Goal: Use online tool/utility: Use online tool/utility

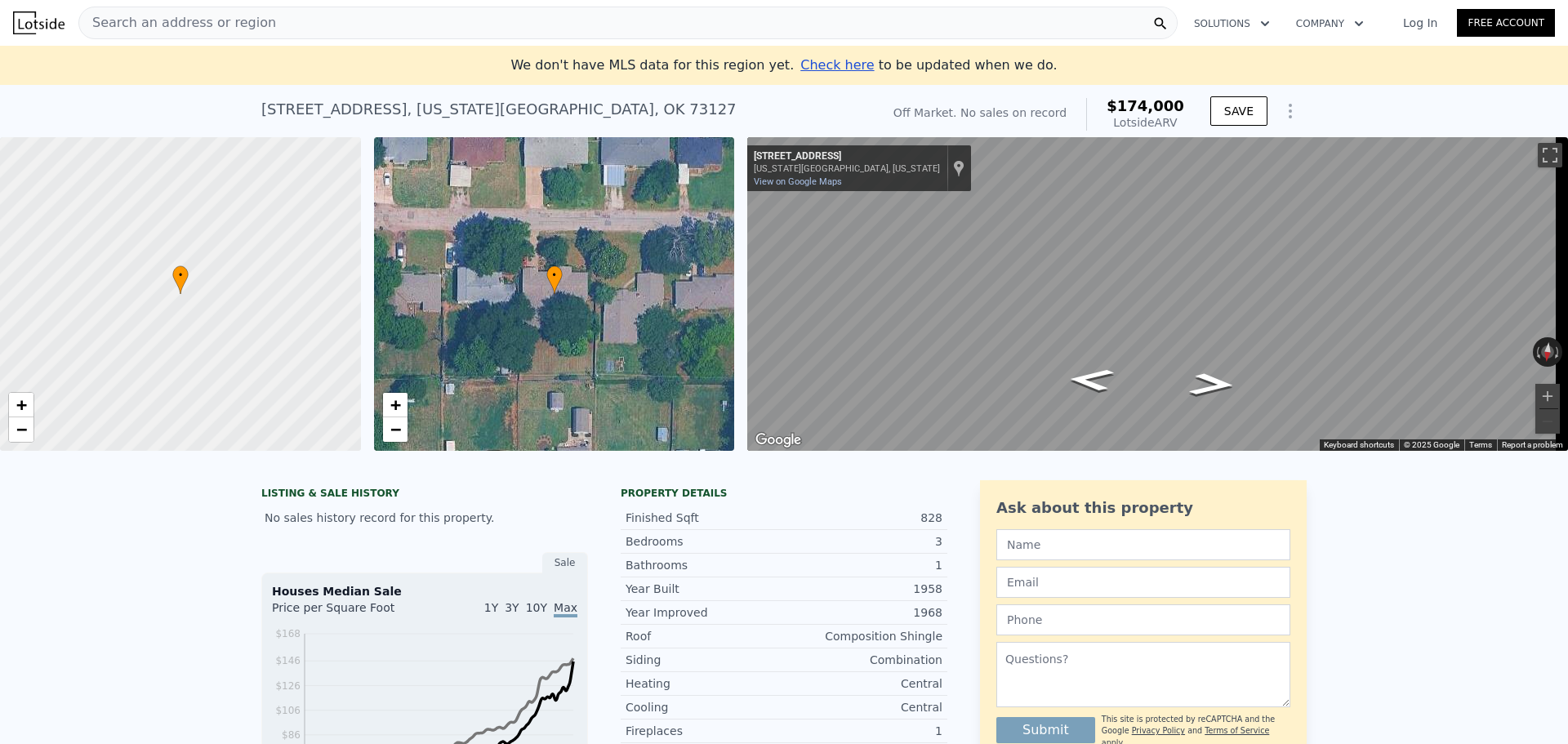
click at [181, 12] on div "Search an address or region" at bounding box center [177, 22] width 197 height 31
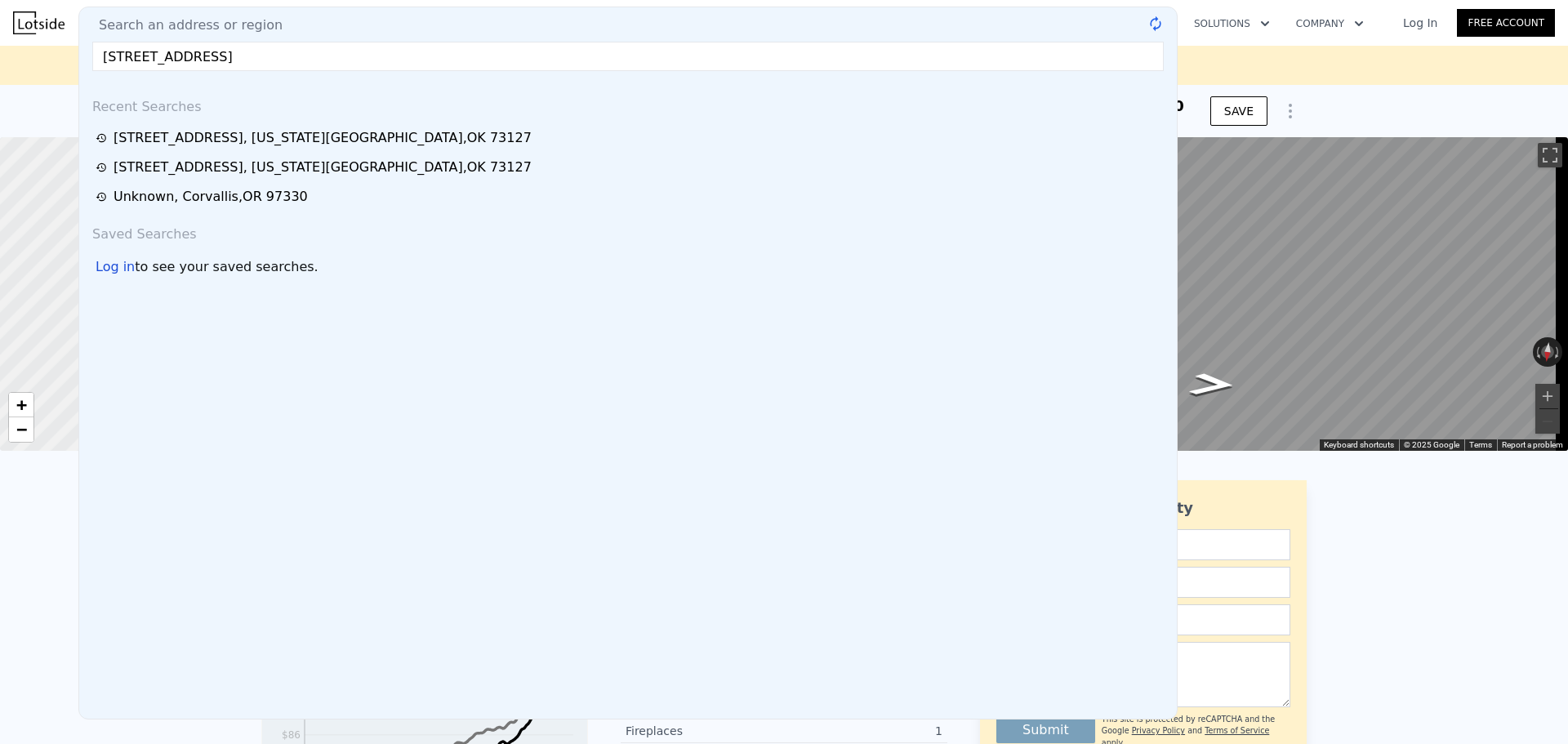
type input "[STREET_ADDRESS]"
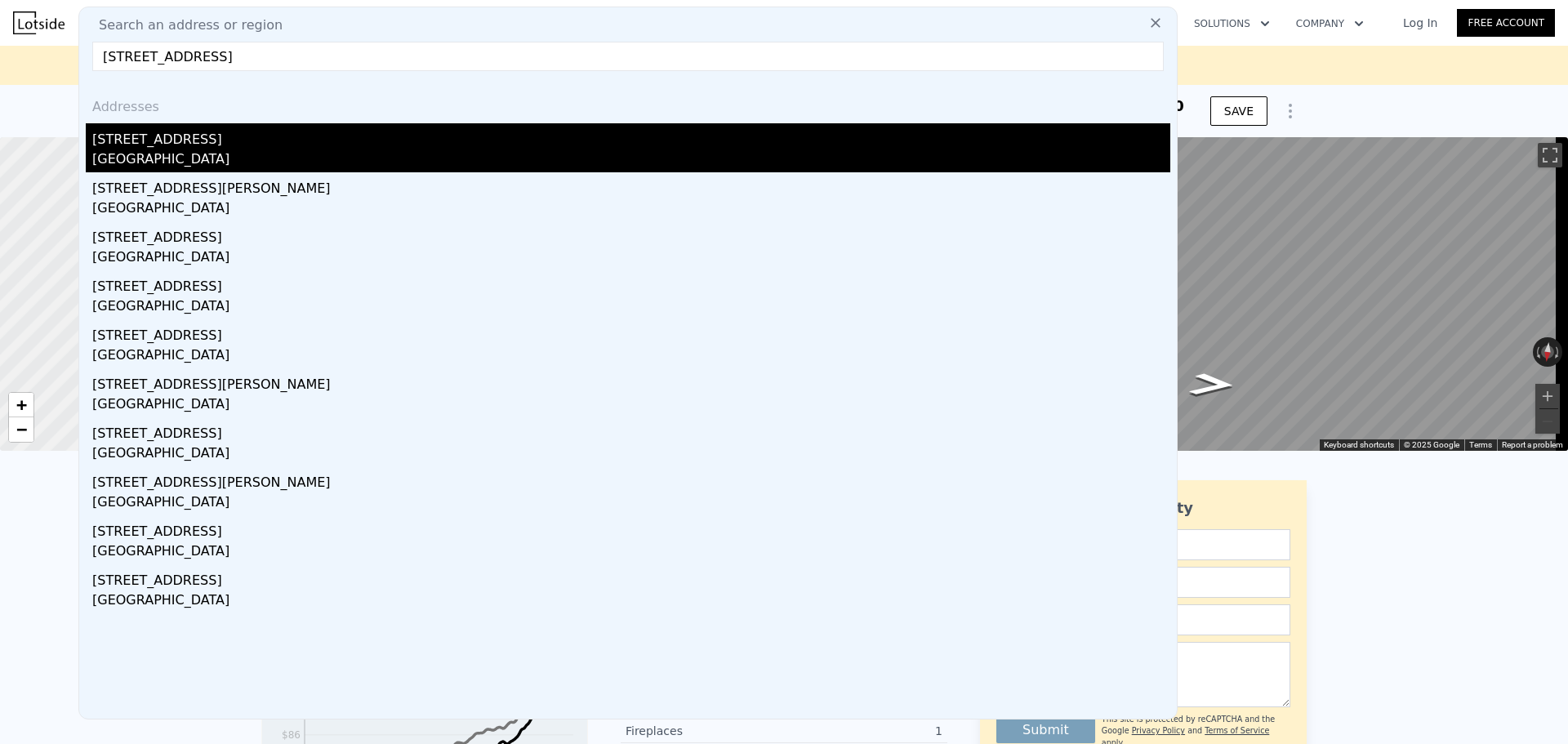
type input "4"
type input "$ 0"
type input "$ 30,003"
click at [216, 158] on div "[GEOGRAPHIC_DATA]" at bounding box center [631, 161] width 1078 height 23
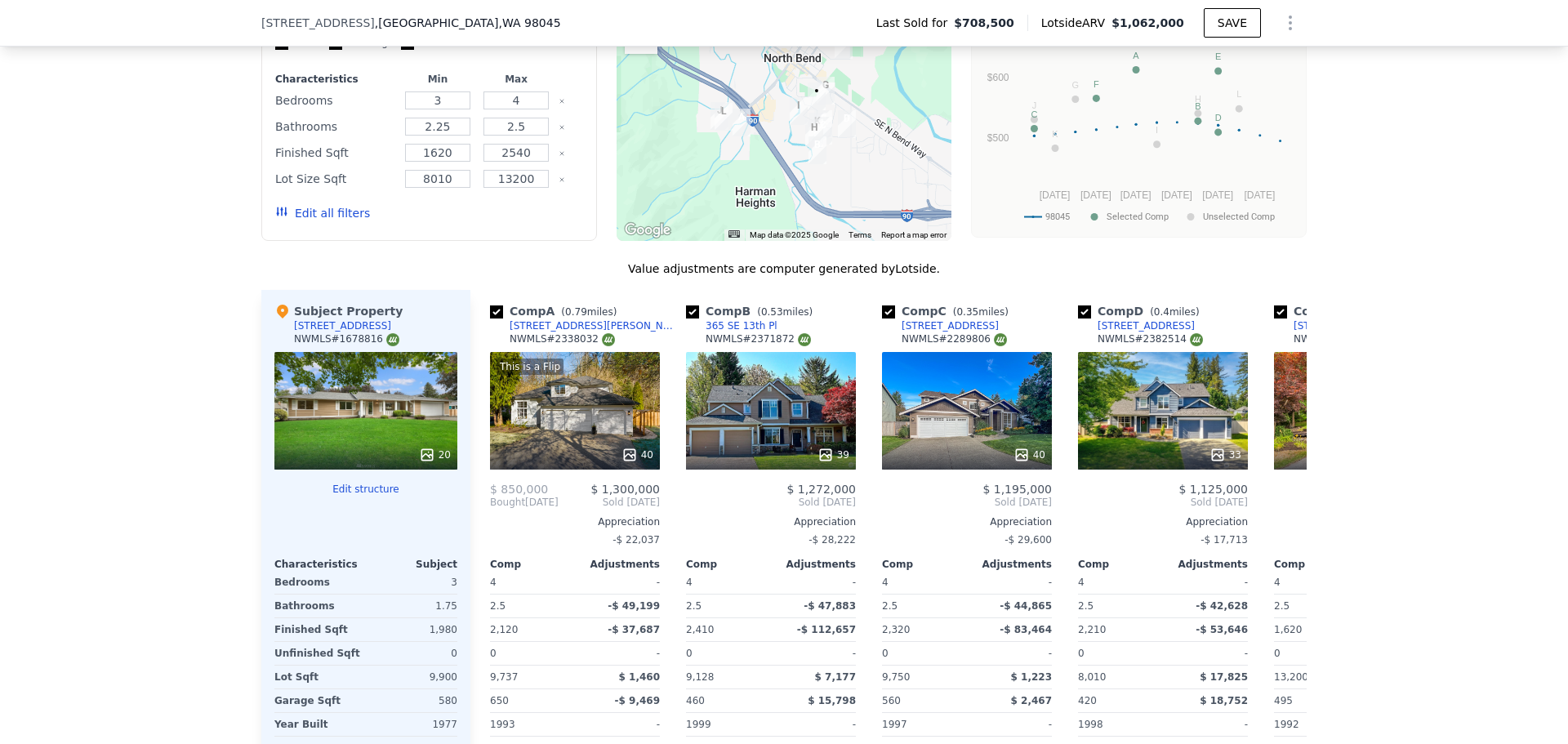
scroll to position [1954, 0]
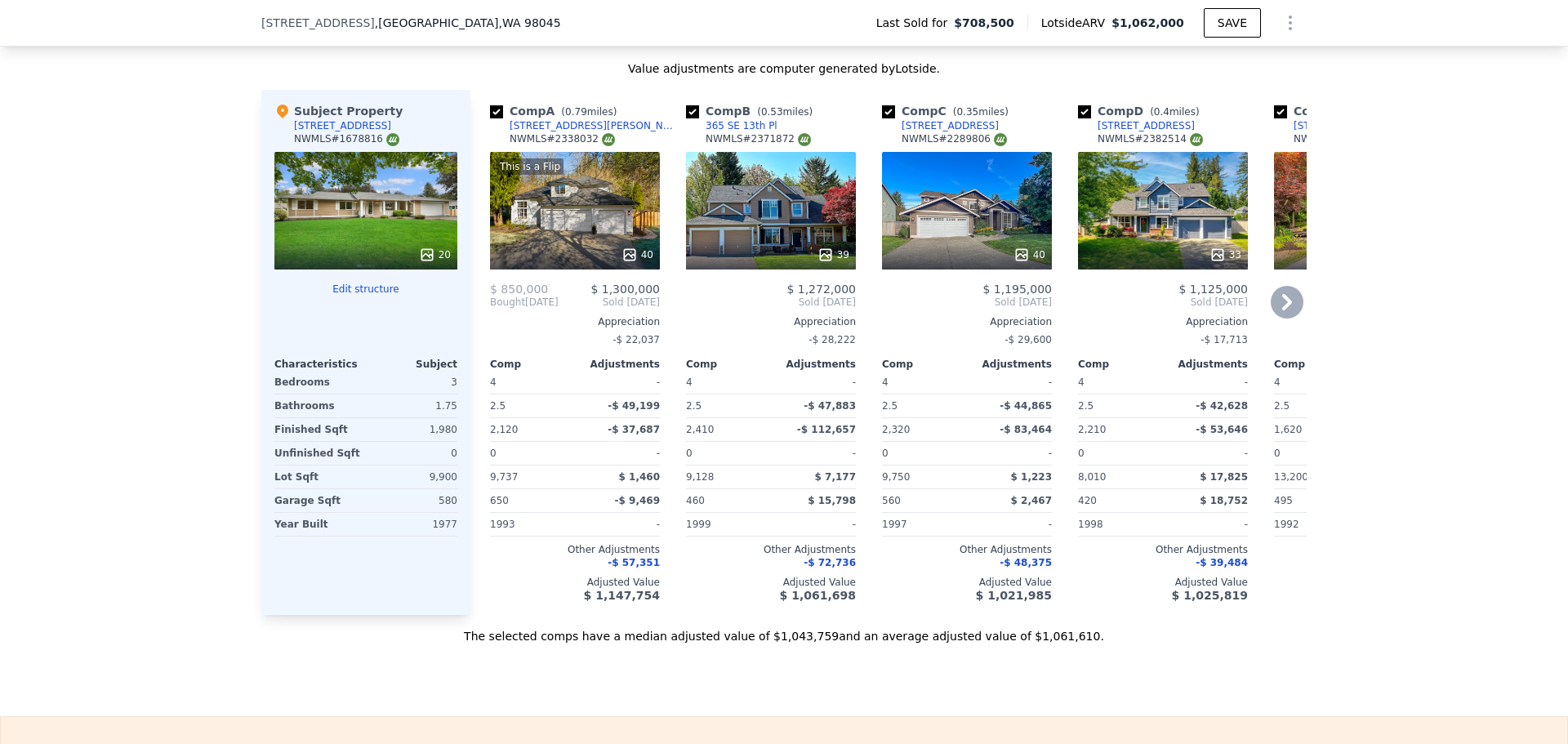
click at [1281, 308] on icon at bounding box center [1286, 302] width 33 height 33
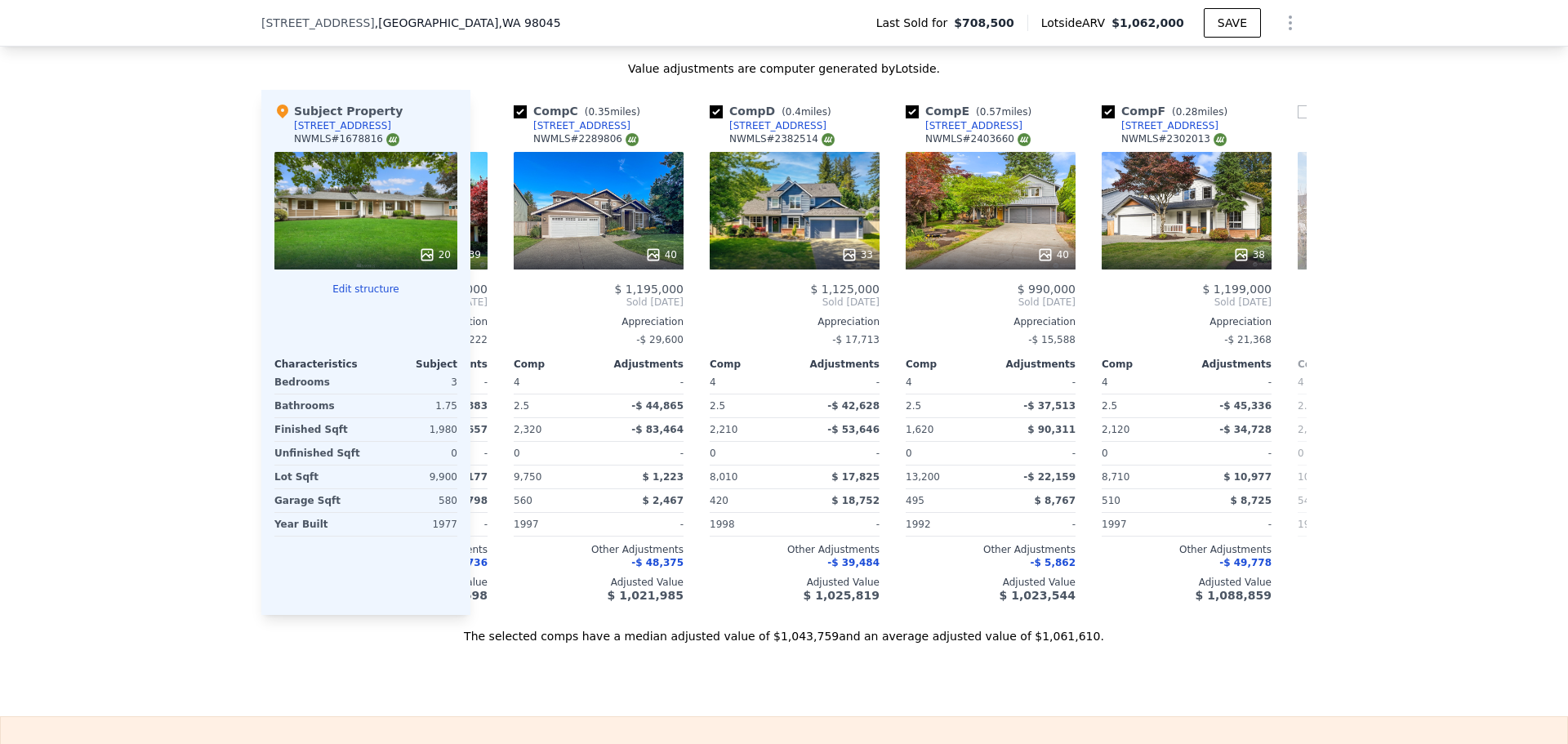
scroll to position [0, 392]
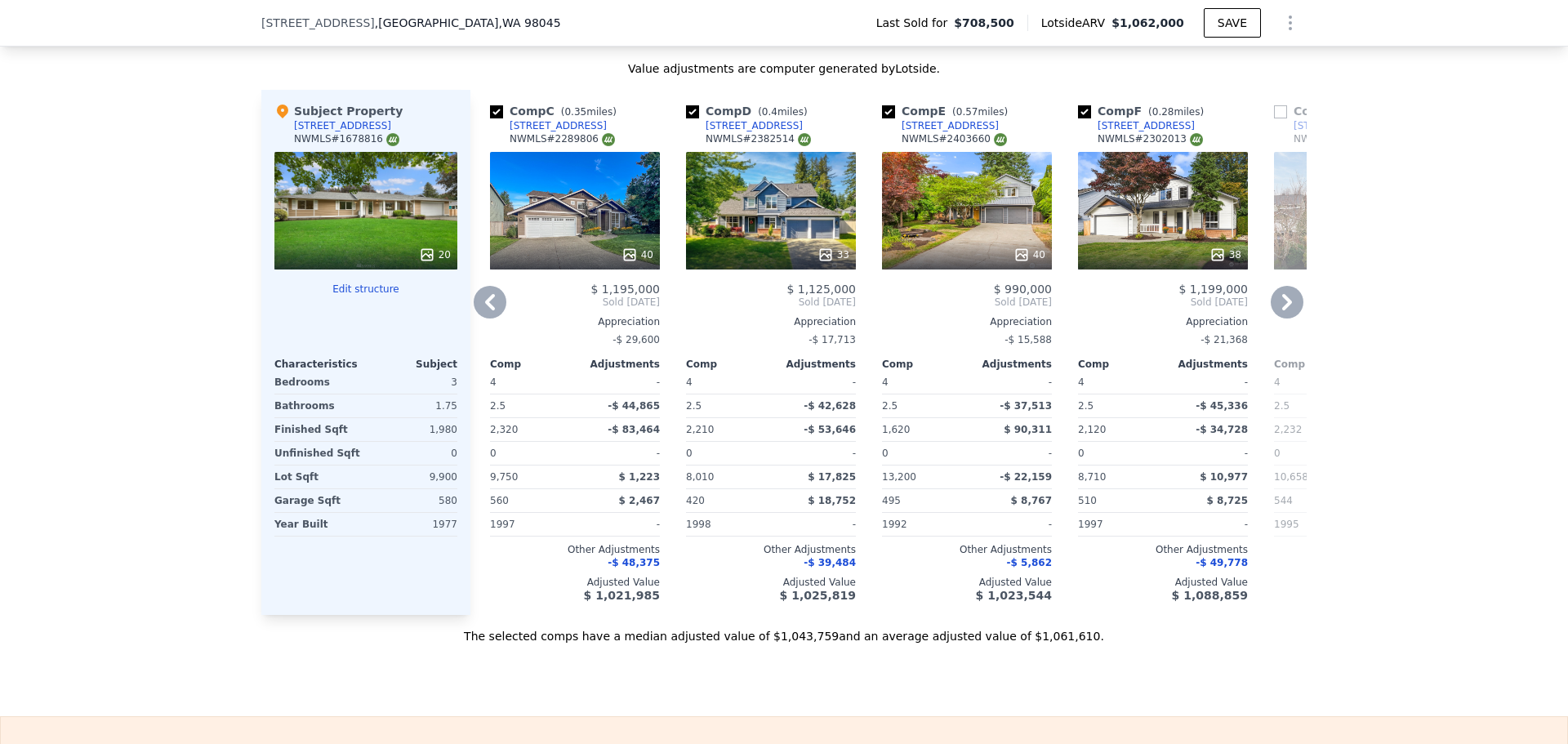
click at [1282, 309] on icon at bounding box center [1286, 302] width 10 height 16
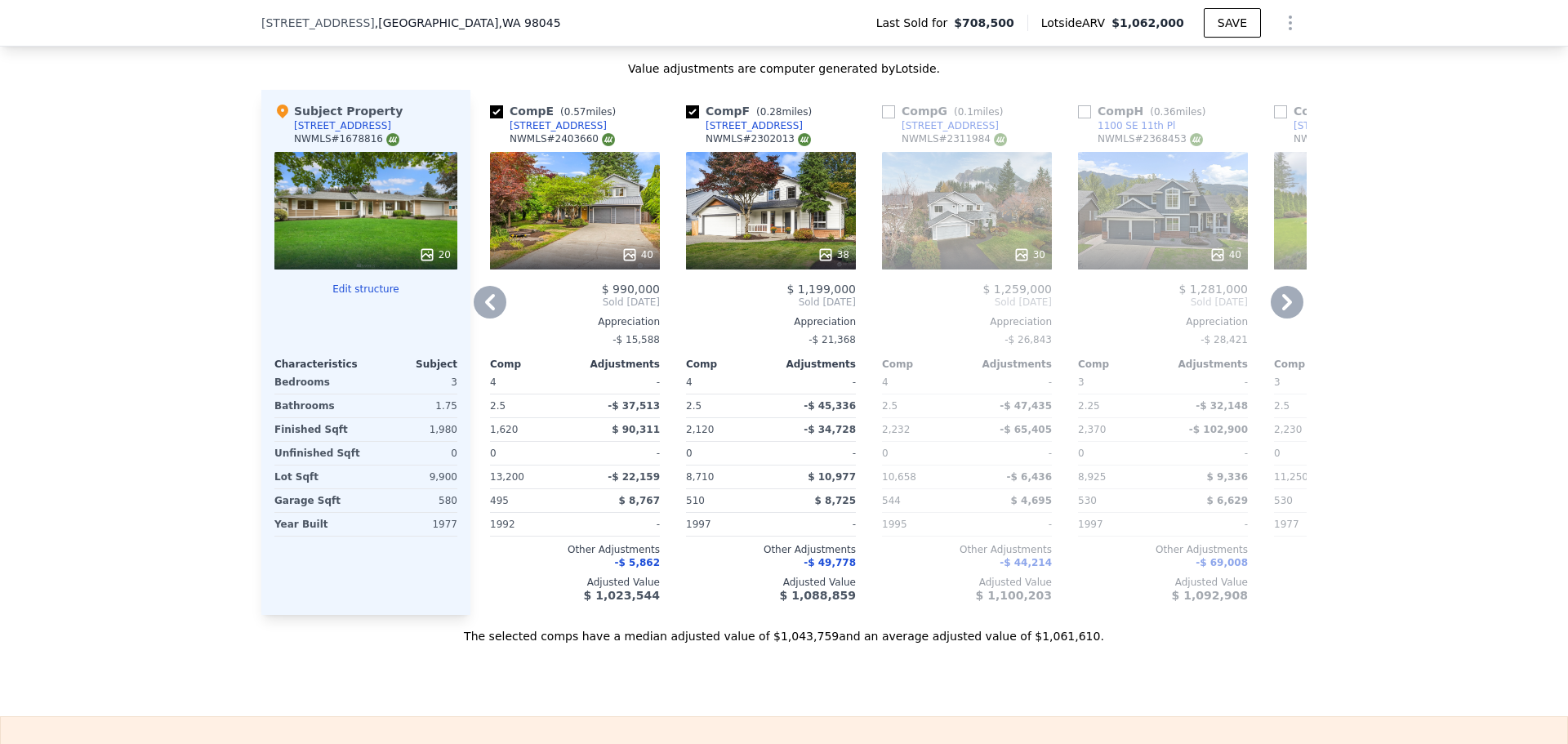
click at [1275, 309] on icon at bounding box center [1286, 302] width 33 height 33
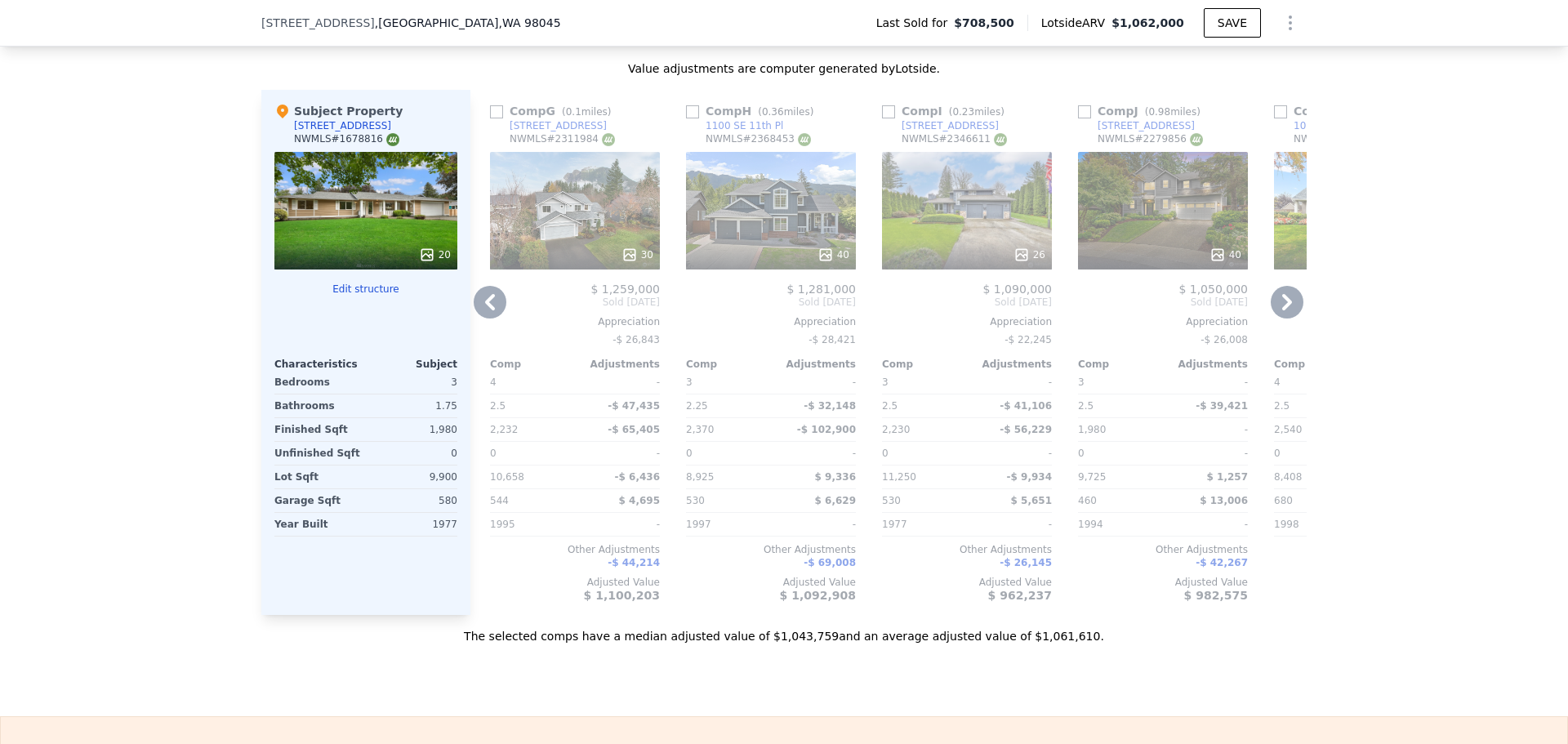
click at [1275, 309] on icon at bounding box center [1286, 302] width 33 height 33
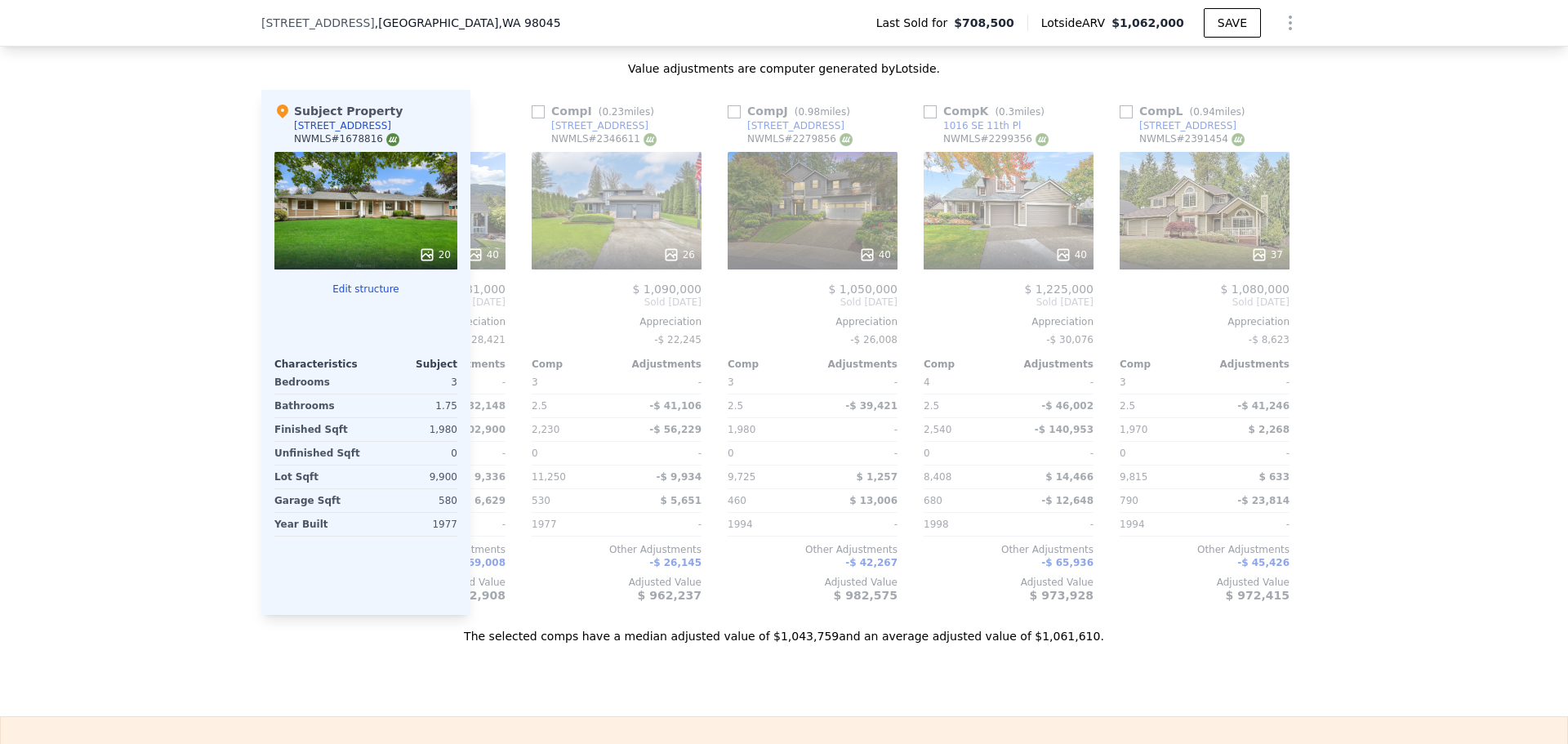
scroll to position [0, 1555]
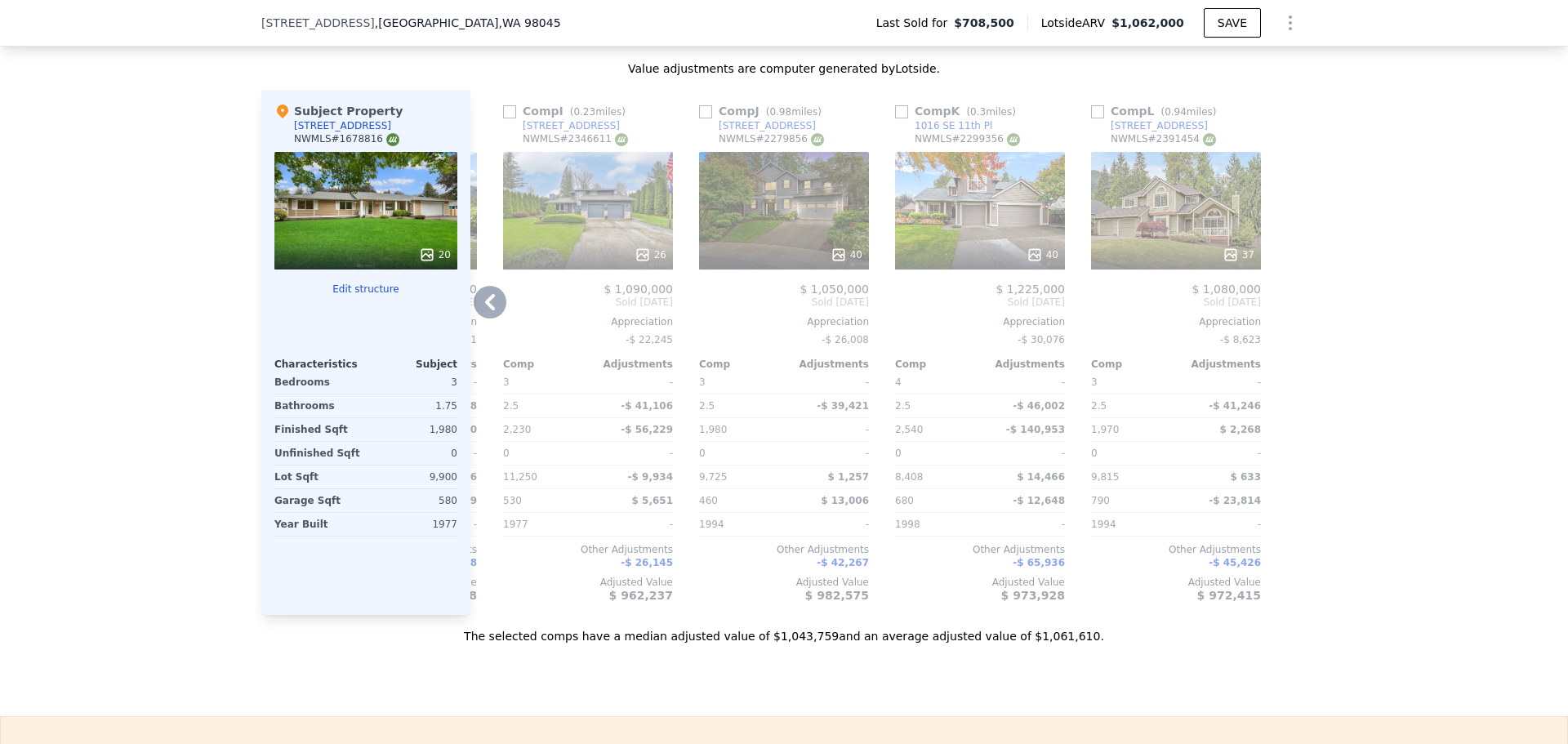
click at [1280, 309] on div at bounding box center [1292, 352] width 26 height 525
click at [474, 317] on icon at bounding box center [490, 302] width 33 height 33
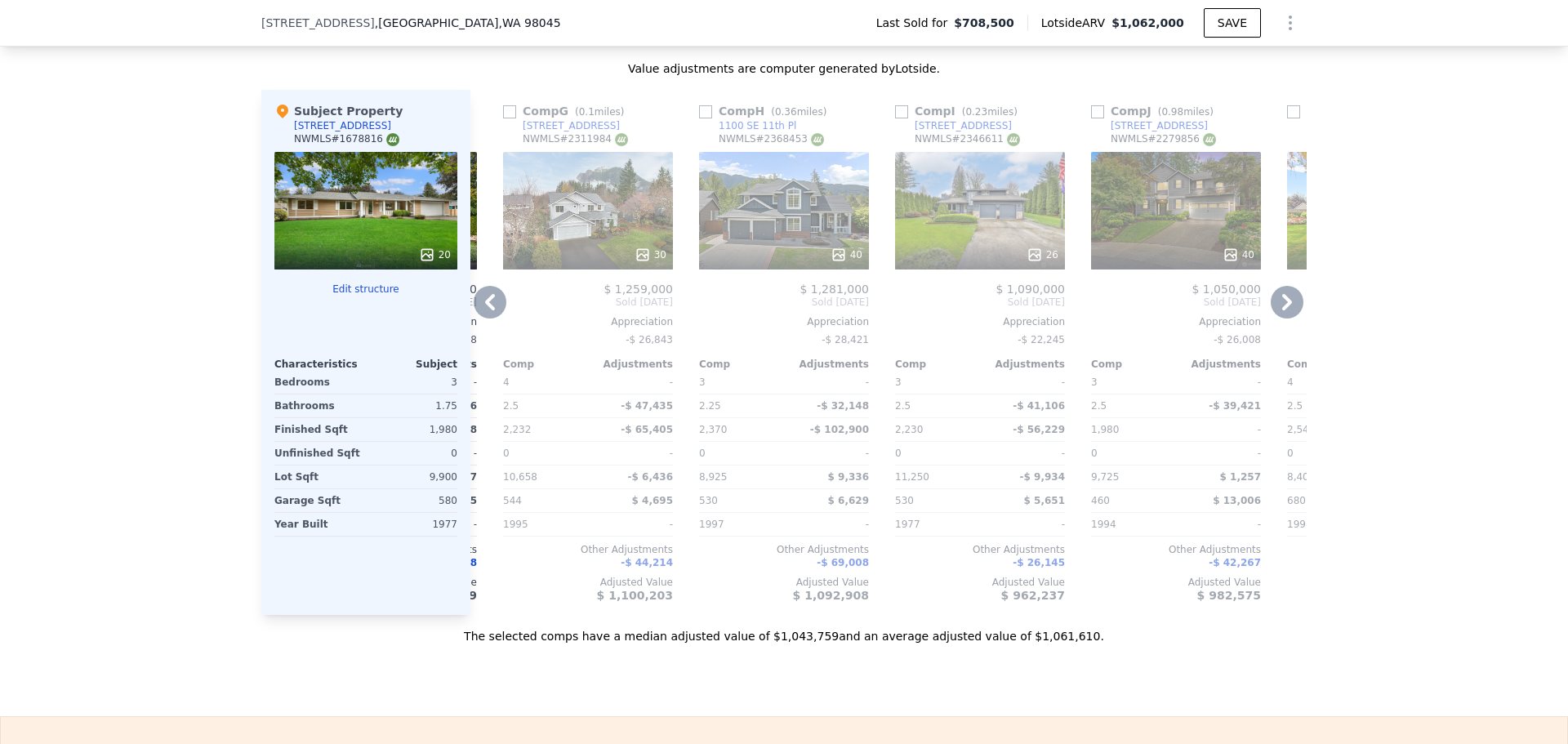
click at [477, 314] on icon at bounding box center [490, 302] width 33 height 33
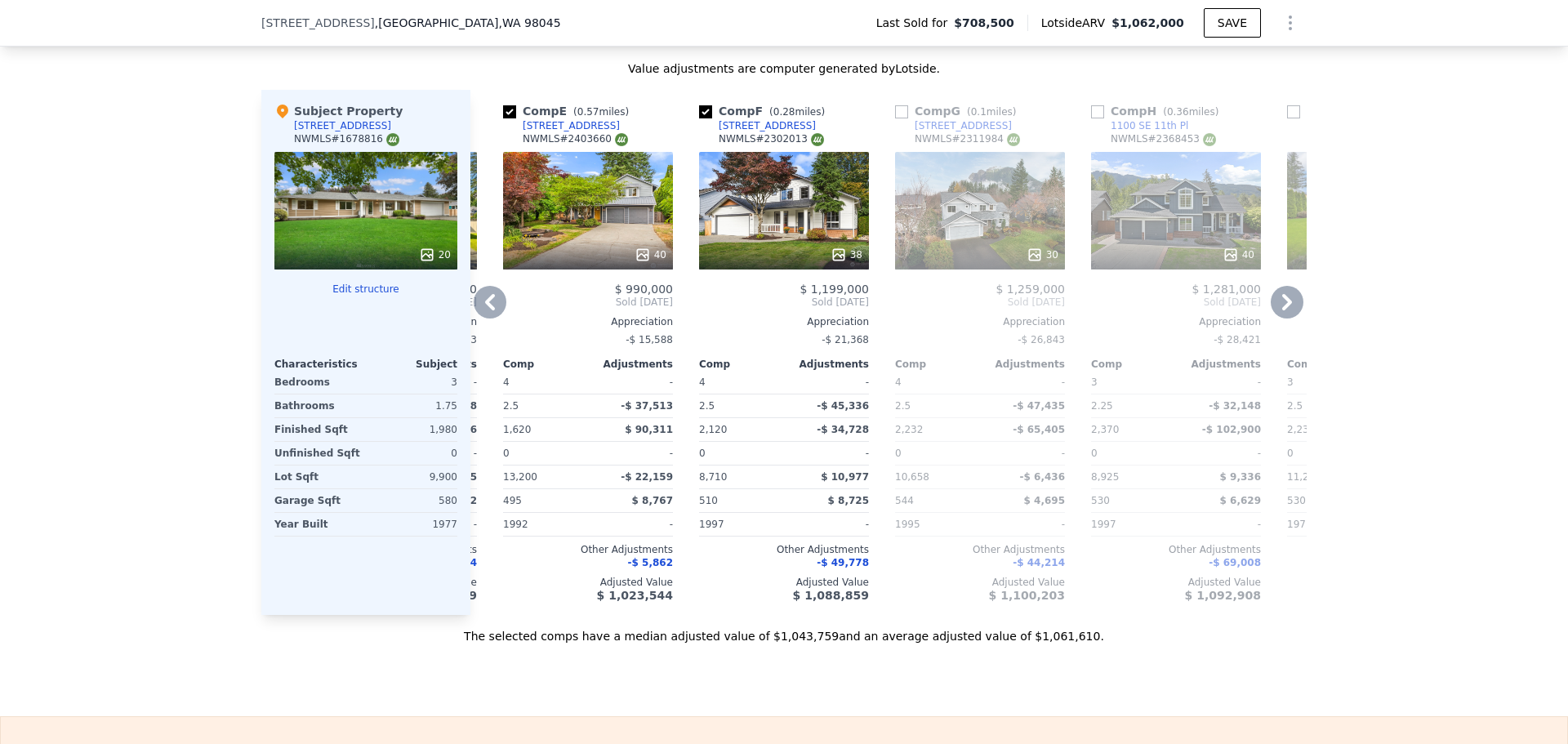
click at [477, 314] on icon at bounding box center [490, 302] width 33 height 33
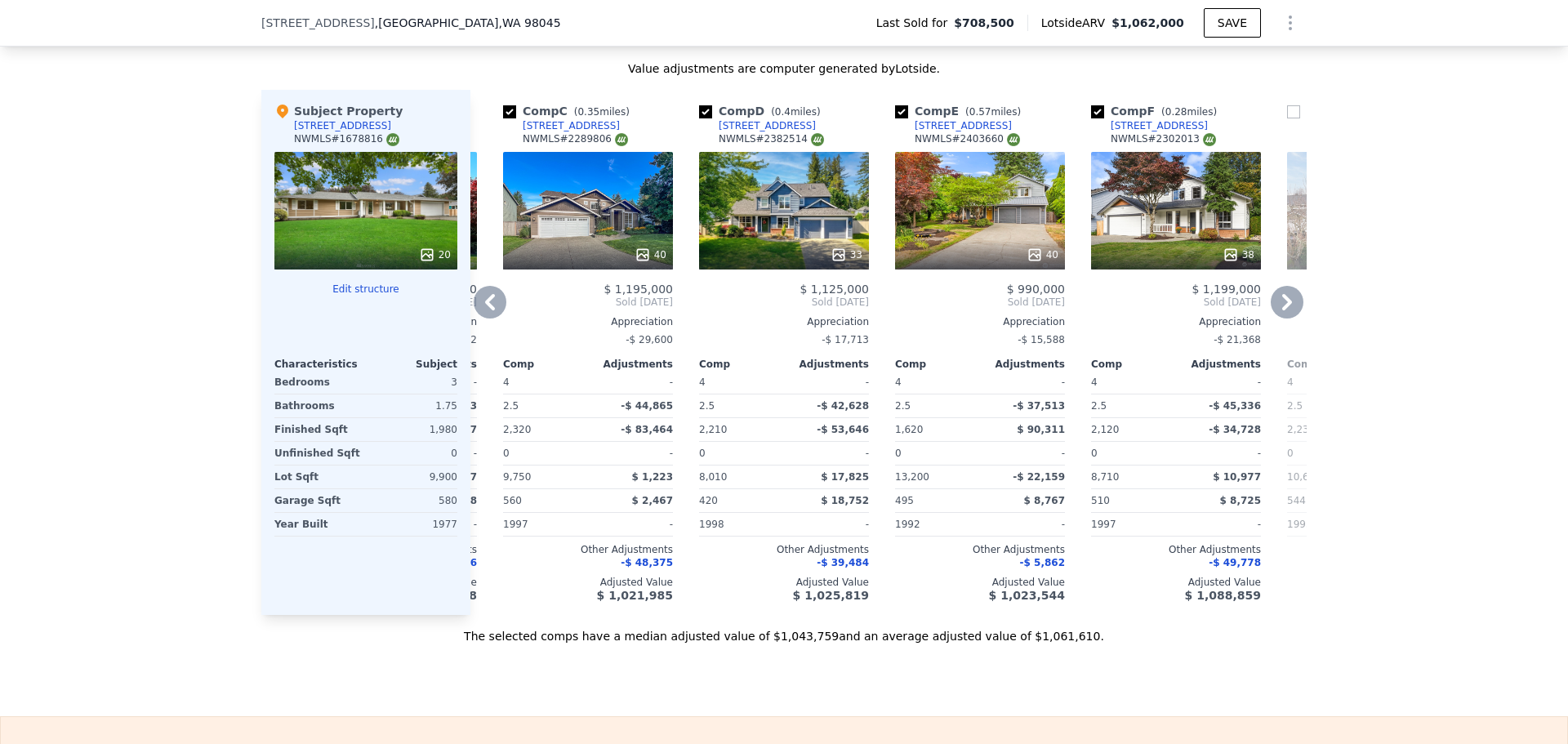
click at [477, 314] on icon at bounding box center [490, 302] width 33 height 33
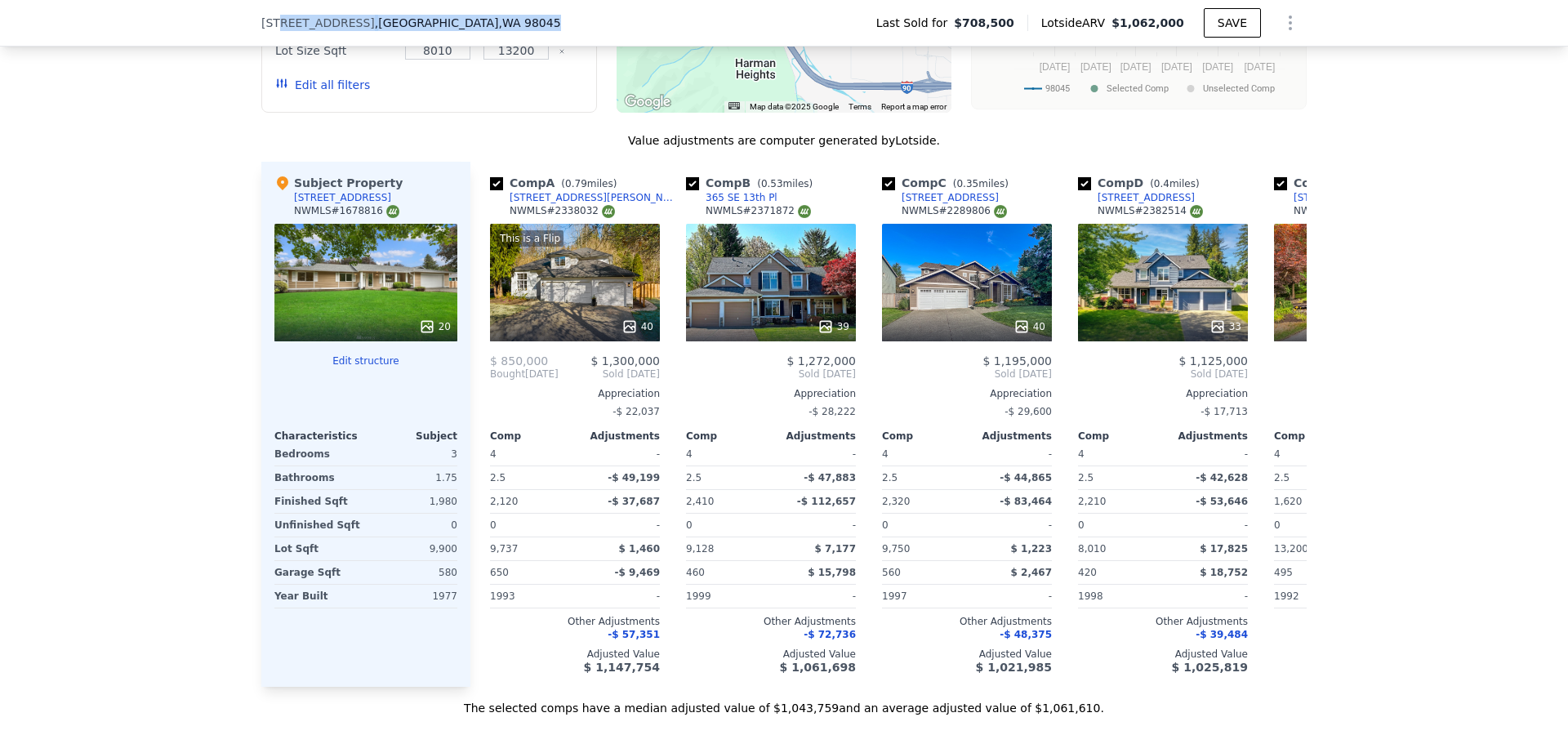
scroll to position [1868, 0]
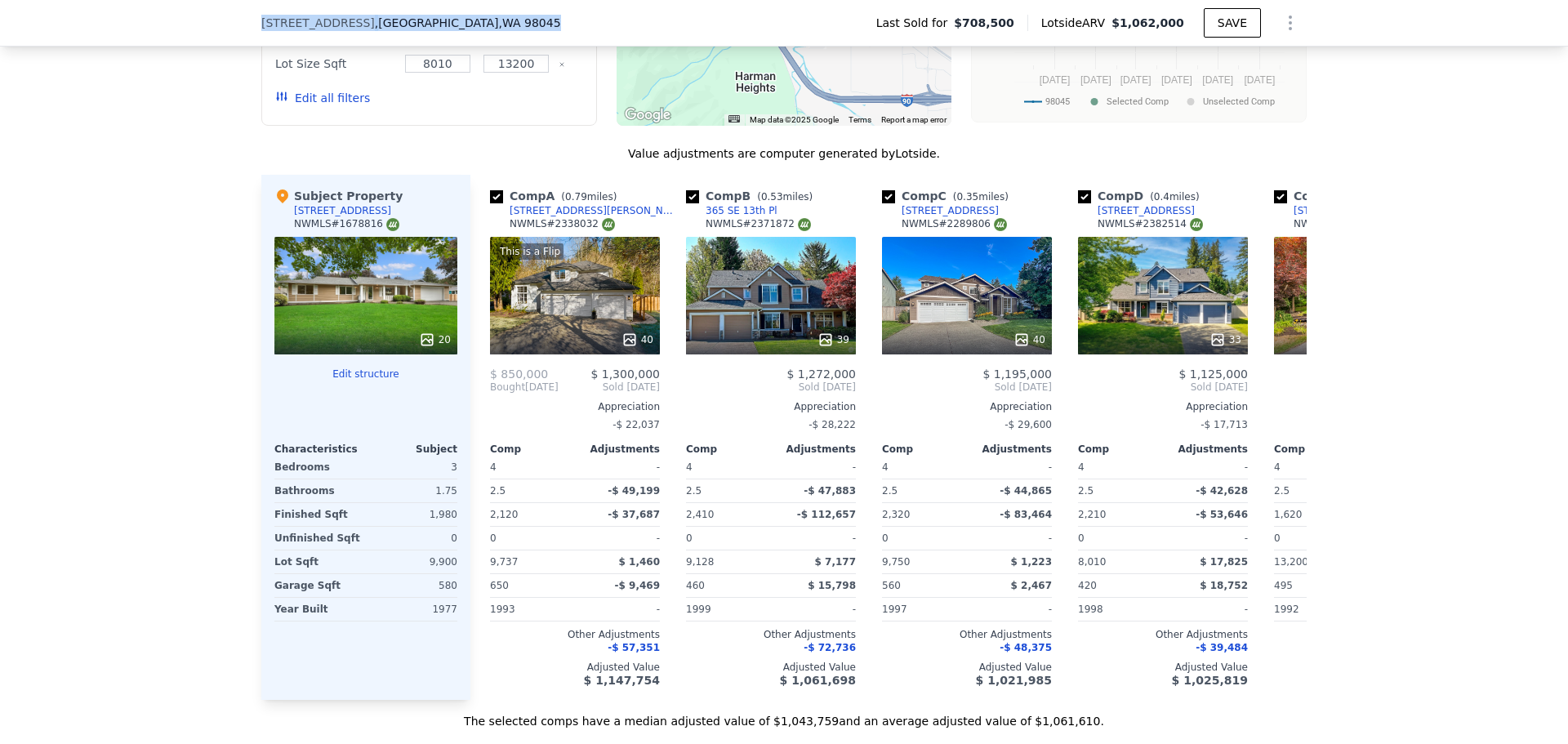
drag, startPoint x: 461, startPoint y: 20, endPoint x: 252, endPoint y: 18, distance: 209.0
click at [252, 18] on div "[STREET_ADDRESS] Last Sold for $708,500 Lotside ARV $1,062,000 SAVE" at bounding box center [784, 23] width 1568 height 46
copy div "[STREET_ADDRESS]"
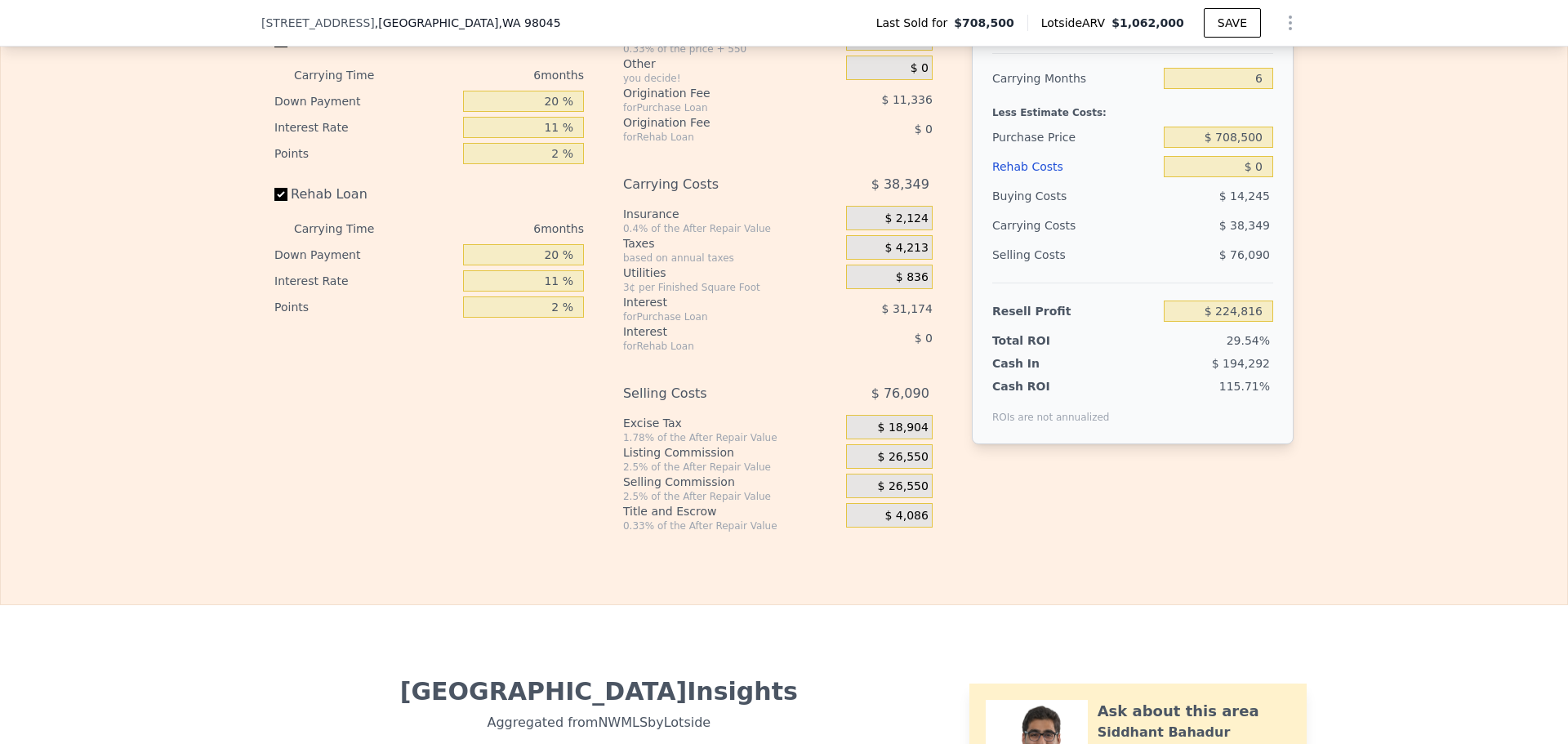
scroll to position [2770, 0]
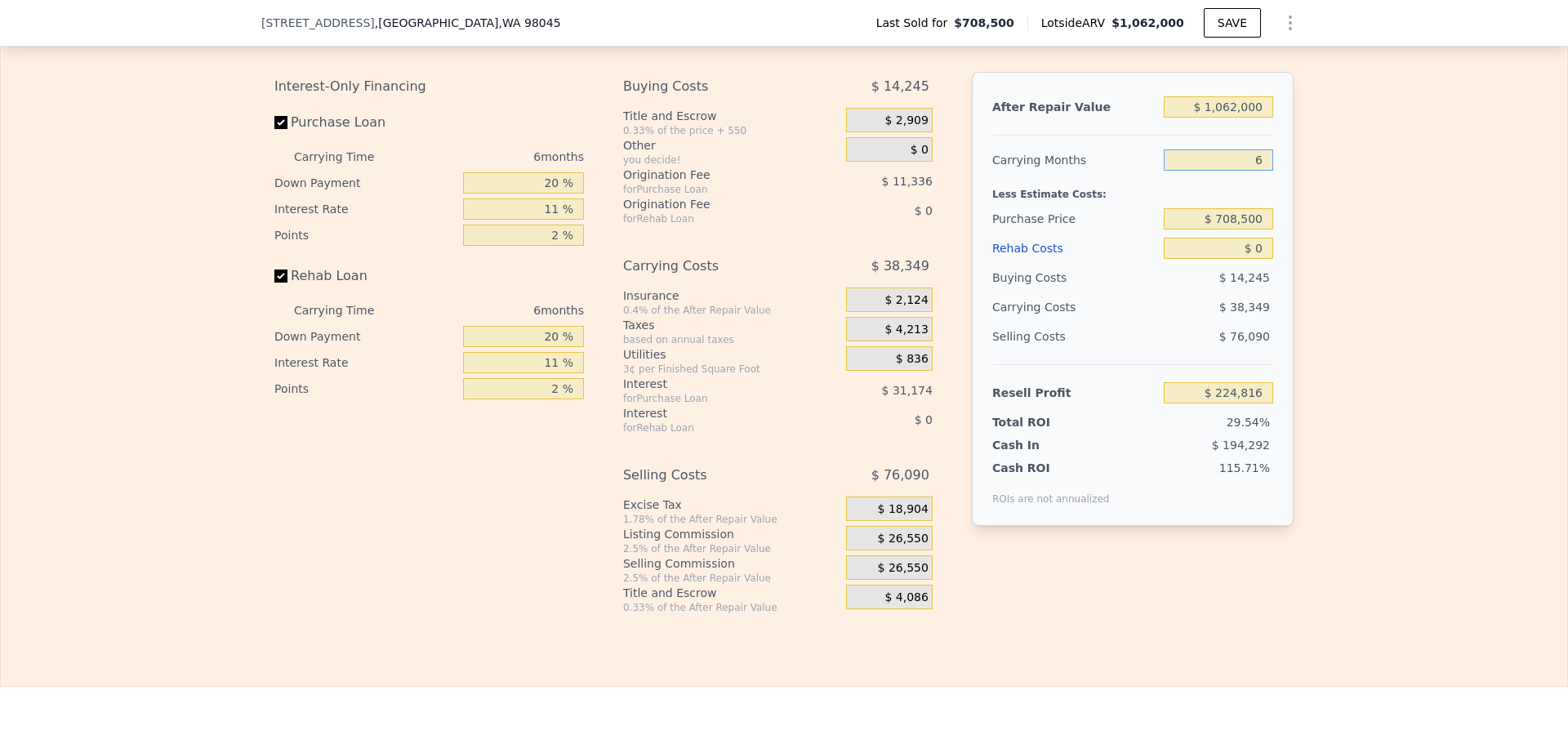
click at [1251, 170] on input "6" at bounding box center [1218, 160] width 109 height 21
click at [1258, 259] on input "$ 0" at bounding box center [1218, 248] width 109 height 21
type input "$ 10"
type input "$ 224,806"
type input "$ 10,000"
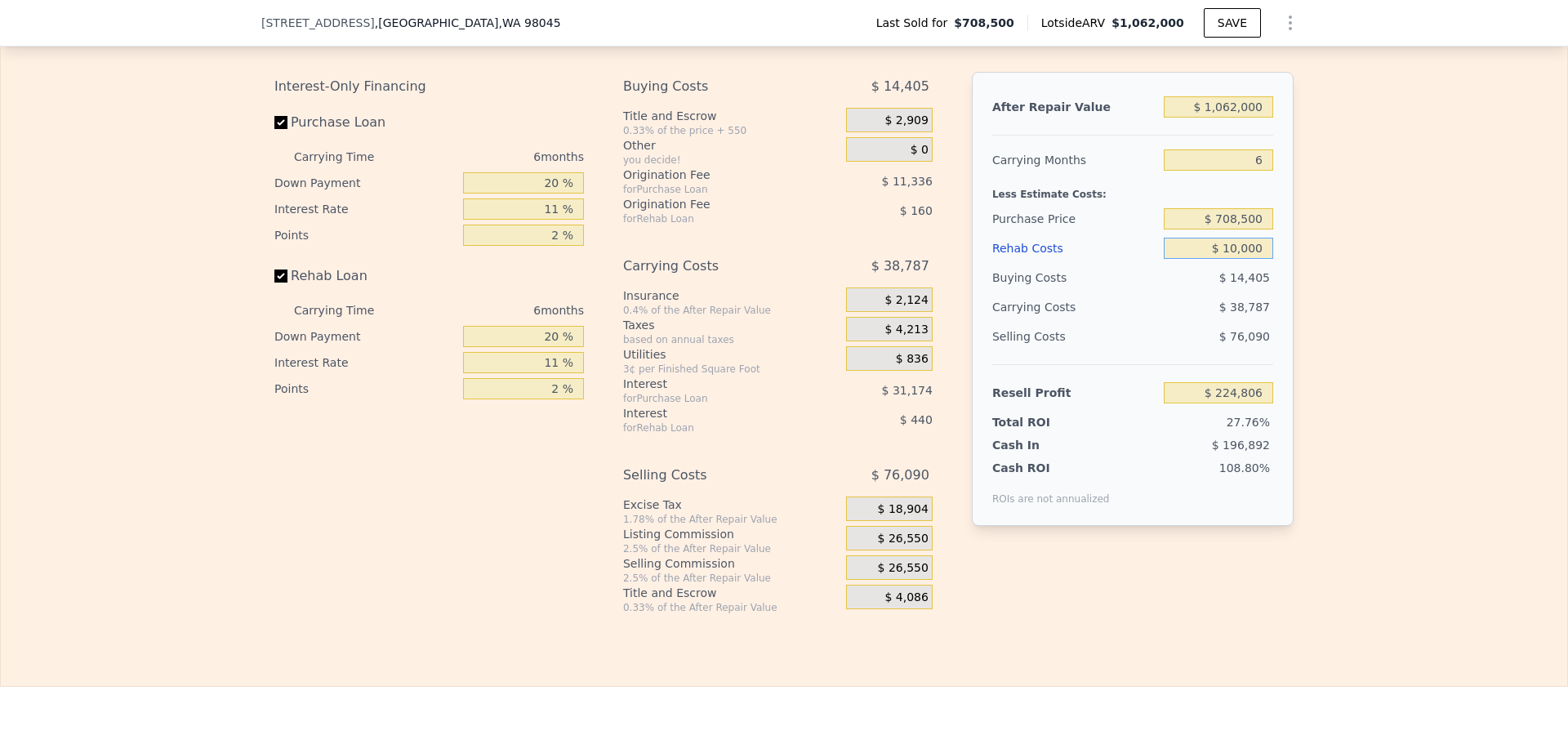
type input "$ 214,218"
type input "$ 10,000"
click at [1241, 230] on input "$ 708,500" at bounding box center [1218, 219] width 109 height 21
click at [1339, 240] on div "Edit the assumptions in yellow boxes. Input profit to calculate an offer price.…" at bounding box center [784, 309] width 1566 height 607
drag, startPoint x: 1222, startPoint y: 241, endPoint x: 1269, endPoint y: 241, distance: 47.0
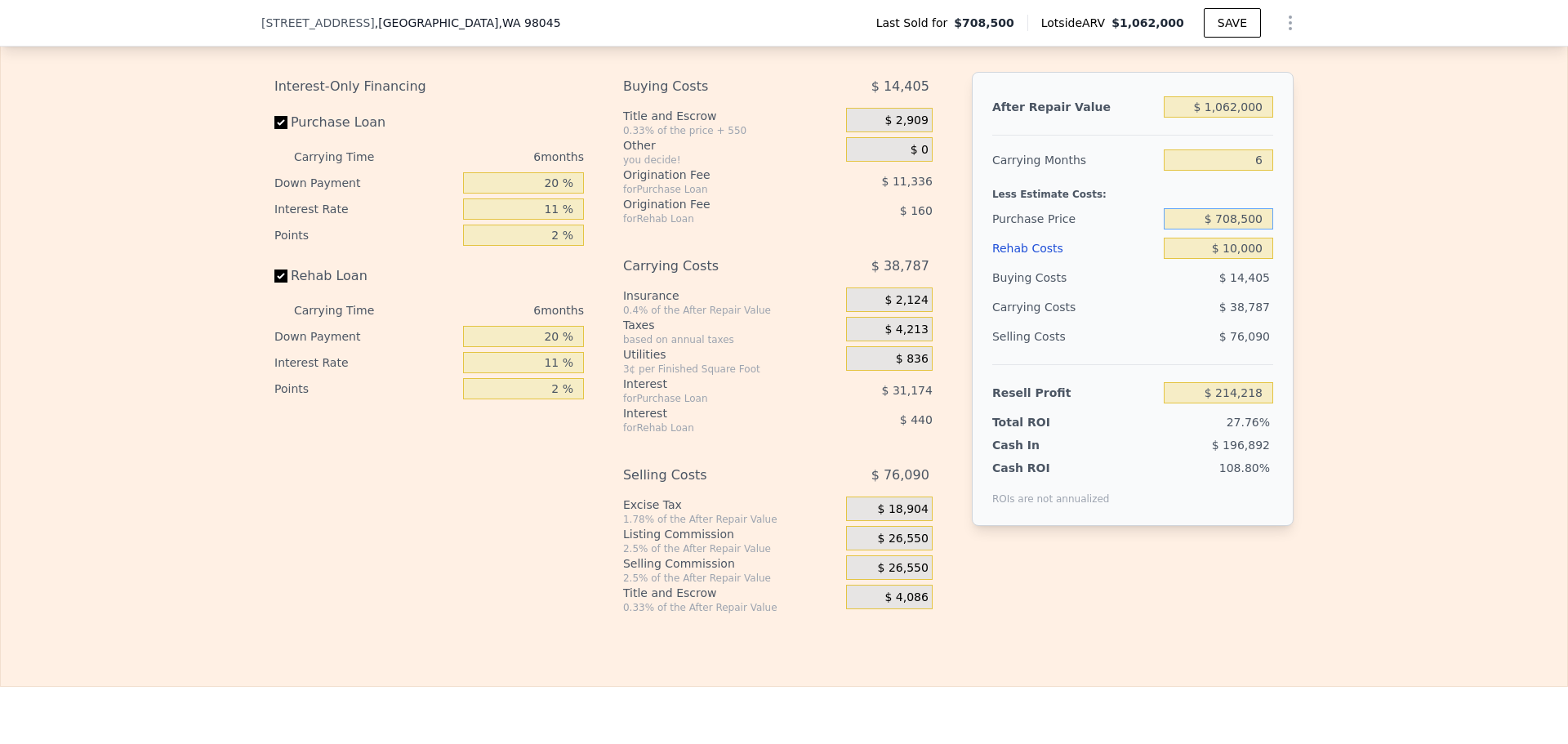
click at [1269, 241] on div "After Repair Value $ 1,062,000 Carrying Months 6 Less Estimate Costs: Purchase …" at bounding box center [1133, 299] width 322 height 454
type input "$ 750,000"
click at [1311, 248] on div "Edit the assumptions in yellow boxes. Input profit to calculate an offer price.…" at bounding box center [784, 309] width 1566 height 607
type input "$ 170,091"
drag, startPoint x: 1225, startPoint y: 239, endPoint x: 1234, endPoint y: 238, distance: 9.1
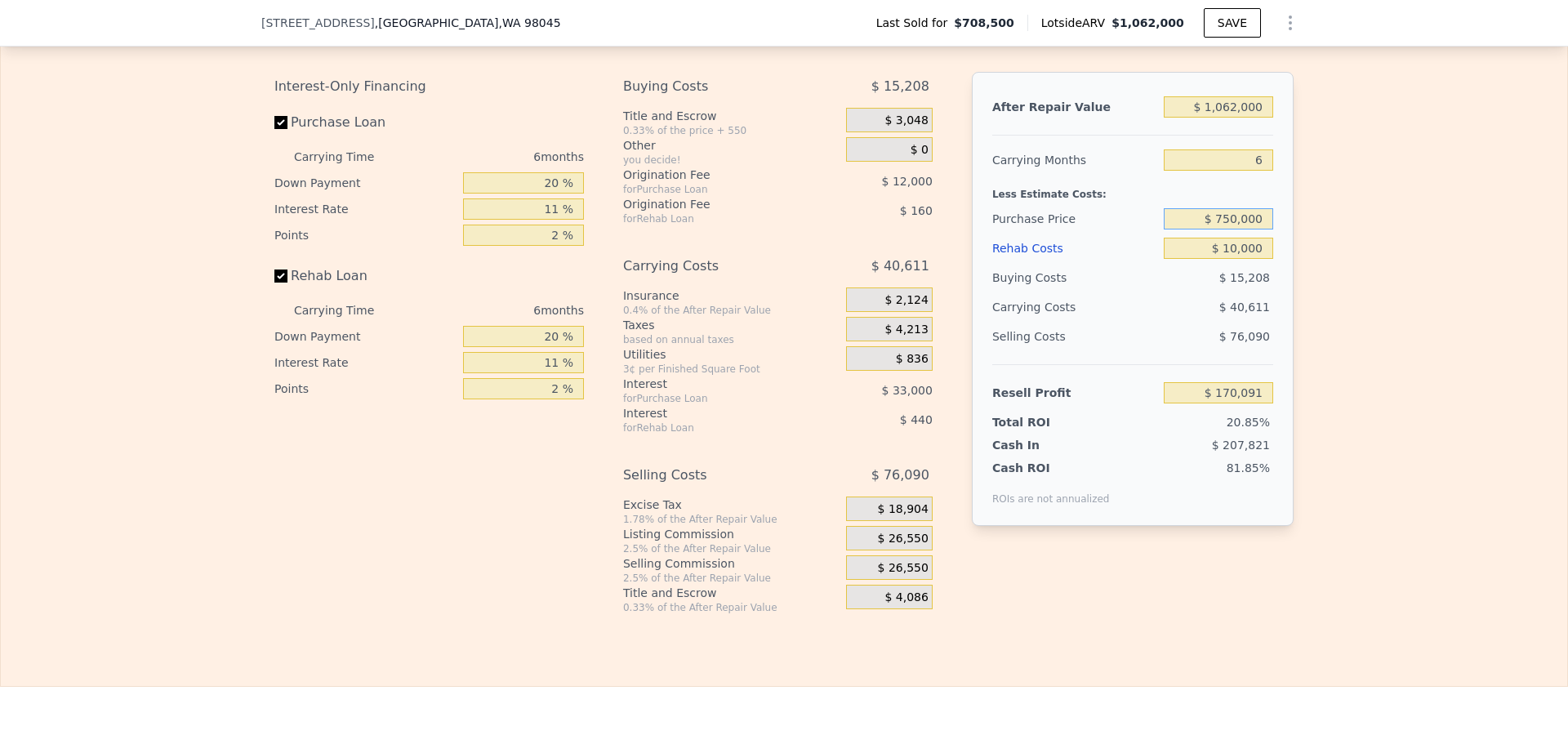
click at [1234, 230] on input "$ 750,000" at bounding box center [1218, 219] width 109 height 21
drag, startPoint x: 1259, startPoint y: 180, endPoint x: 1245, endPoint y: 180, distance: 14.0
click at [1245, 170] on input "6" at bounding box center [1218, 160] width 109 height 21
click at [1231, 230] on input "$ 750,000" at bounding box center [1218, 219] width 109 height 21
click at [1222, 230] on input "$ 750,000" at bounding box center [1218, 219] width 109 height 21
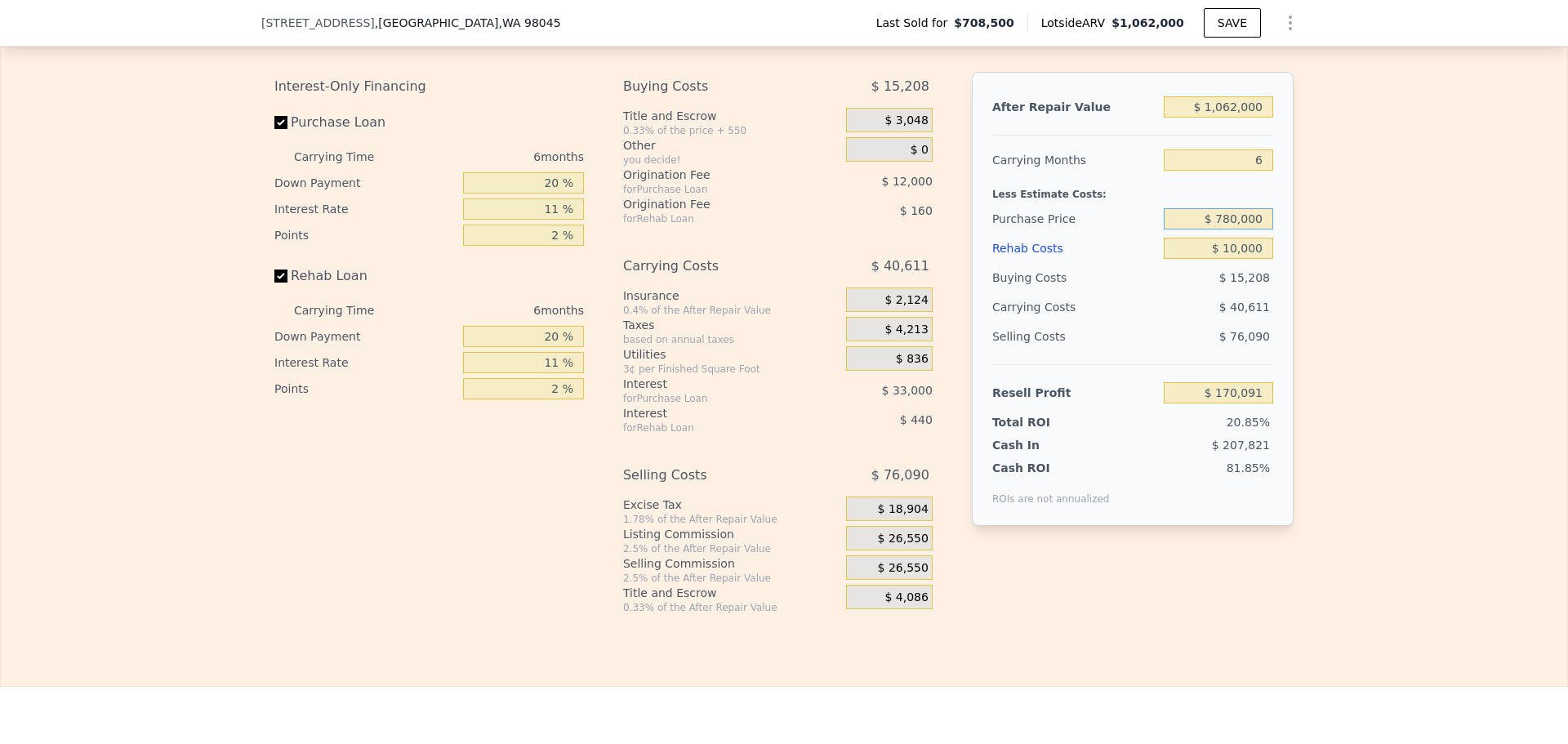
type input "$ 780,000"
click at [1367, 280] on div "Edit the assumptions in yellow boxes. Input profit to calculate an offer price.…" at bounding box center [784, 309] width 1566 height 607
type input "$ 138,192"
click at [548, 193] on input "20 %" at bounding box center [523, 183] width 121 height 21
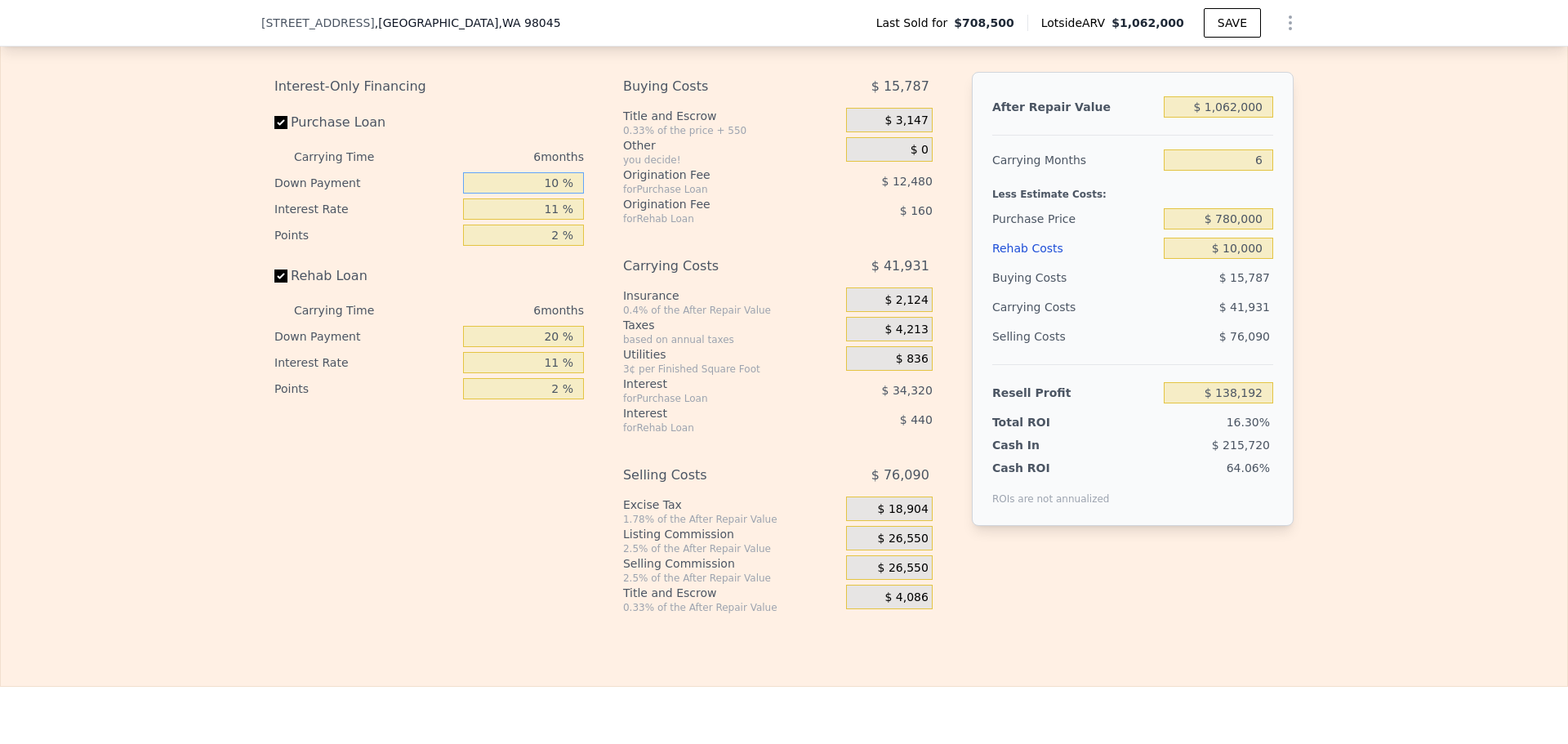
type input "10 %"
type input "1 %"
type input "$ 142,872"
type input "10 %"
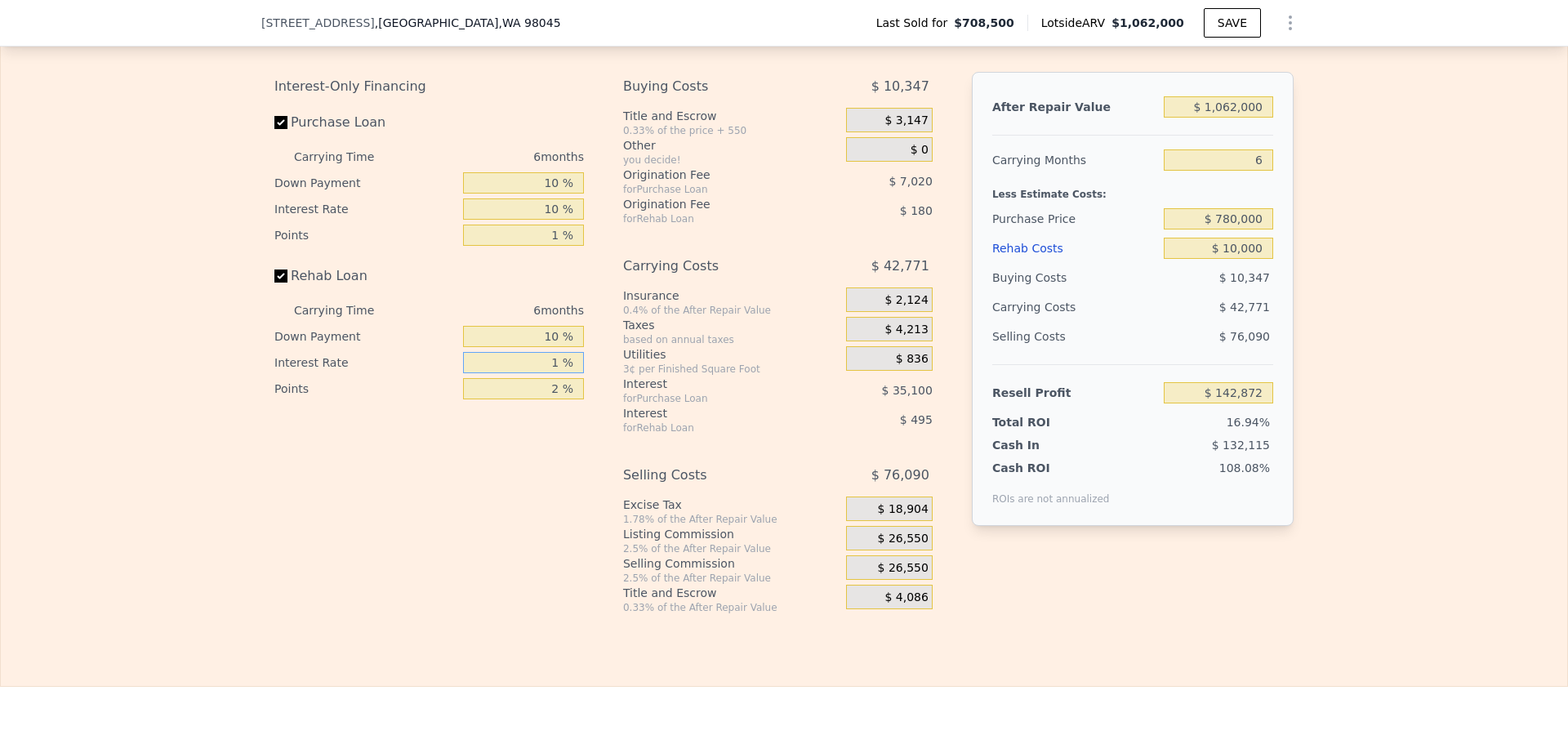
type input "10 %"
type input "$ 142,792"
type input "10 %"
type input "$ 142,840"
type input "1 %"
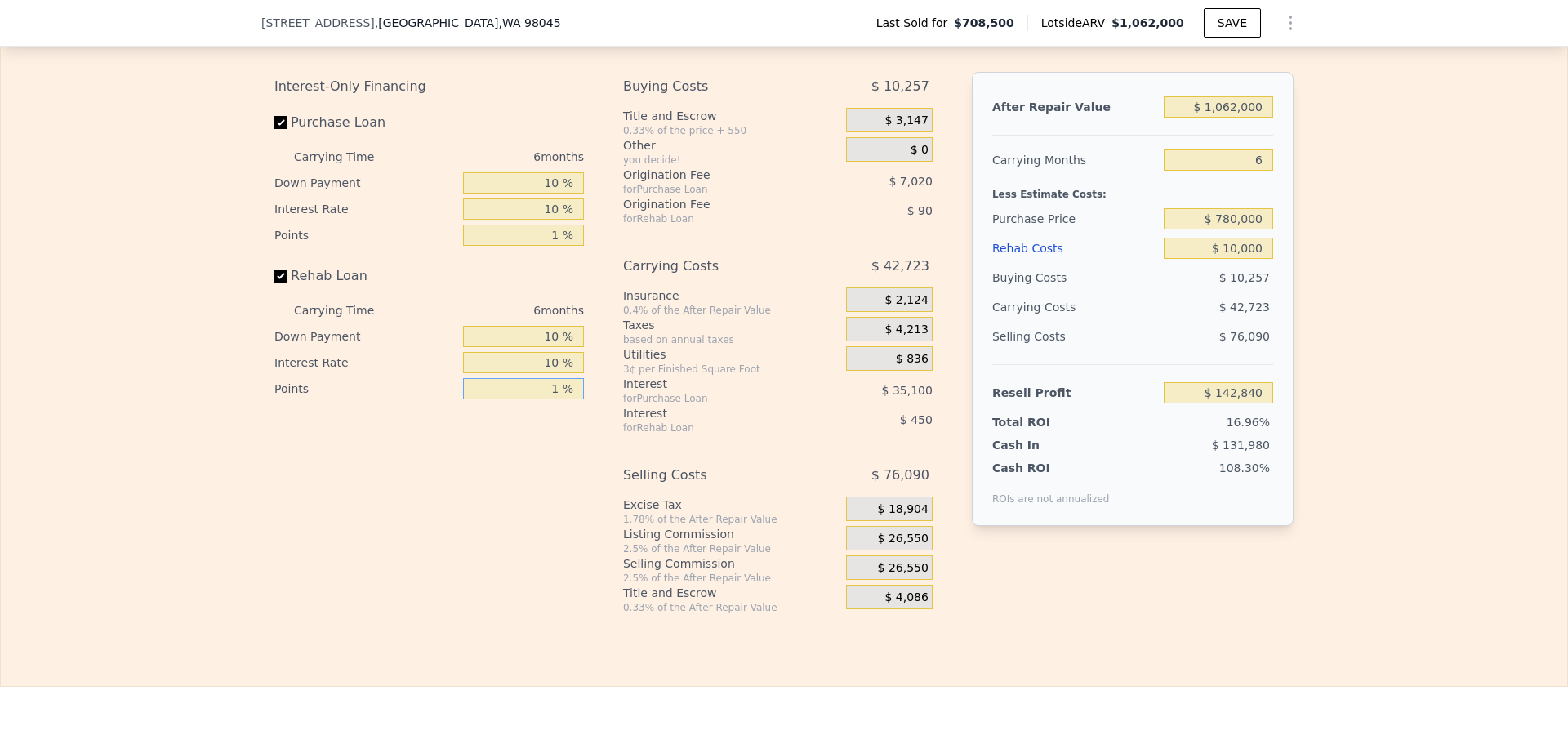
type input "$ 142,930"
type input "1 %"
click at [893, 546] on span "$ 26,550" at bounding box center [903, 538] width 51 height 15
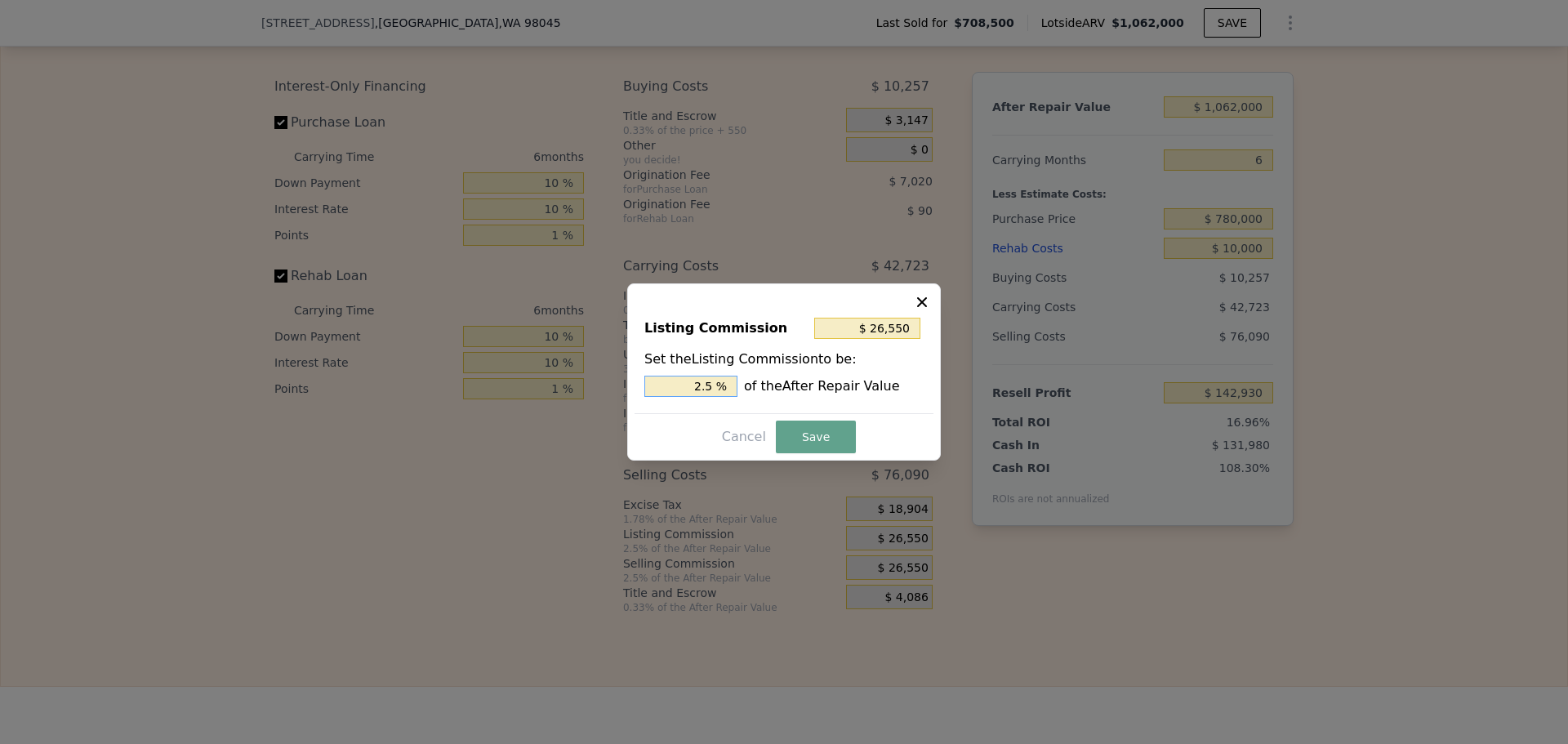
drag, startPoint x: 704, startPoint y: 386, endPoint x: 715, endPoint y: 384, distance: 11.2
click at [715, 384] on input "2.5 %" at bounding box center [690, 386] width 93 height 21
type input "$ 21,240"
type input "2 %"
click at [797, 423] on button "Save" at bounding box center [816, 436] width 80 height 33
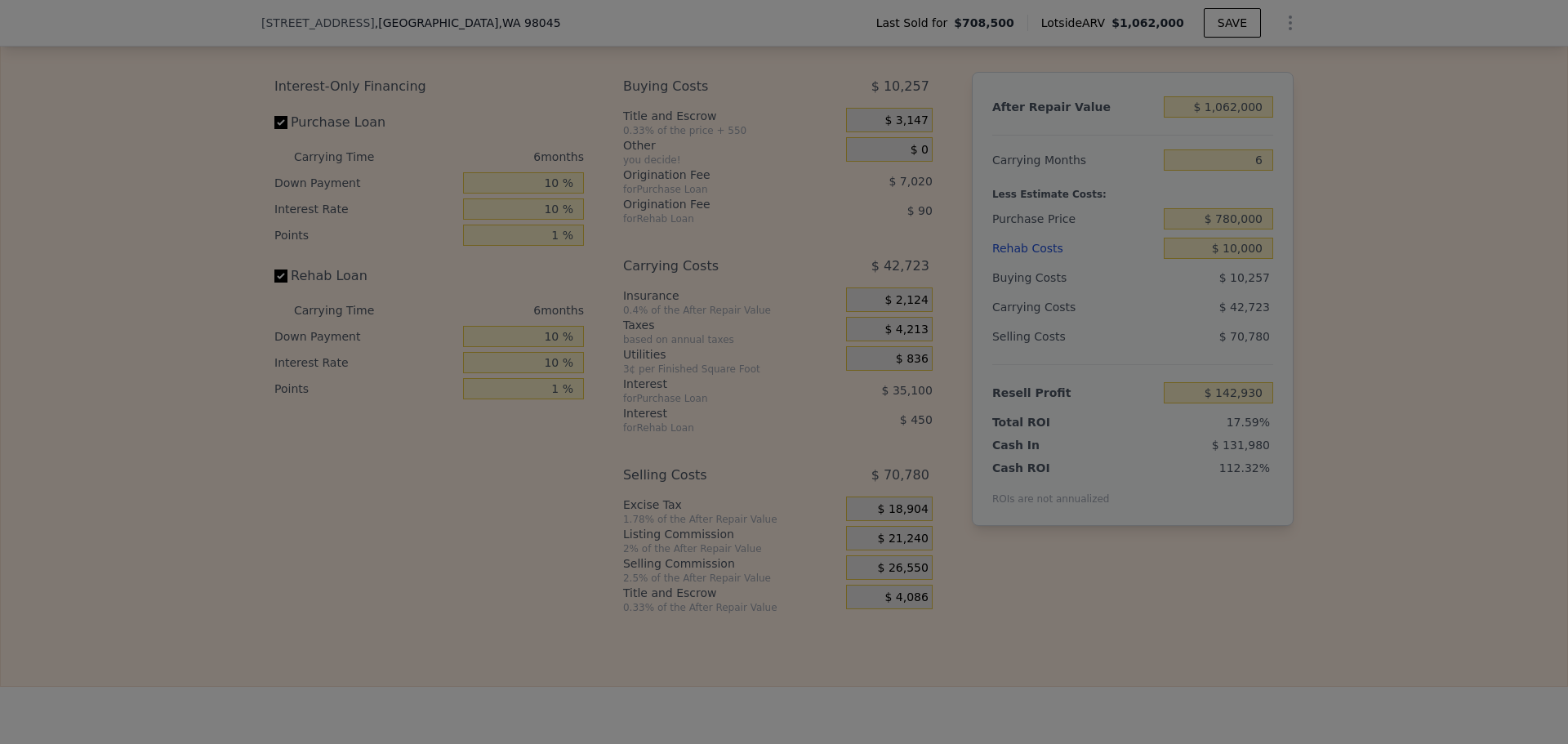
type input "$ 148,240"
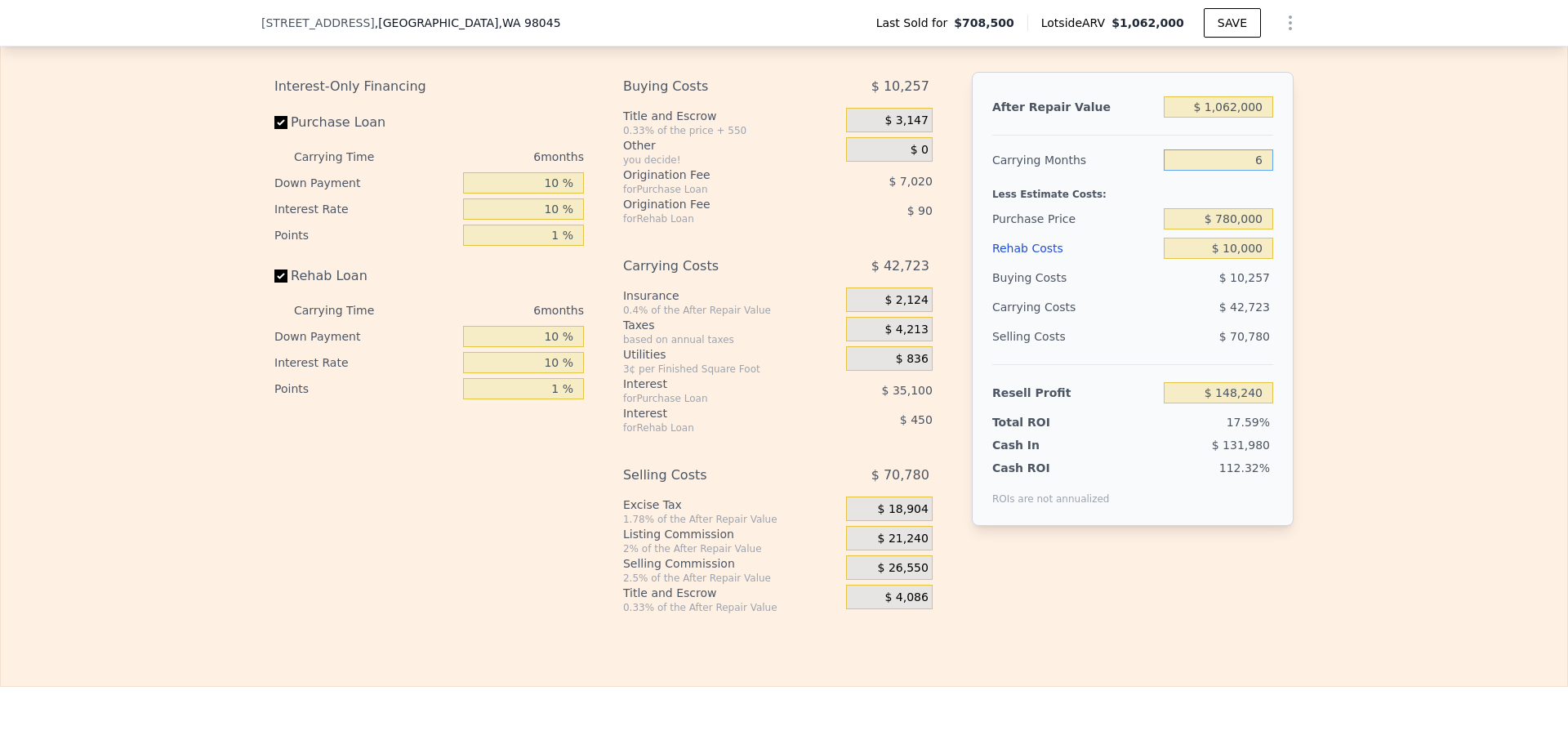
drag, startPoint x: 1249, startPoint y: 180, endPoint x: 1239, endPoint y: 176, distance: 10.8
click at [1239, 170] on input "6" at bounding box center [1218, 160] width 109 height 21
type input "4"
type input "$ 162,481"
type input "4"
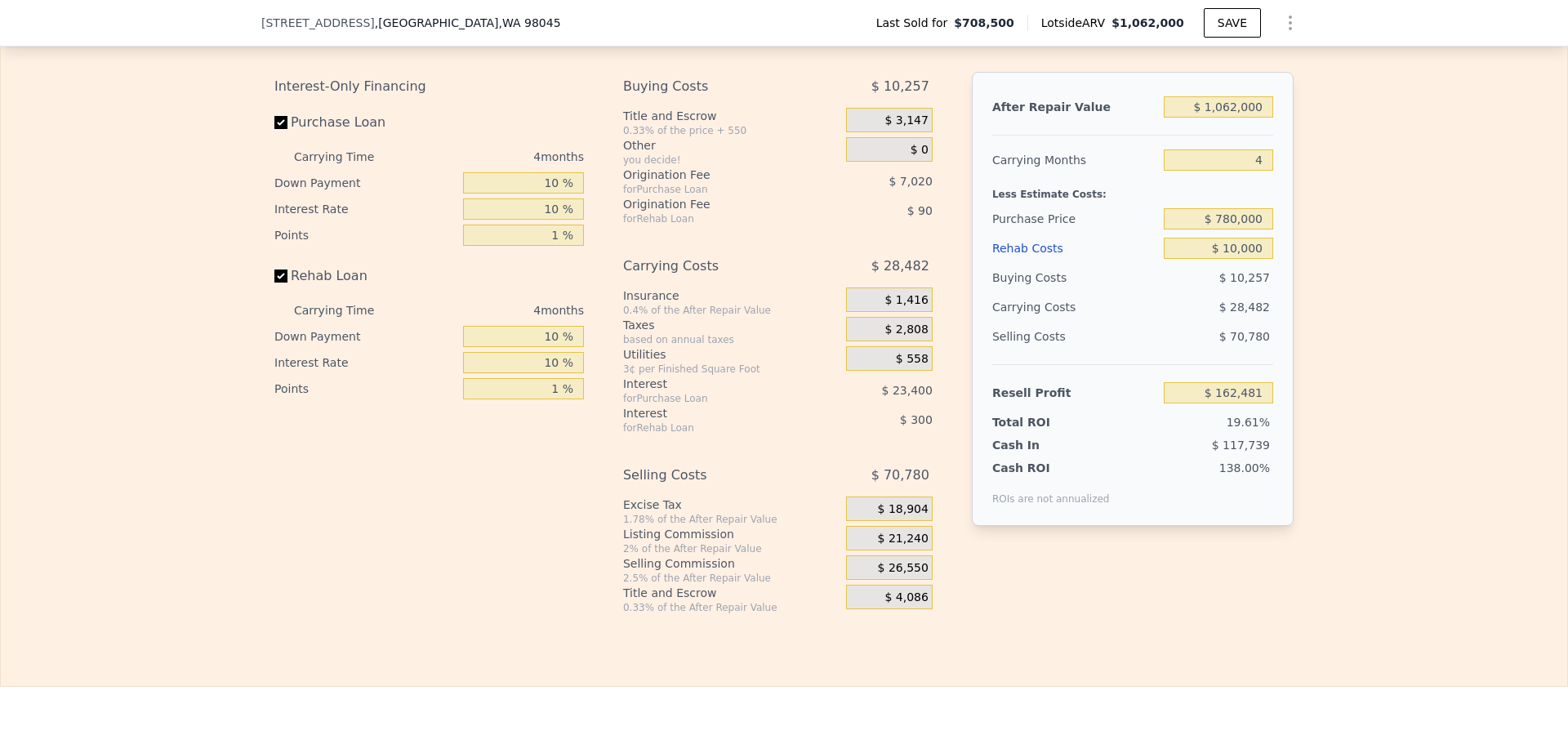
click at [1382, 236] on div "Edit the assumptions in yellow boxes. Input profit to calculate an offer price.…" at bounding box center [784, 309] width 1566 height 607
click at [1227, 230] on input "$ 780,000" at bounding box center [1218, 219] width 109 height 21
click at [1219, 230] on input "$ 780,000" at bounding box center [1218, 219] width 109 height 21
drag, startPoint x: 1219, startPoint y: 241, endPoint x: 1228, endPoint y: 241, distance: 9.0
click at [1228, 230] on input "$ 780,000" at bounding box center [1218, 219] width 109 height 21
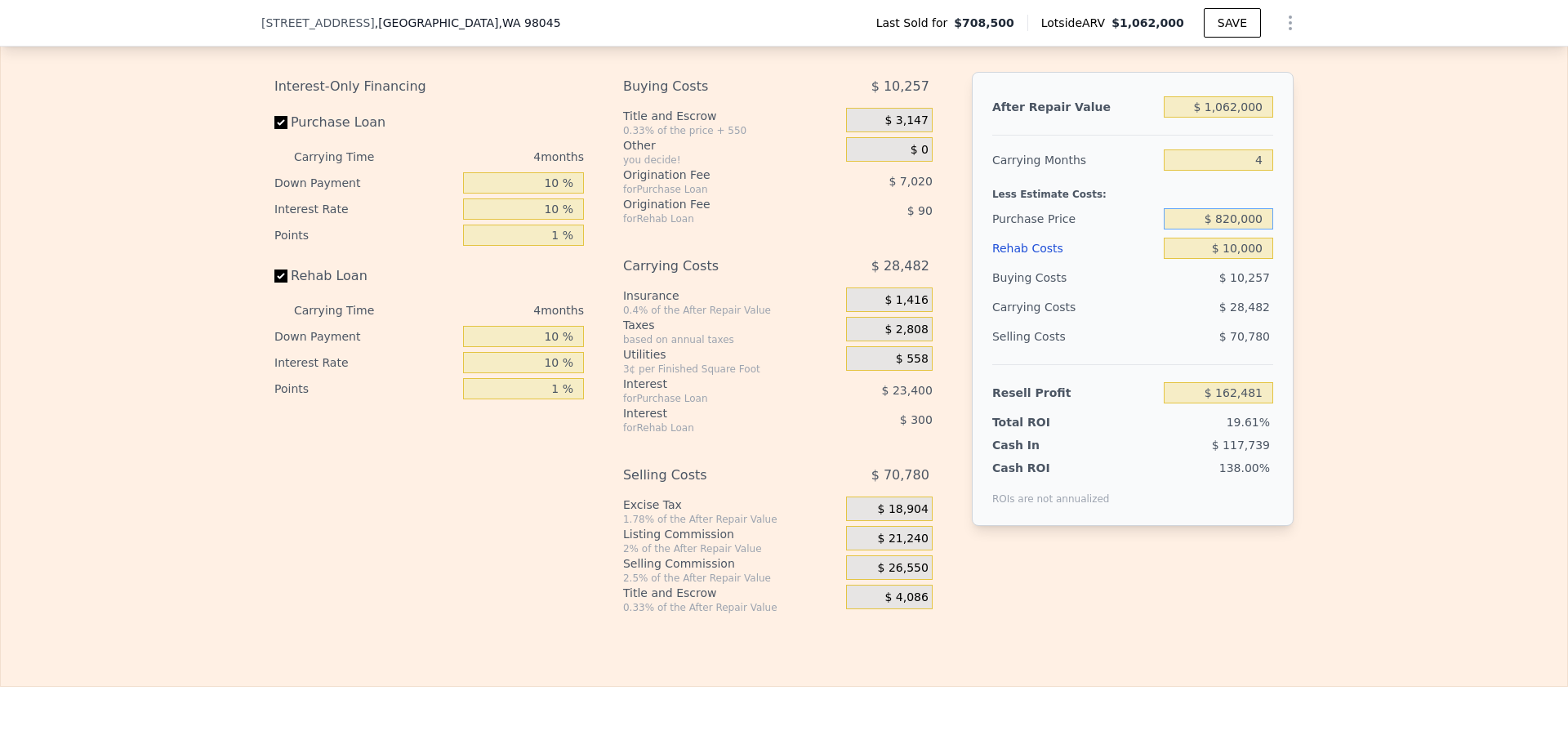
type input "$ 820,000"
click at [1350, 262] on div "Edit the assumptions in yellow boxes. Input profit to calculate an offer price.…" at bounding box center [784, 309] width 1566 height 607
type input "$ 120,787"
click at [1228, 230] on input "$ 820,000" at bounding box center [1218, 219] width 109 height 21
type input "$ 840,000"
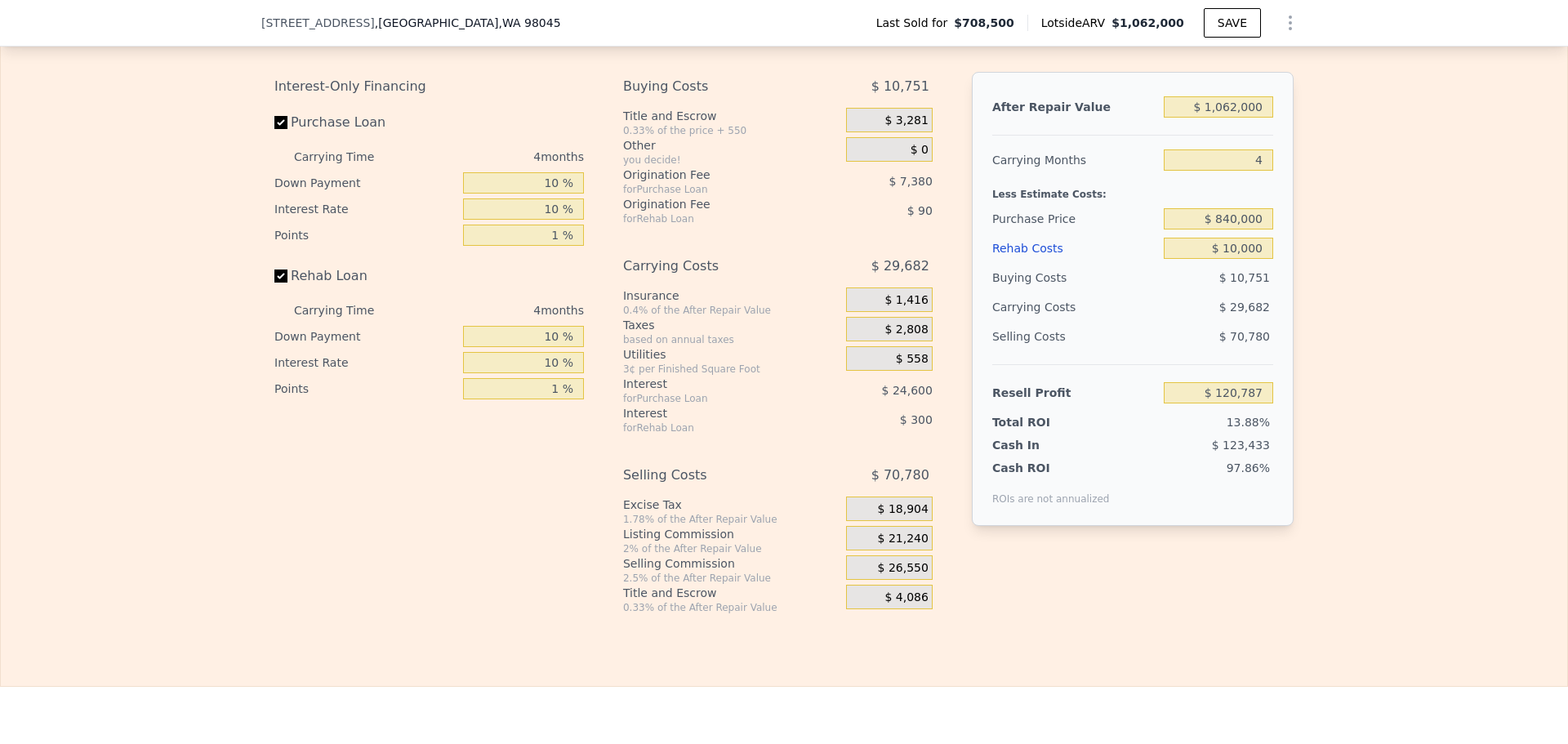
click at [1329, 243] on div "Edit the assumptions in yellow boxes. Input profit to calculate an offer price.…" at bounding box center [784, 309] width 1566 height 607
type input "$ 99,941"
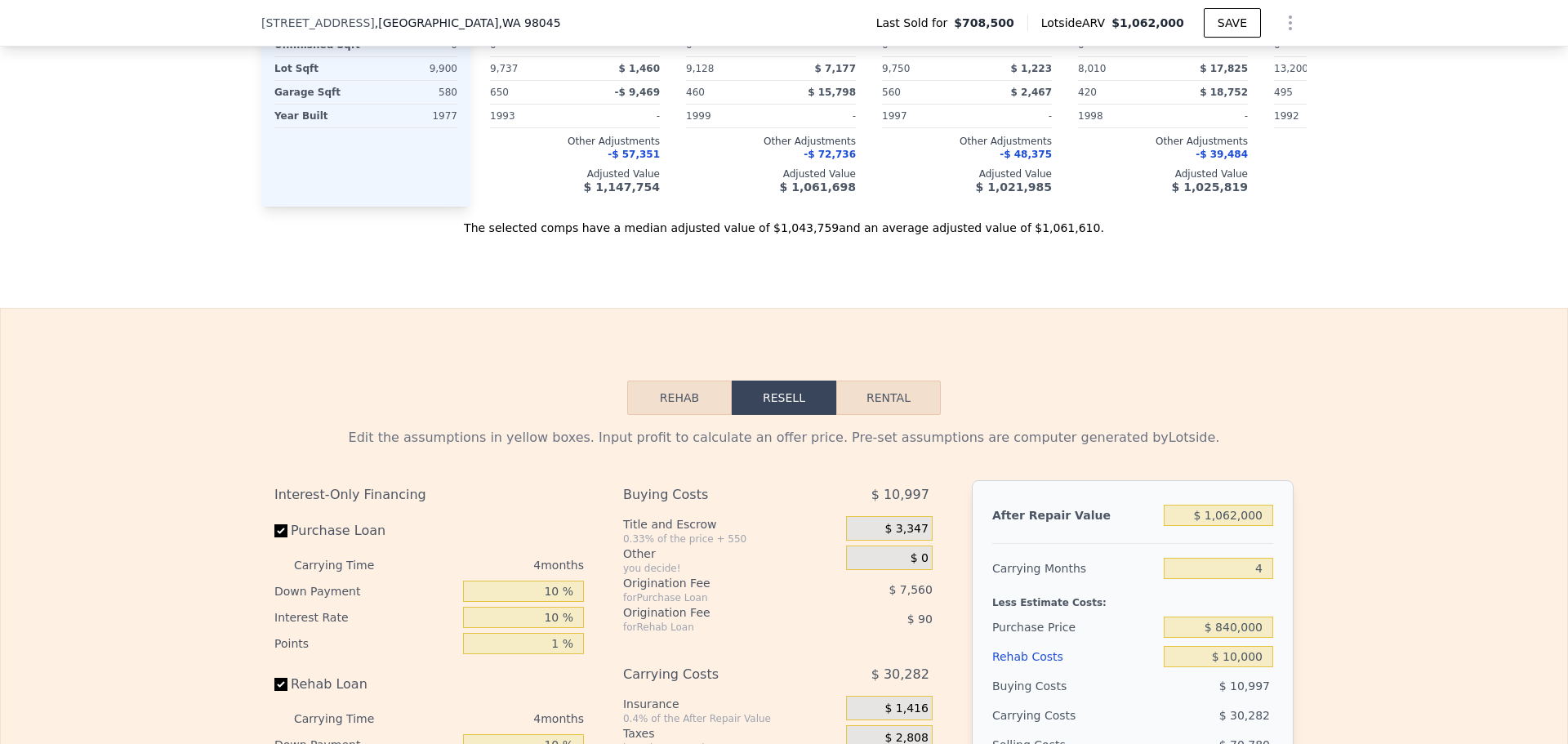
scroll to position [1954, 0]
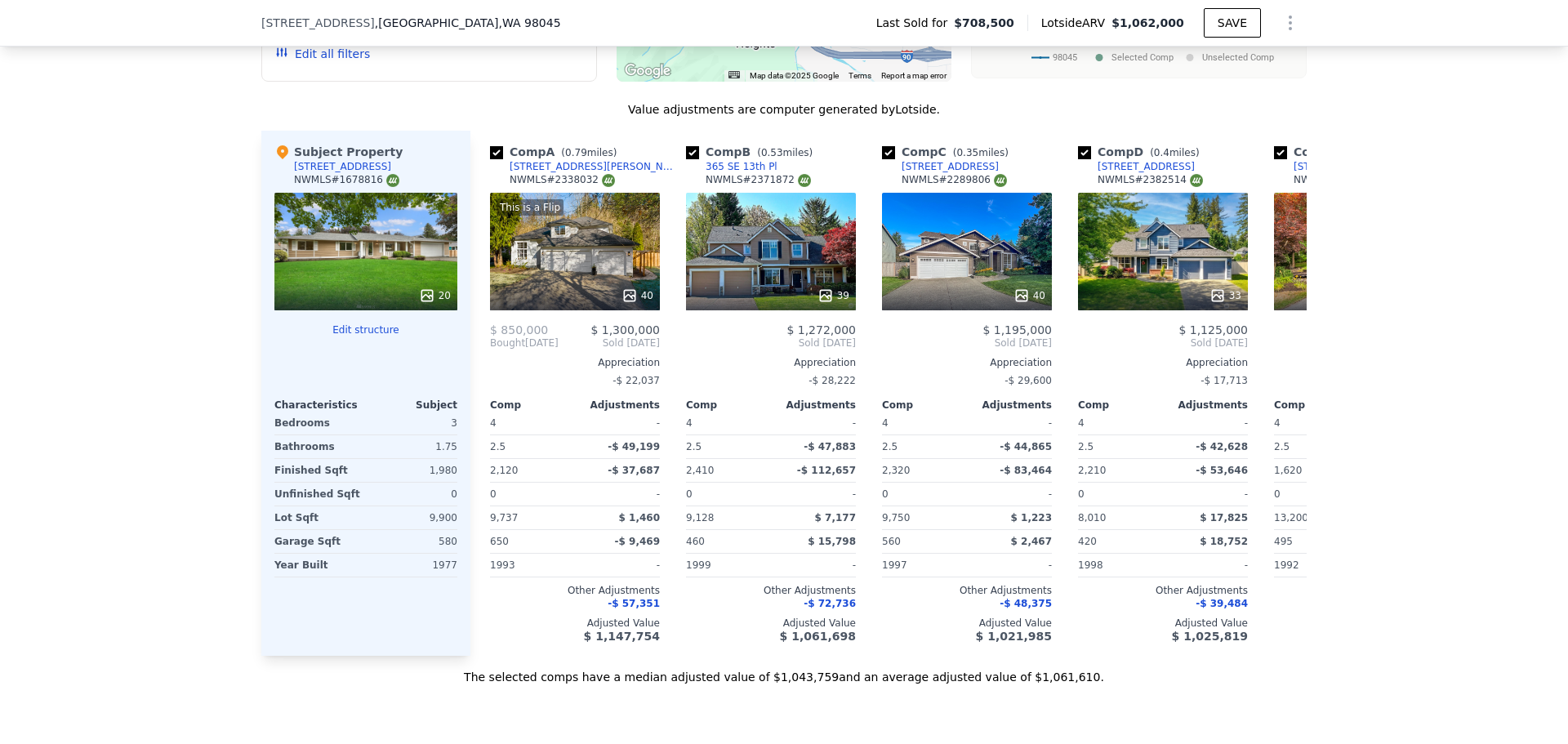
scroll to position [1954, 0]
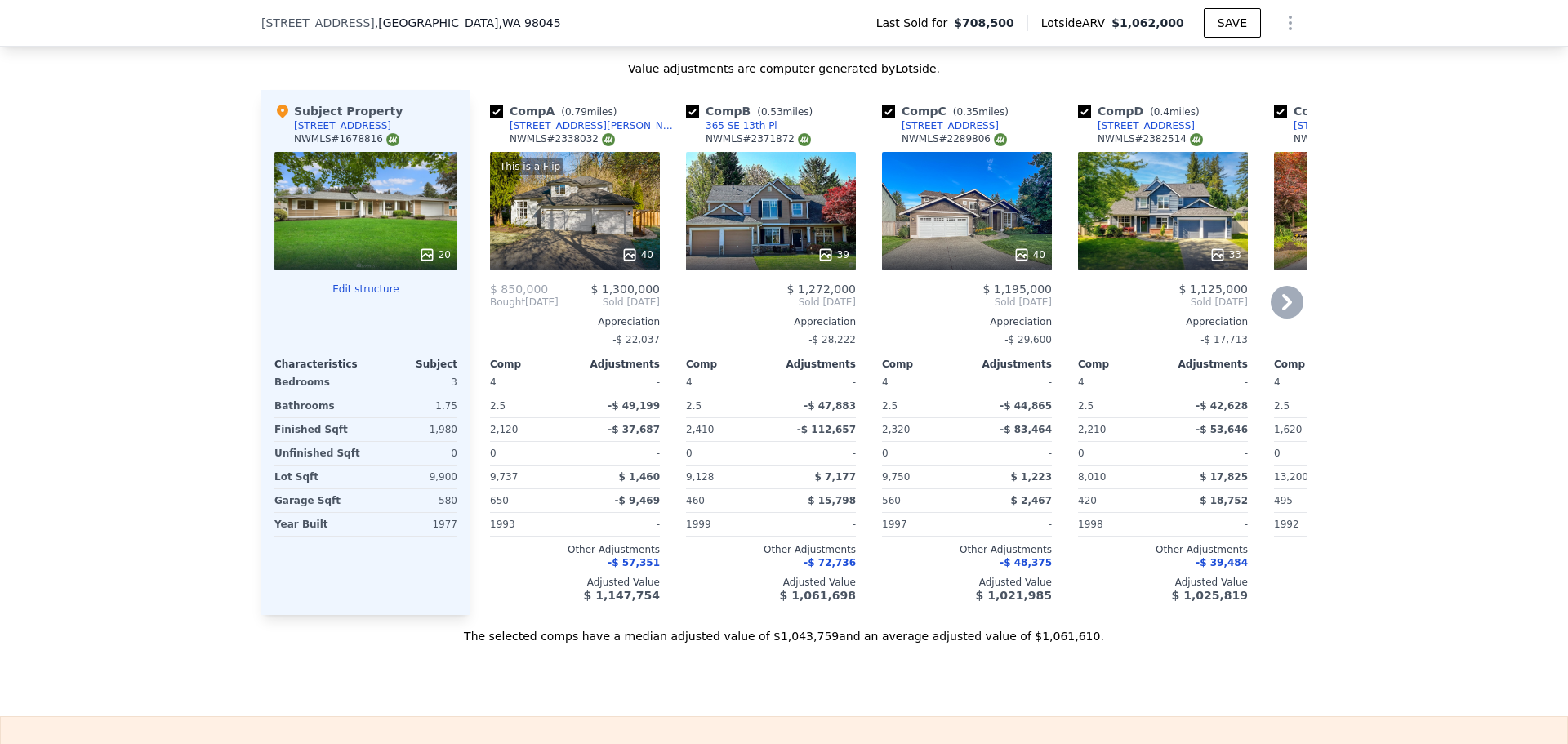
click at [1282, 310] on icon at bounding box center [1286, 302] width 10 height 16
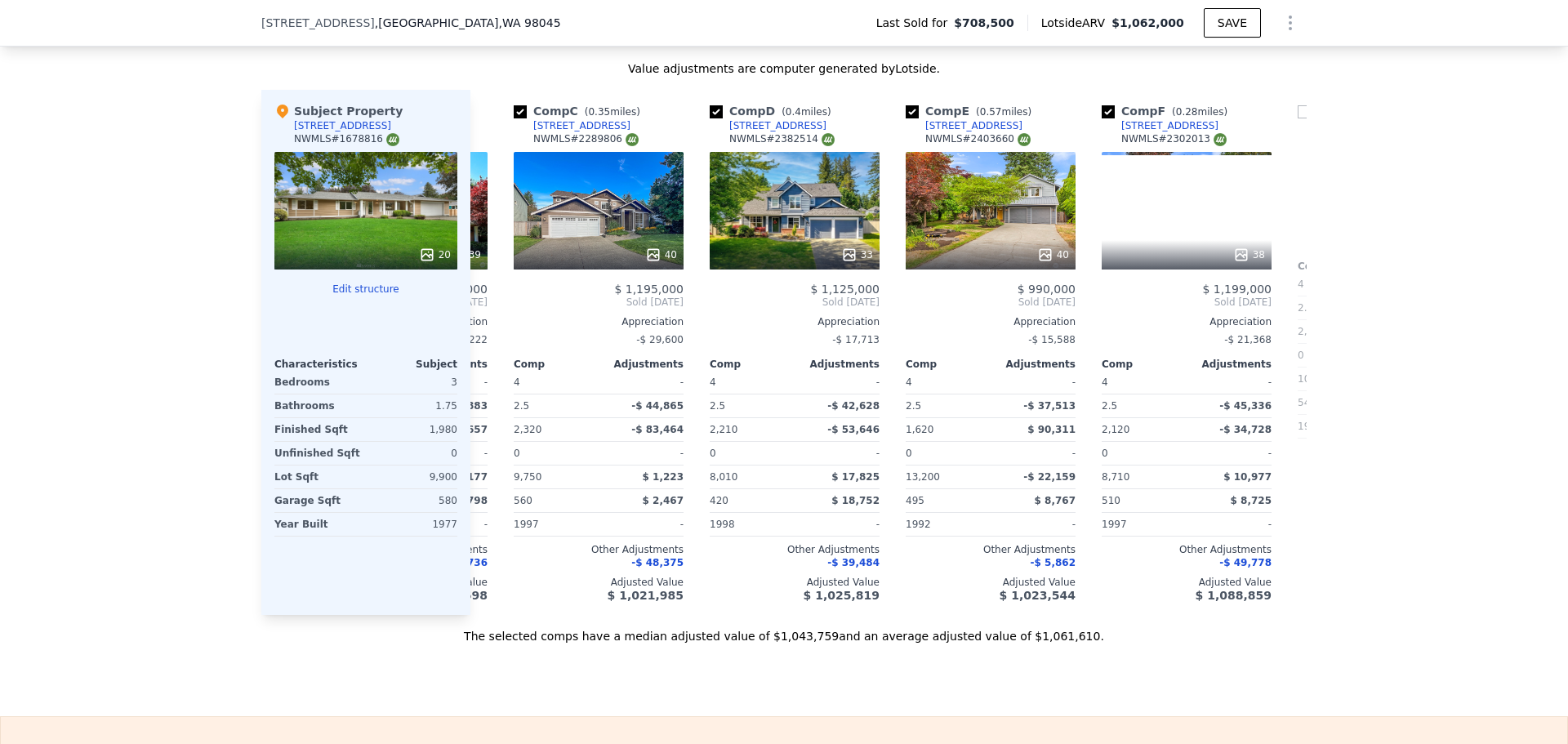
scroll to position [0, 392]
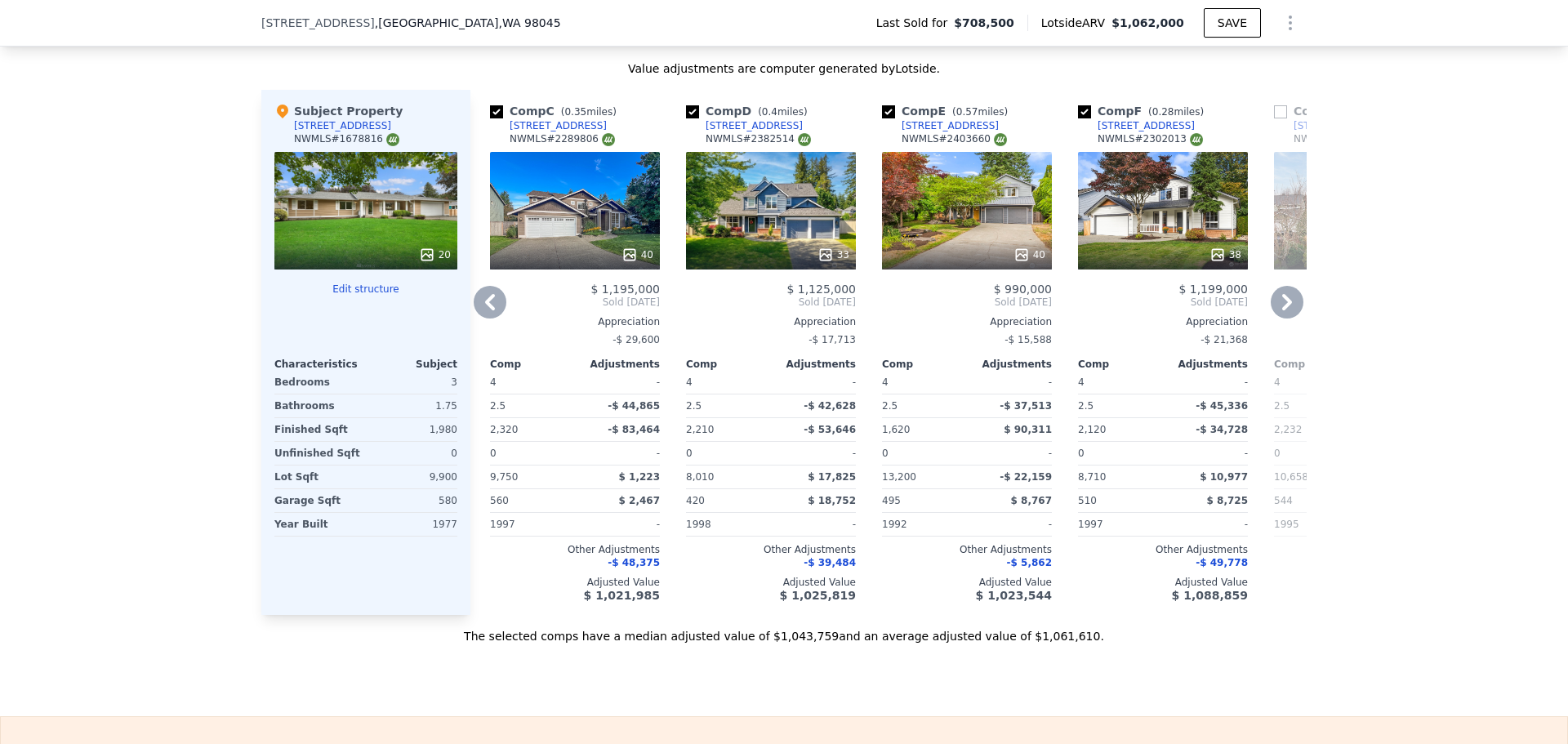
click at [1282, 310] on icon at bounding box center [1286, 302] width 10 height 16
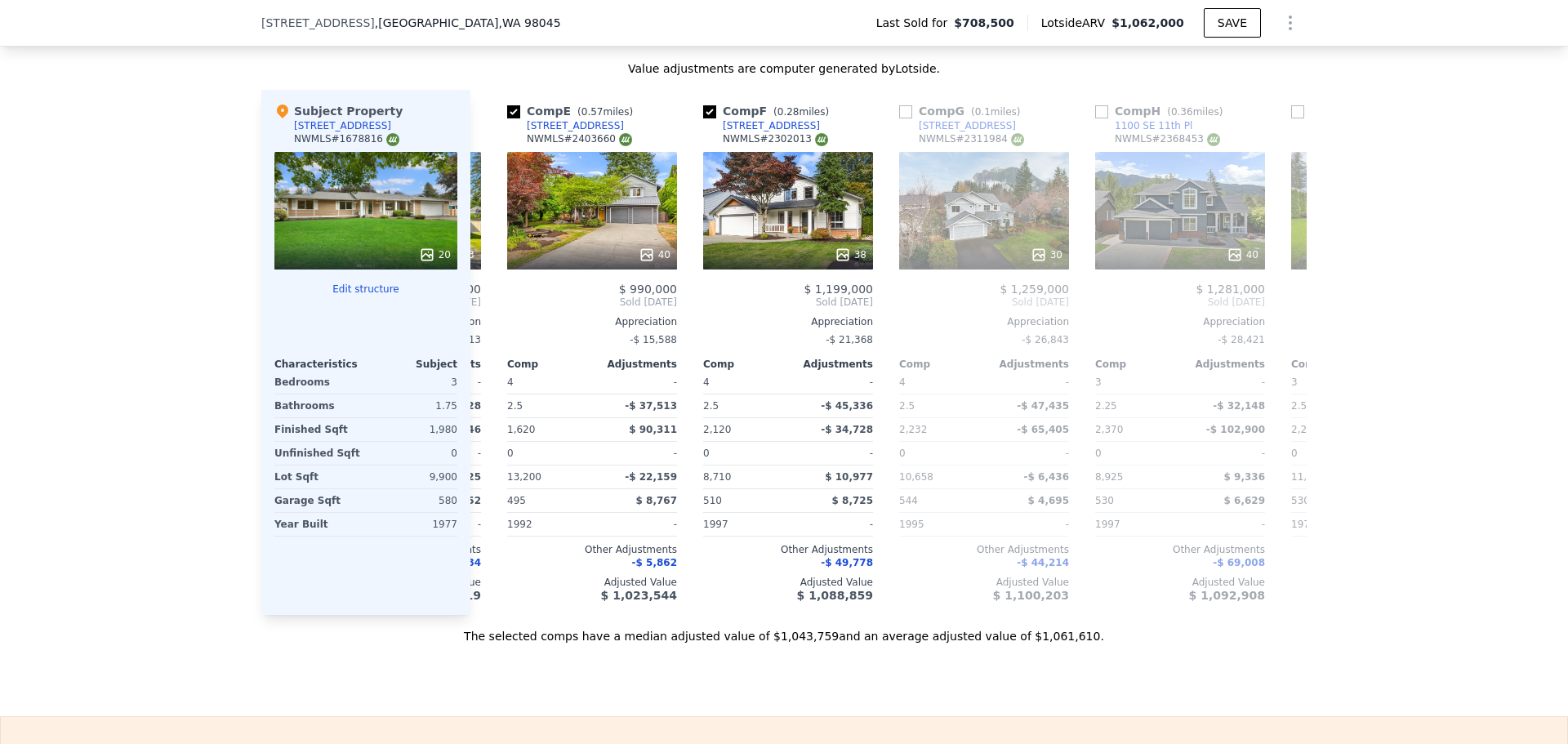
scroll to position [0, 784]
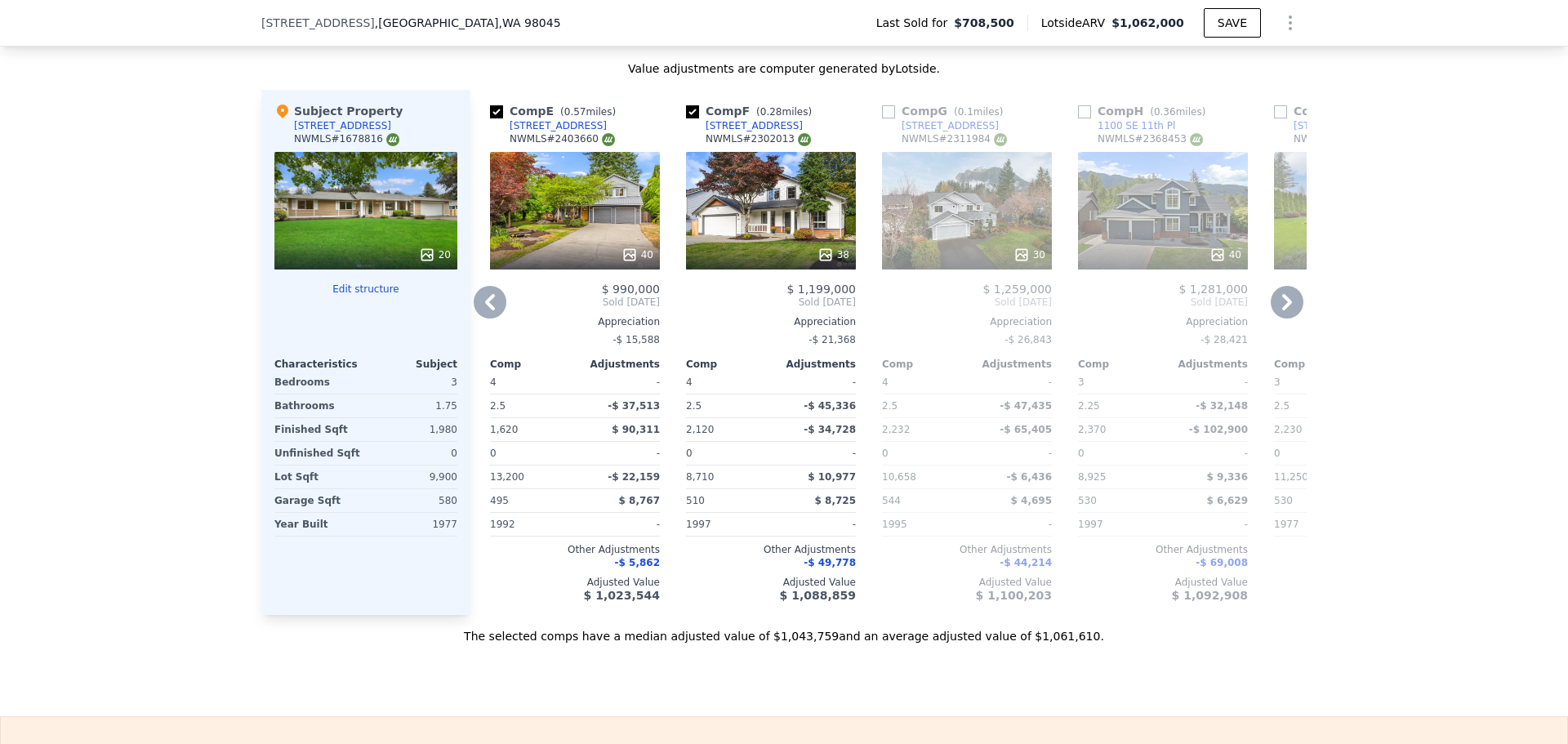
click at [1282, 310] on icon at bounding box center [1286, 302] width 10 height 16
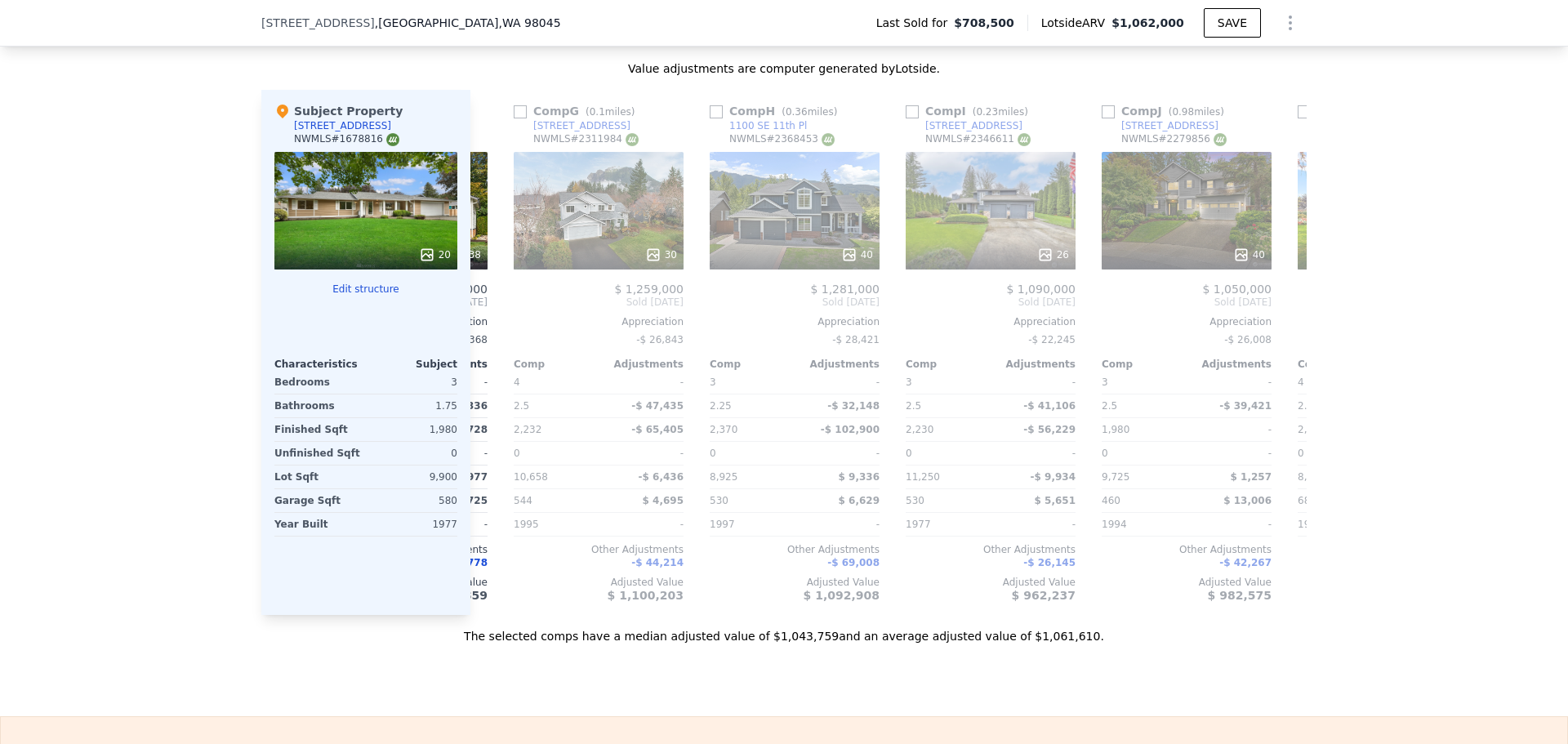
scroll to position [0, 1176]
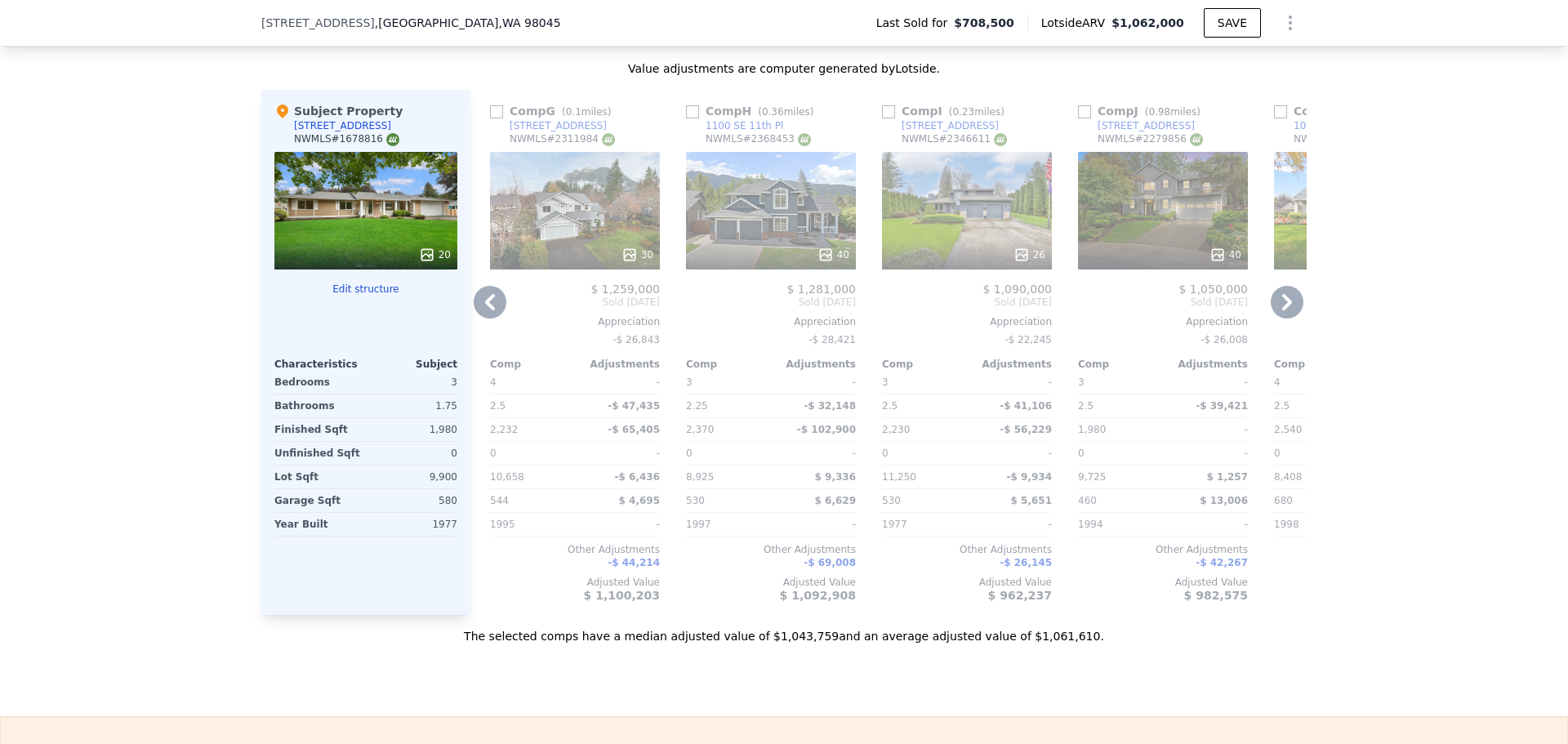
click at [1282, 317] on icon at bounding box center [1286, 302] width 33 height 33
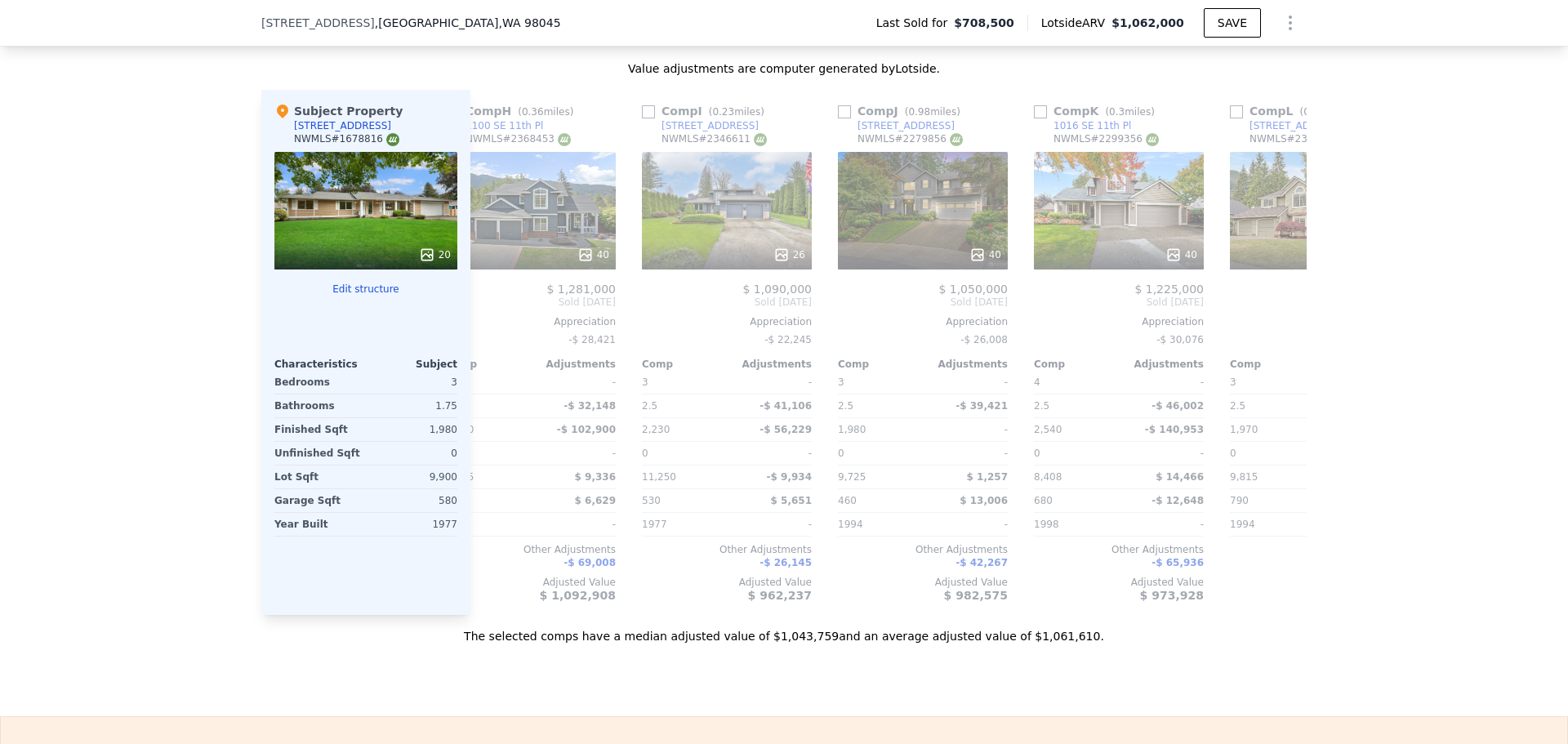
scroll to position [0, 1555]
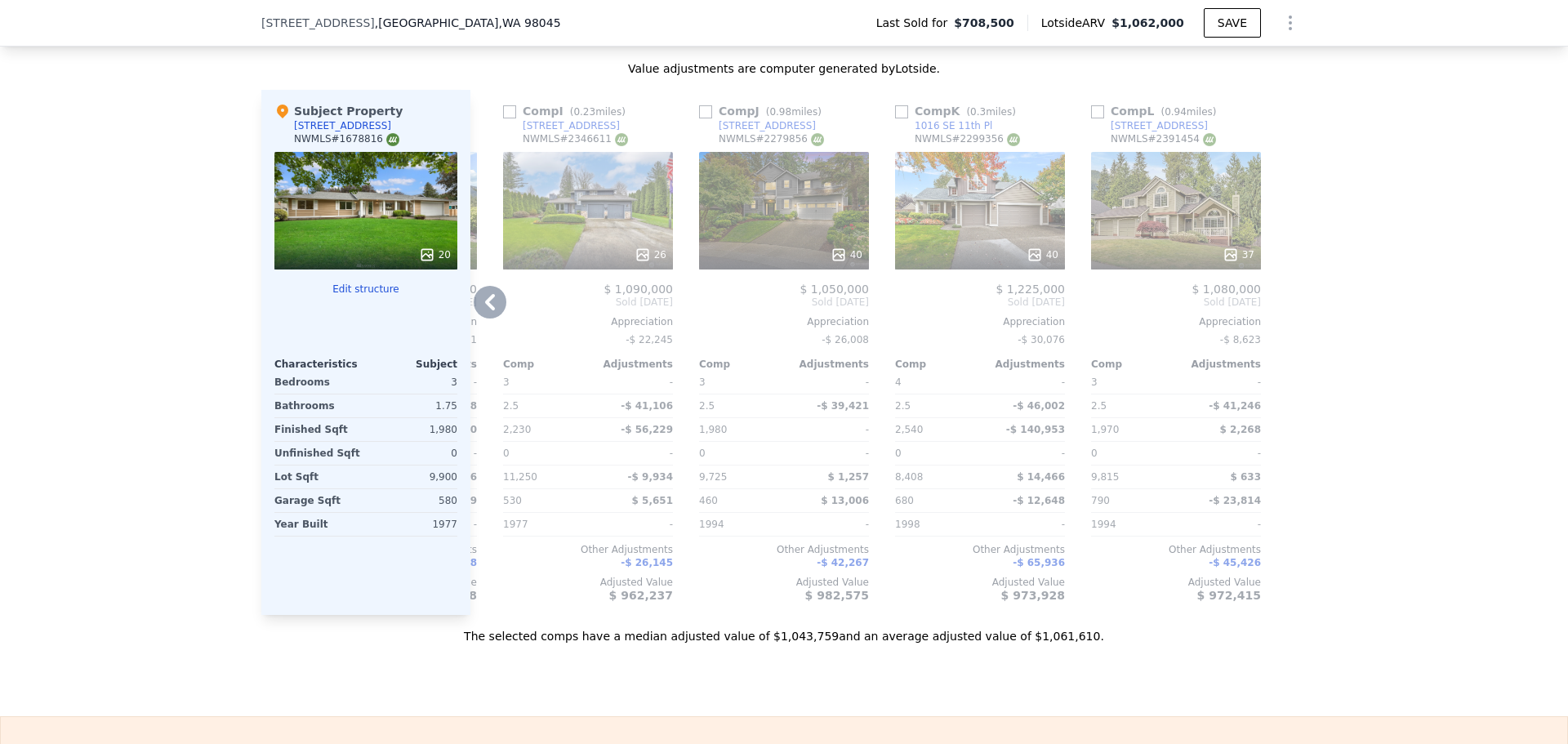
click at [487, 303] on icon at bounding box center [490, 302] width 33 height 33
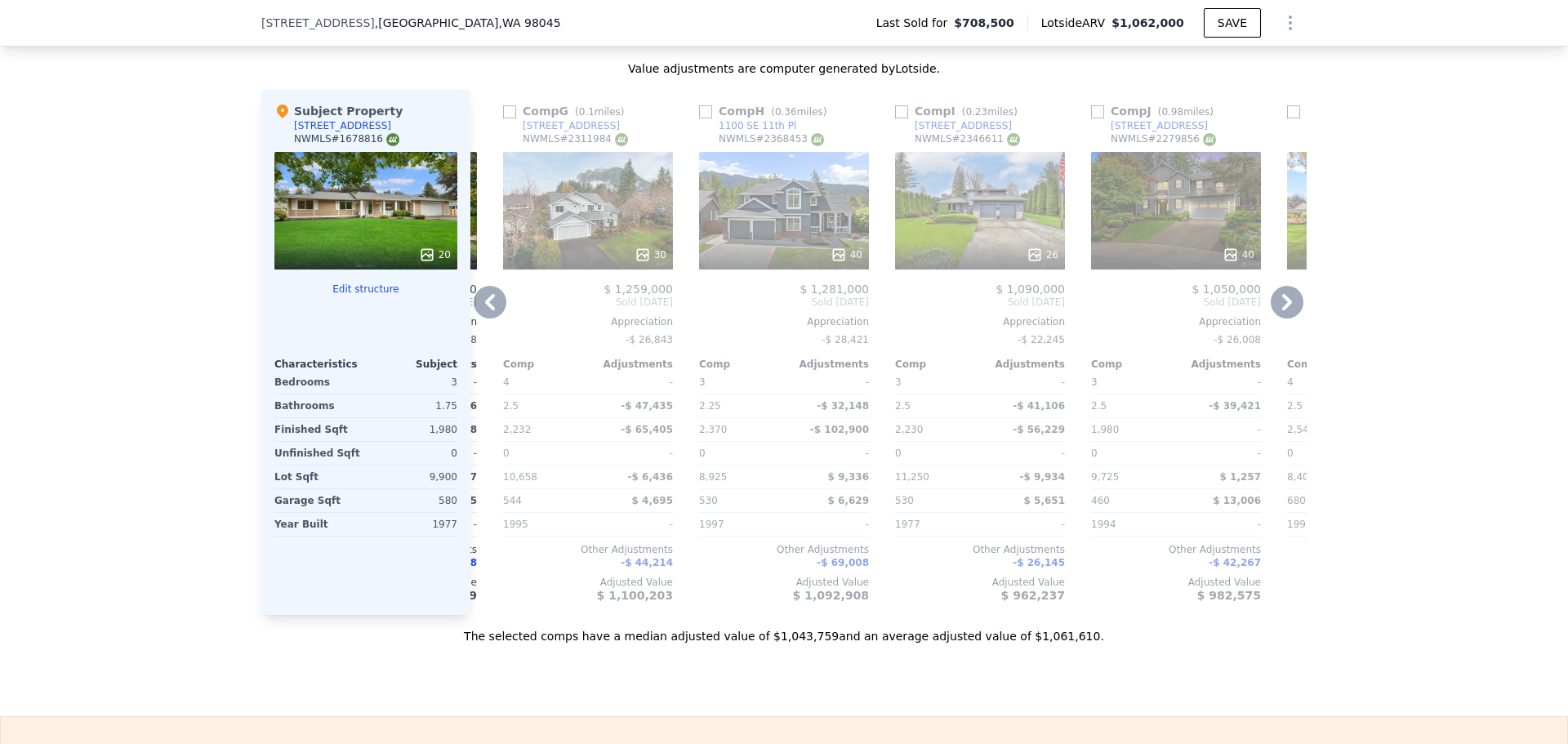
click at [485, 310] on icon at bounding box center [490, 302] width 10 height 16
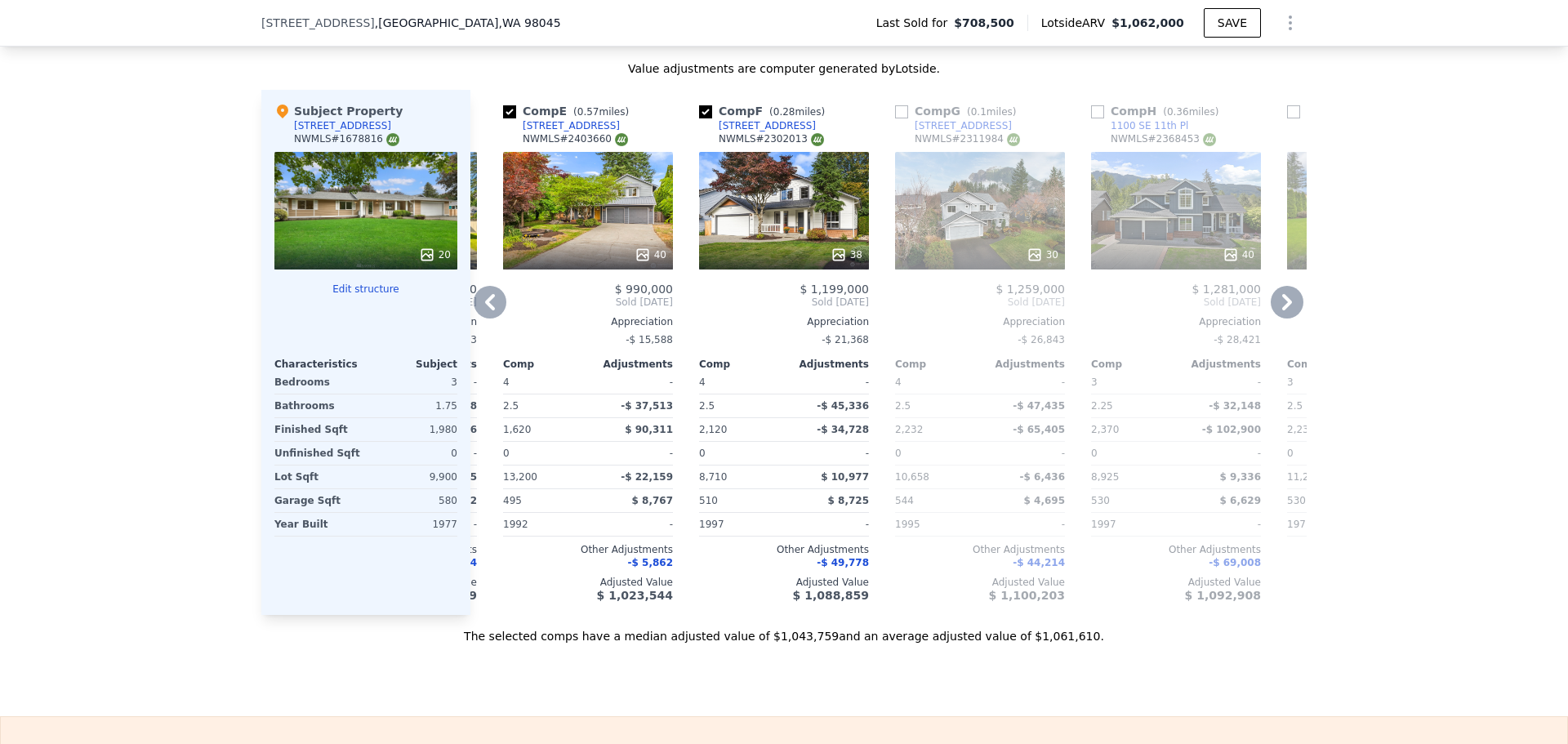
click at [485, 310] on icon at bounding box center [490, 302] width 10 height 16
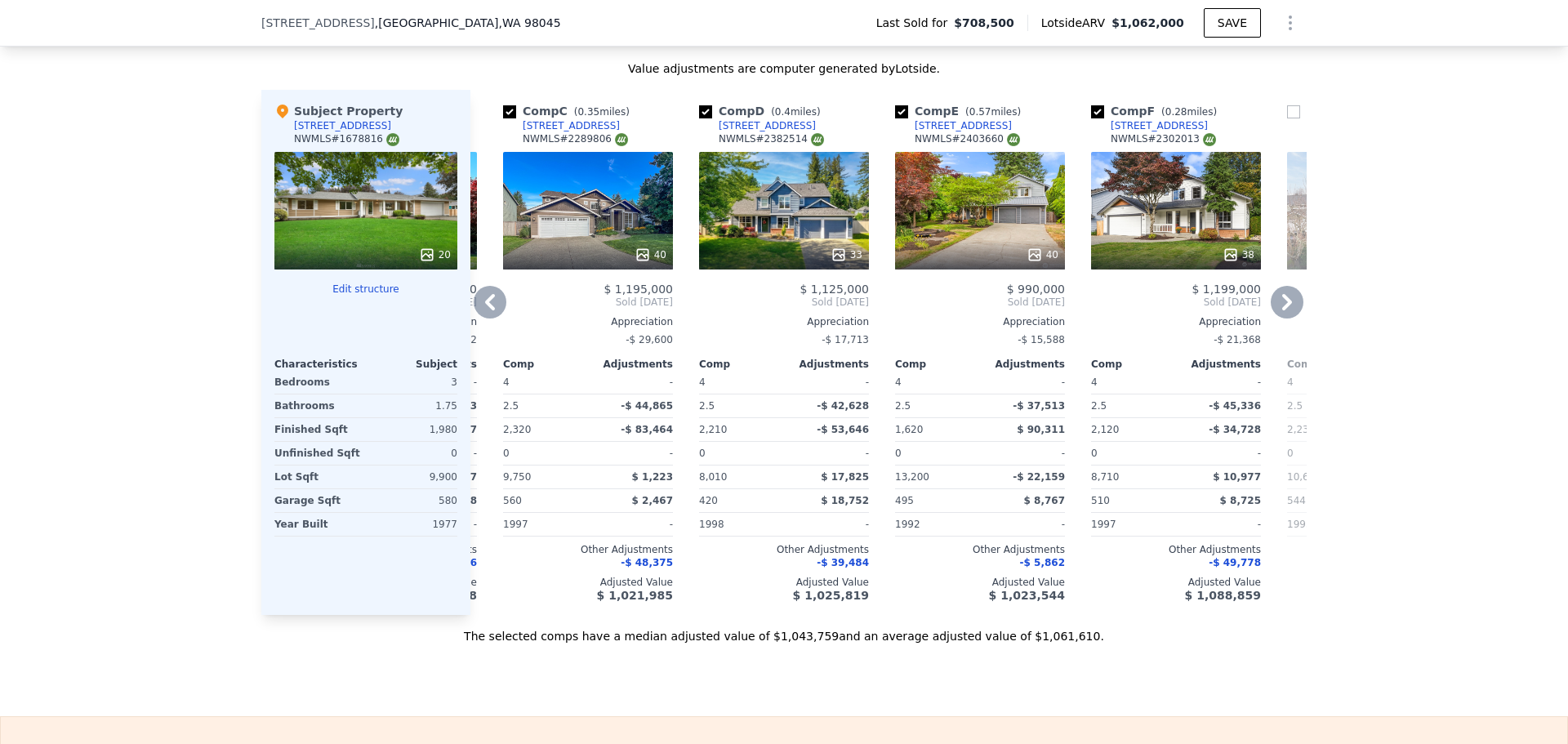
click at [485, 310] on icon at bounding box center [490, 302] width 10 height 16
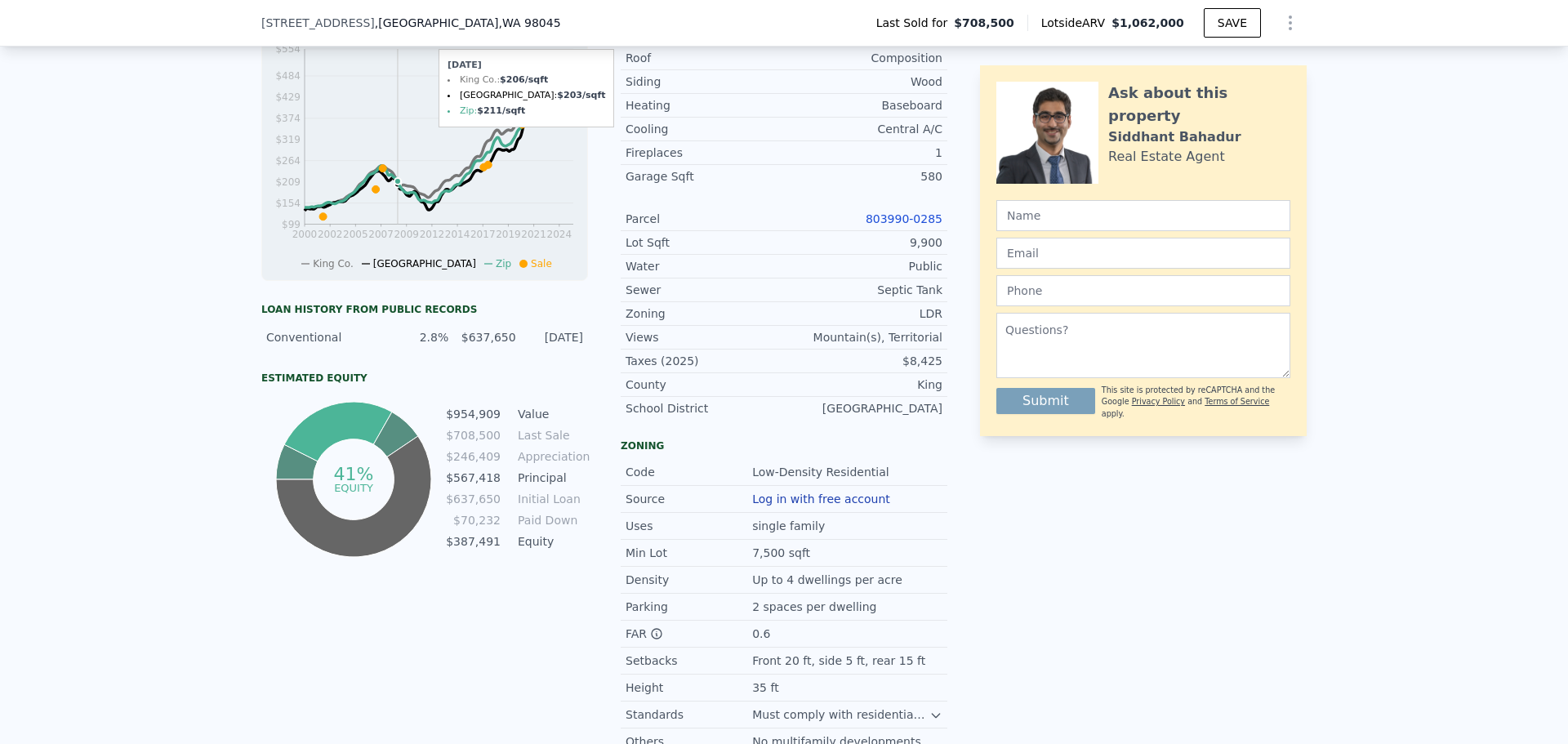
scroll to position [262, 0]
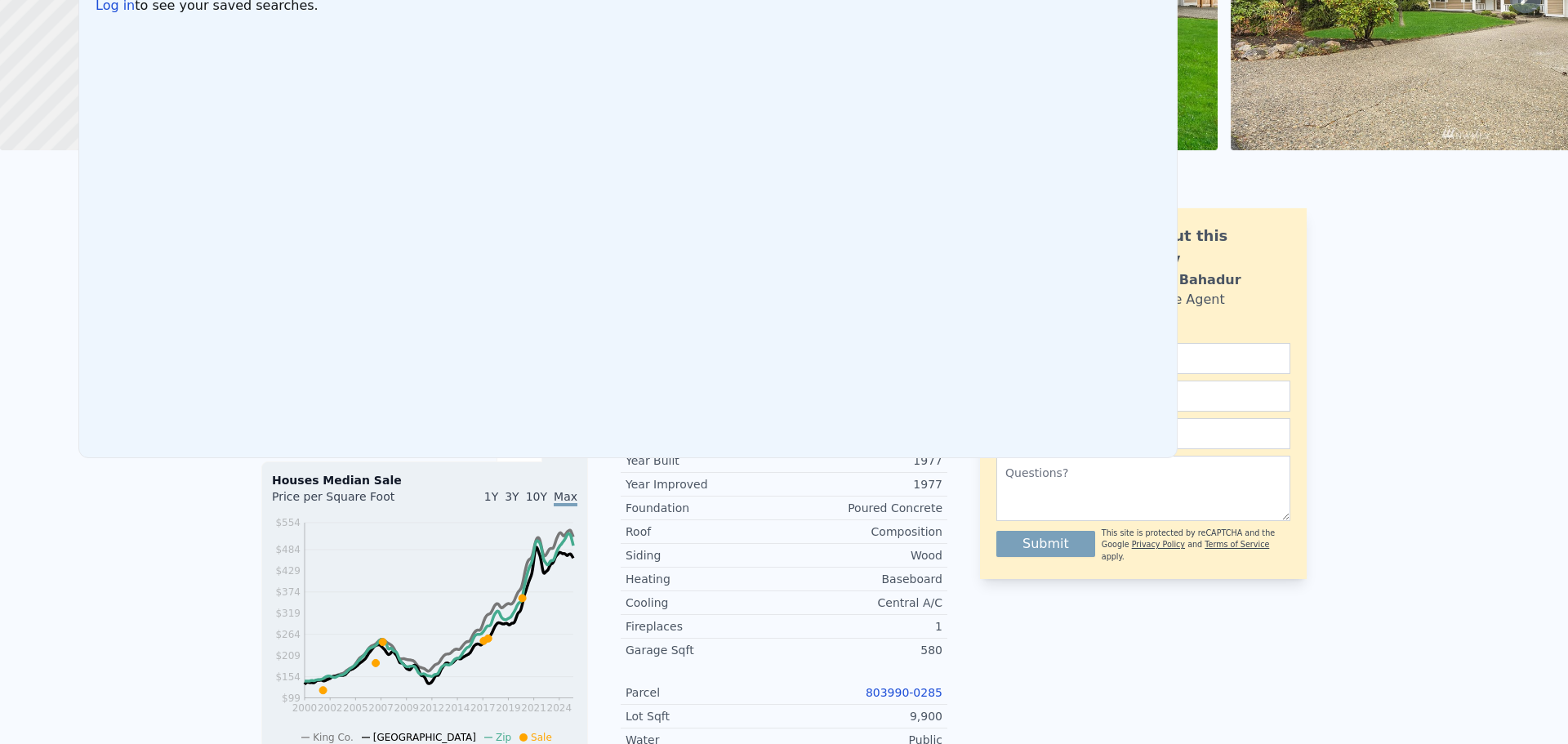
scroll to position [0, 0]
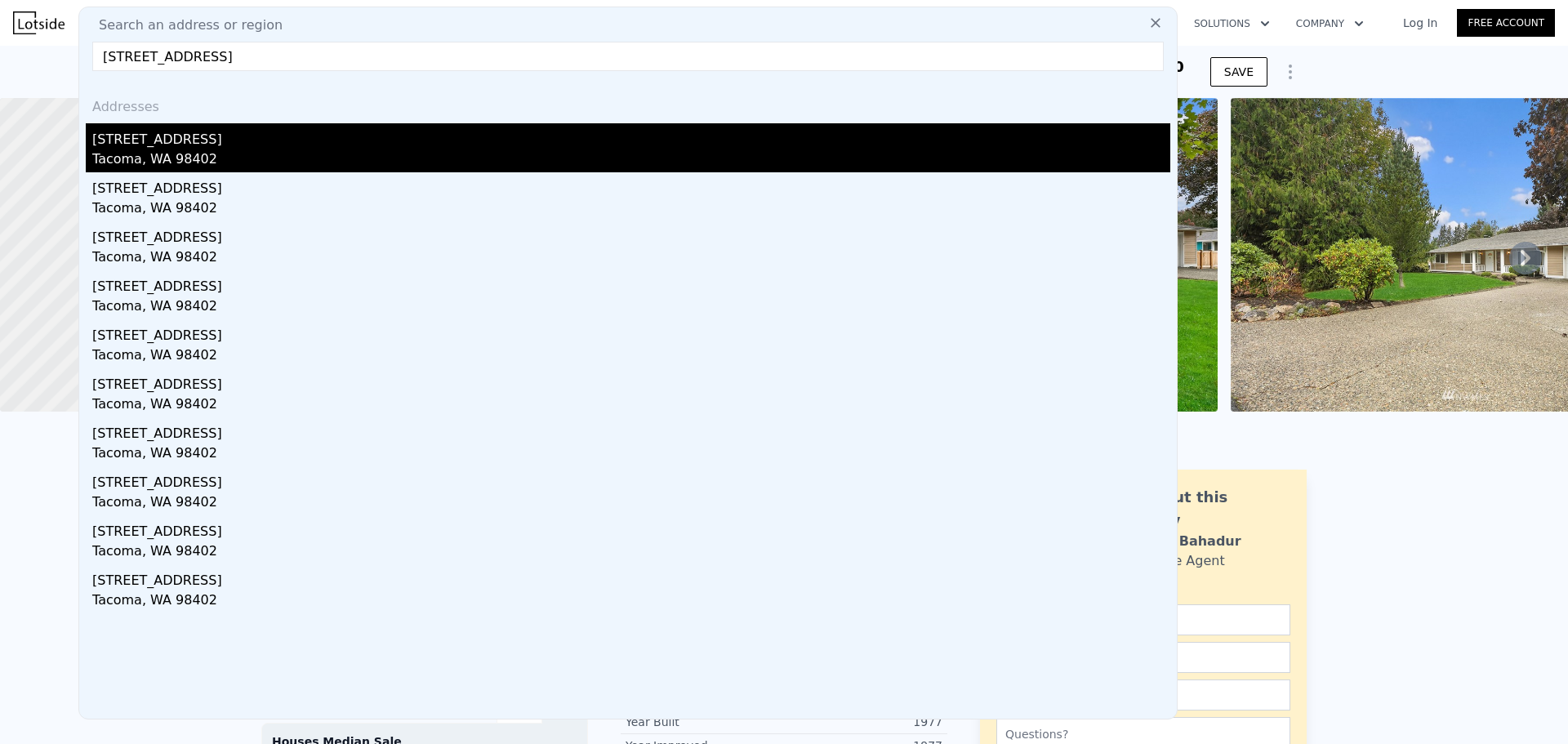
type input "323 S 30th St Tacoma, WA 98402"
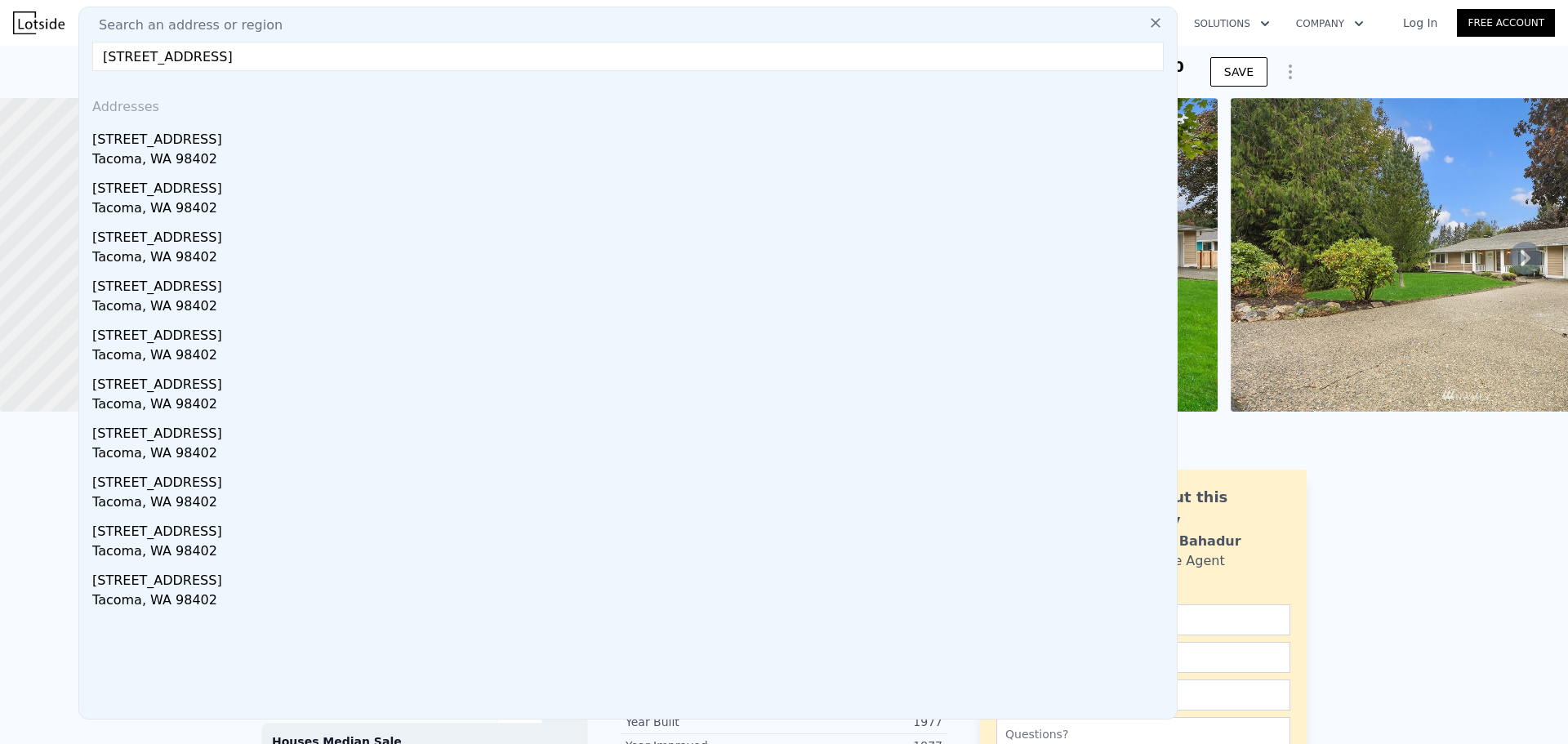
drag, startPoint x: 231, startPoint y: 143, endPoint x: 381, endPoint y: 62, distance: 170.5
click at [231, 143] on div "323 S 30th St" at bounding box center [631, 136] width 1078 height 26
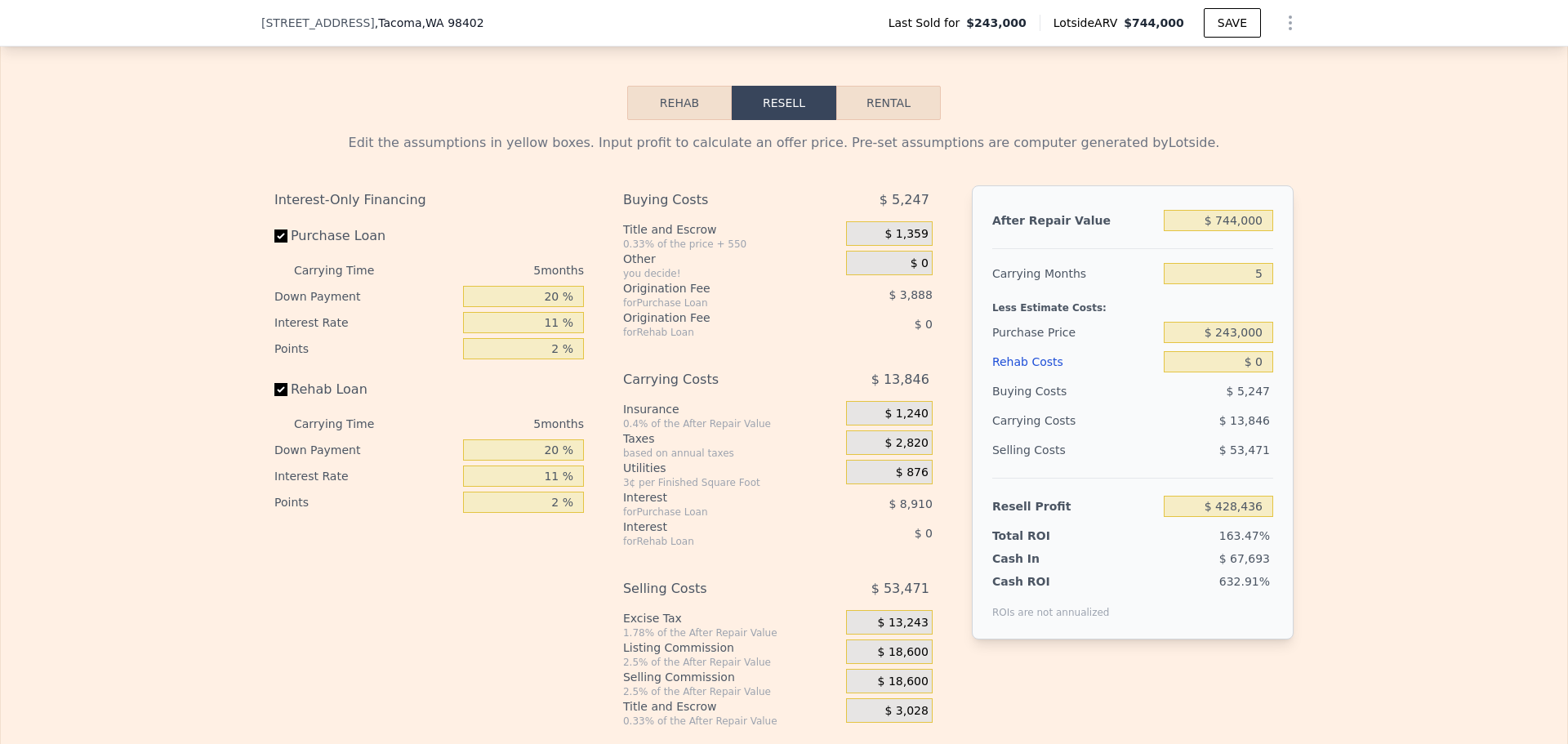
scroll to position [3097, 0]
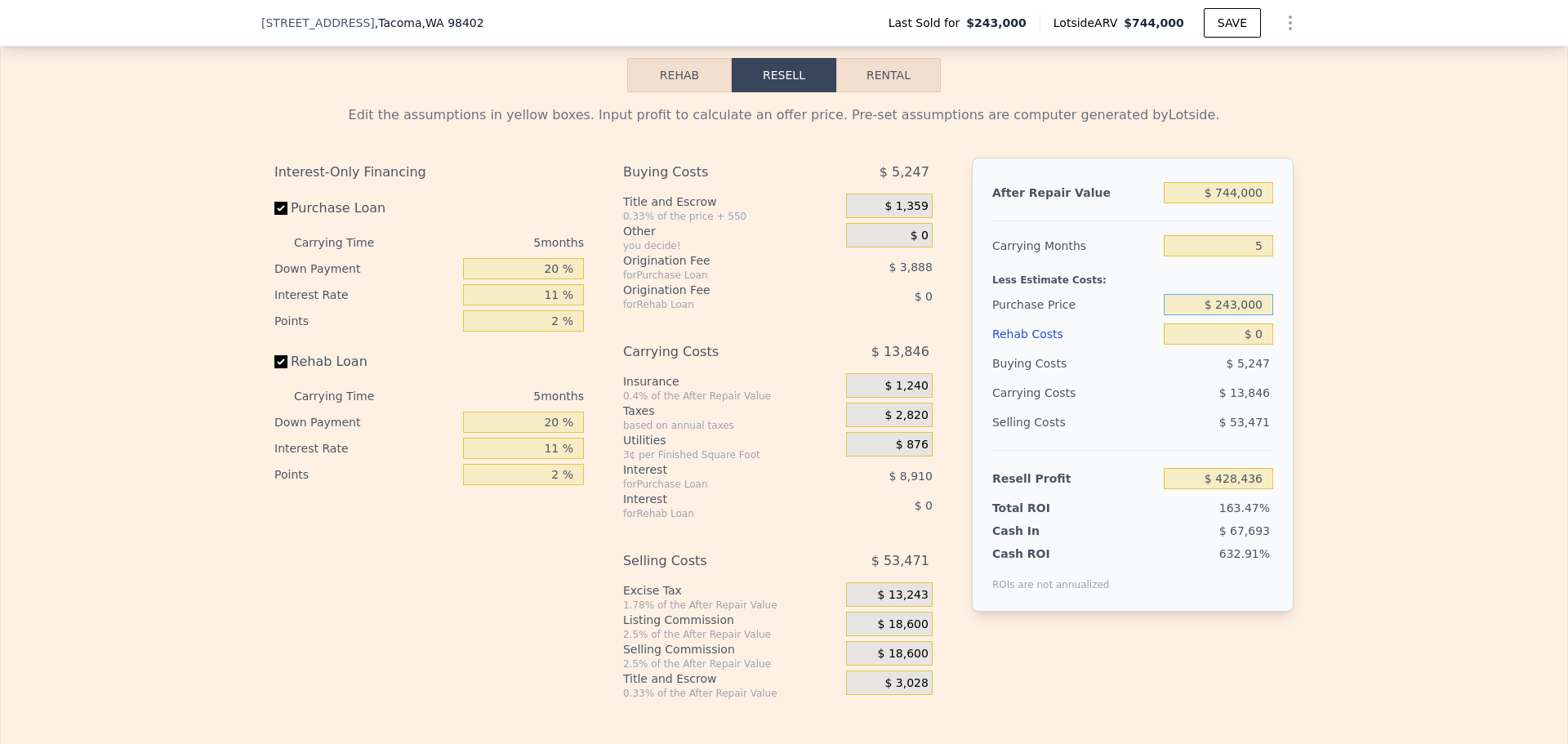
click at [1230, 311] on input "$ 243,000" at bounding box center [1218, 304] width 109 height 21
type input "$ 675,000"
click at [1252, 344] on input "$ 0" at bounding box center [1218, 334] width 109 height 21
type input "-$ 27,755"
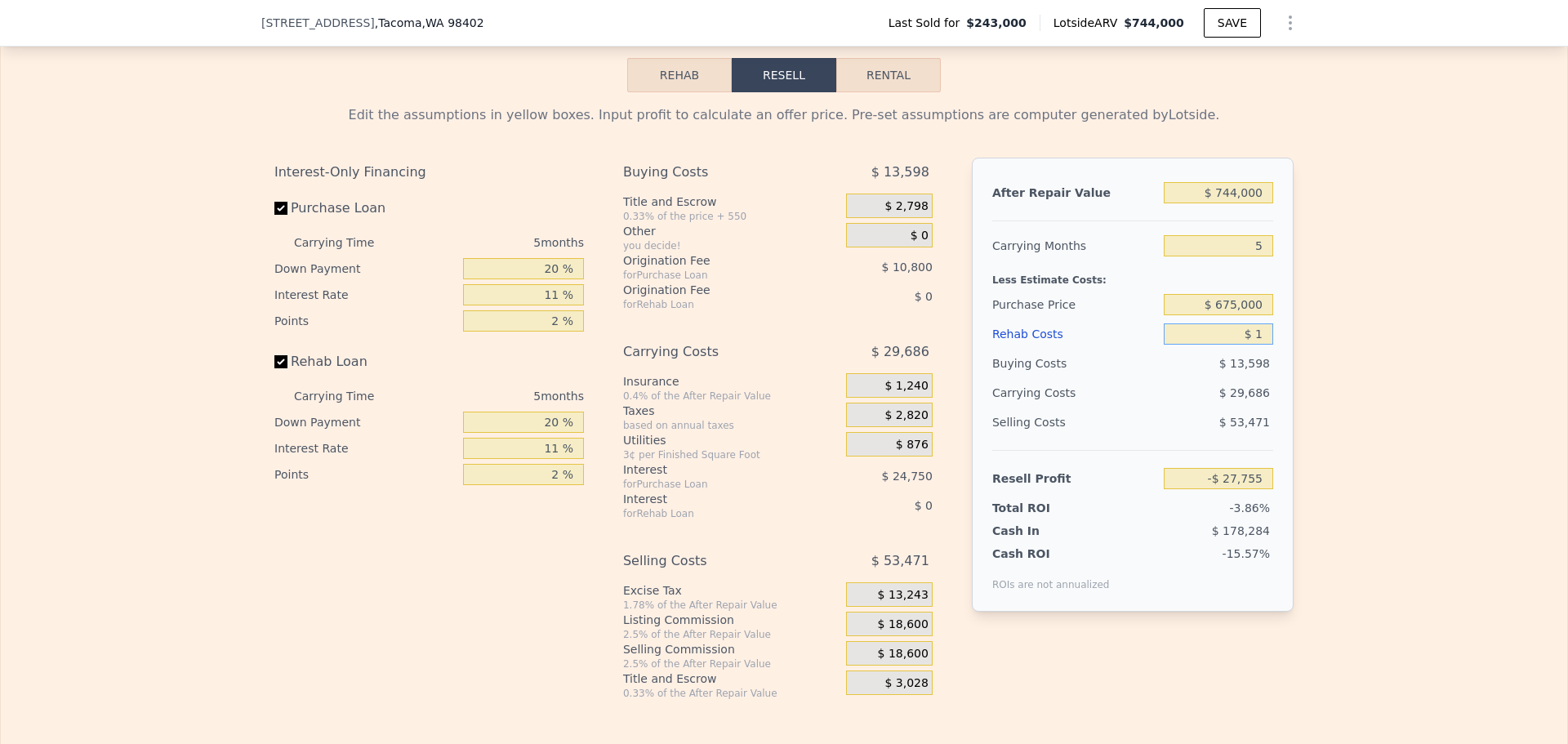
type input "$ 10"
type input "-$ 27,765"
type input "$ 10,000"
type input "-$ 38,280"
type input "$ 10,000"
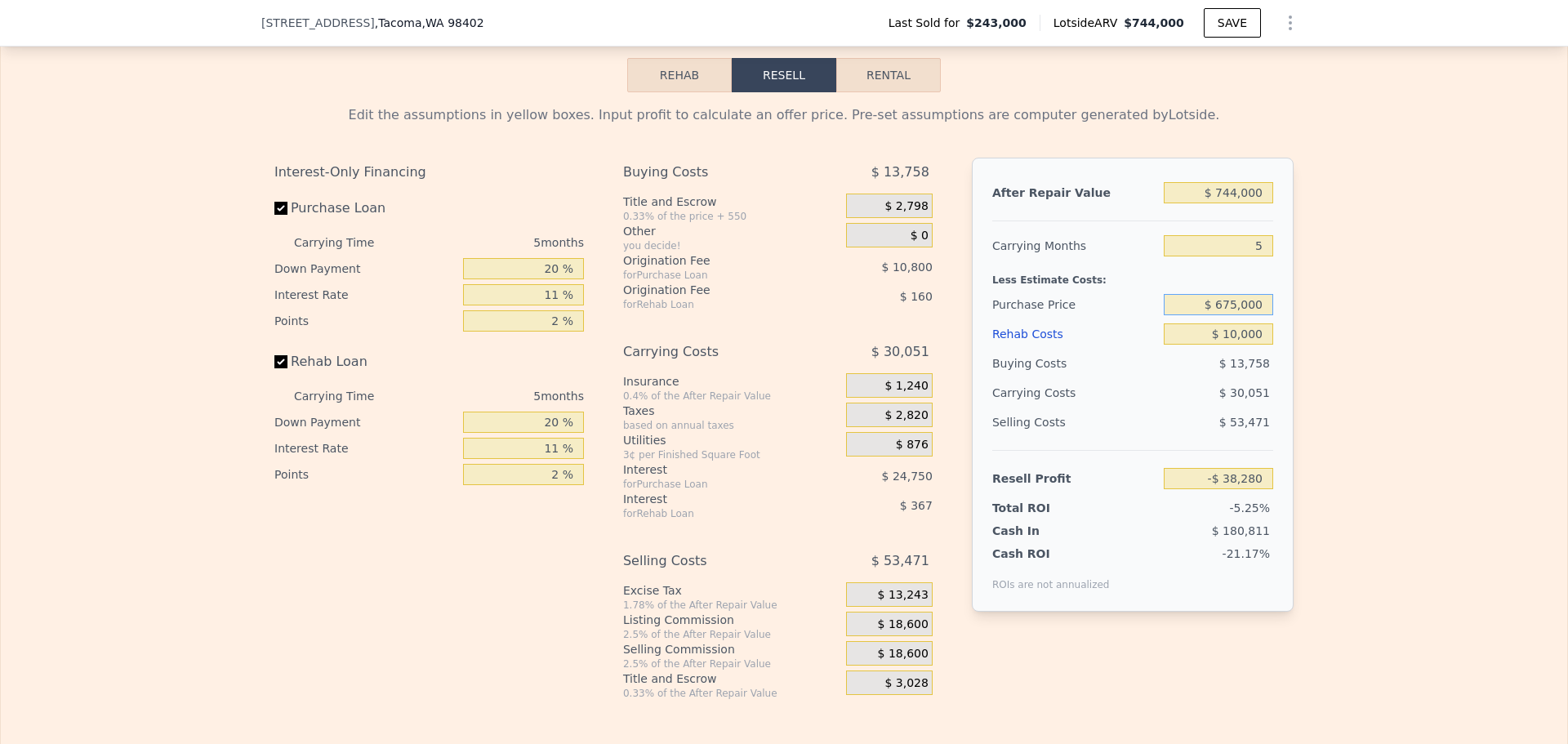
click at [1228, 314] on input "$ 675,000" at bounding box center [1218, 304] width 109 height 21
click at [1359, 302] on div "Edit the assumptions in yellow boxes. Input profit to calculate an offer price.…" at bounding box center [784, 395] width 1566 height 607
drag, startPoint x: 1260, startPoint y: 255, endPoint x: 1204, endPoint y: 255, distance: 56.0
click at [1204, 255] on input "5" at bounding box center [1218, 246] width 109 height 21
type input "3"
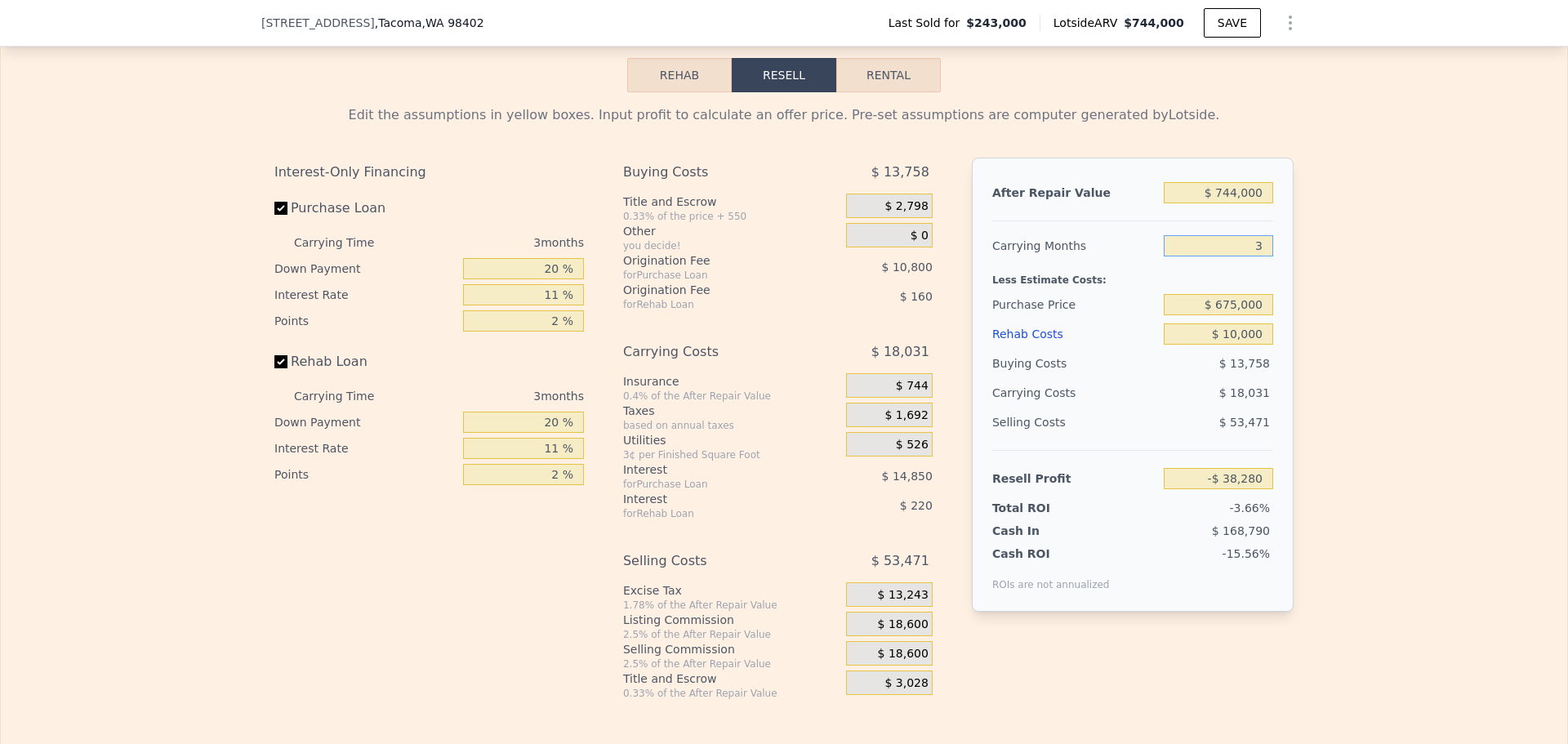
type input "-$ 26,260"
type input "3"
click at [1352, 308] on div "Edit the assumptions in yellow boxes. Input profit to calculate an offer price.…" at bounding box center [784, 395] width 1566 height 607
click at [549, 277] on input "20 %" at bounding box center [523, 269] width 121 height 21
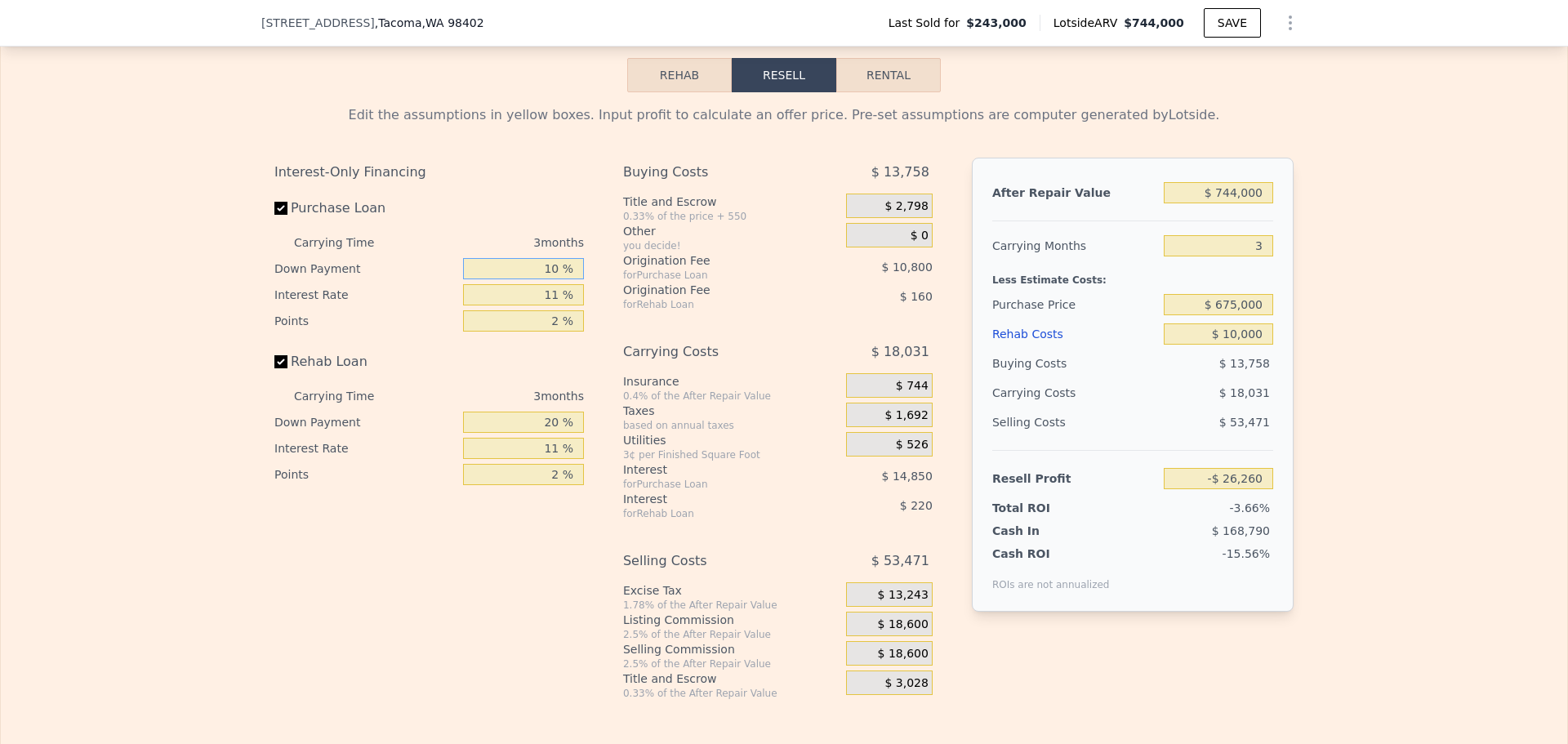
type input "10 %"
type input "1 %"
type input "-$ 21,874"
type input "10 %"
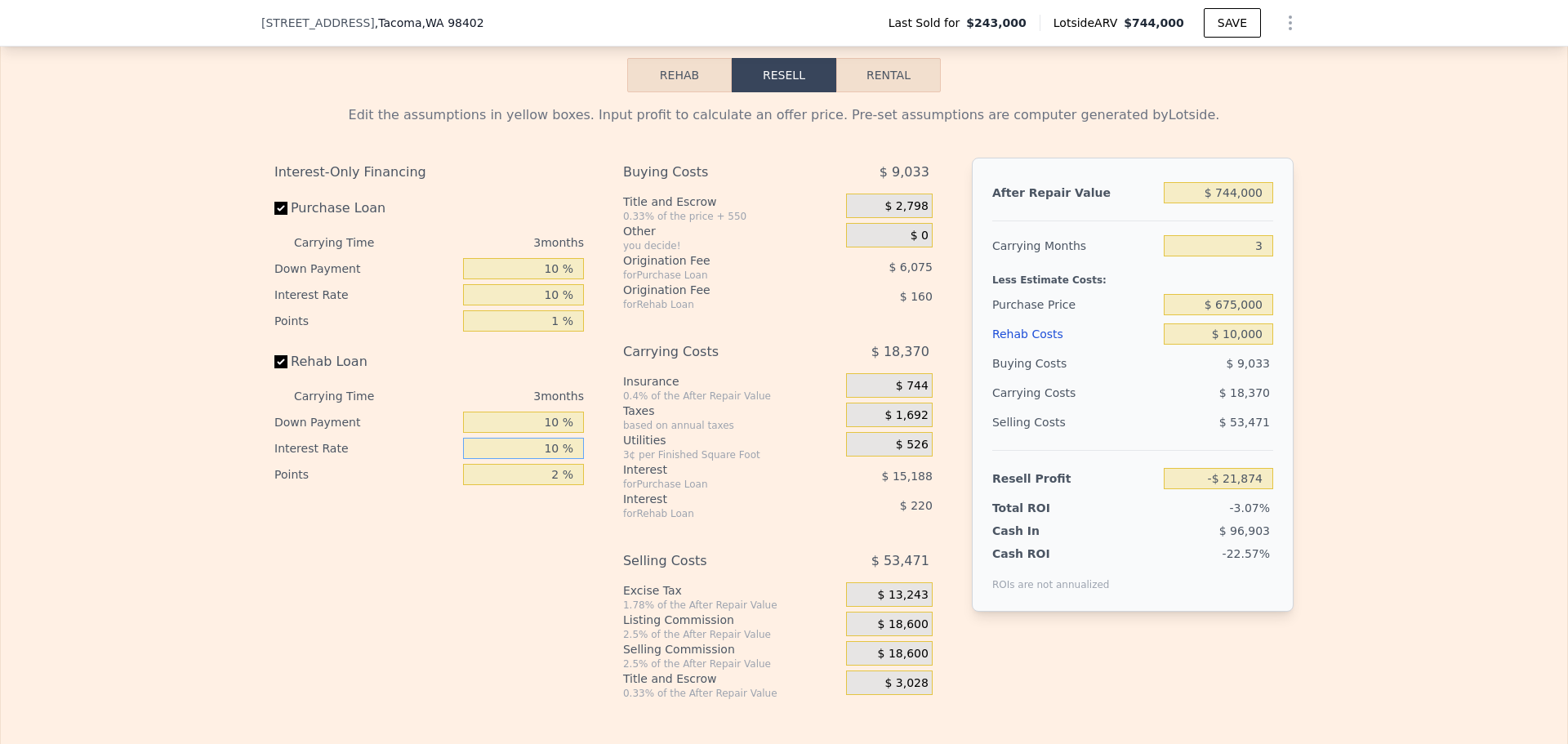
type input "10 %"
type input "-$ 21,900"
type input "1 %"
type input "-$ 21,810"
type input "1 %"
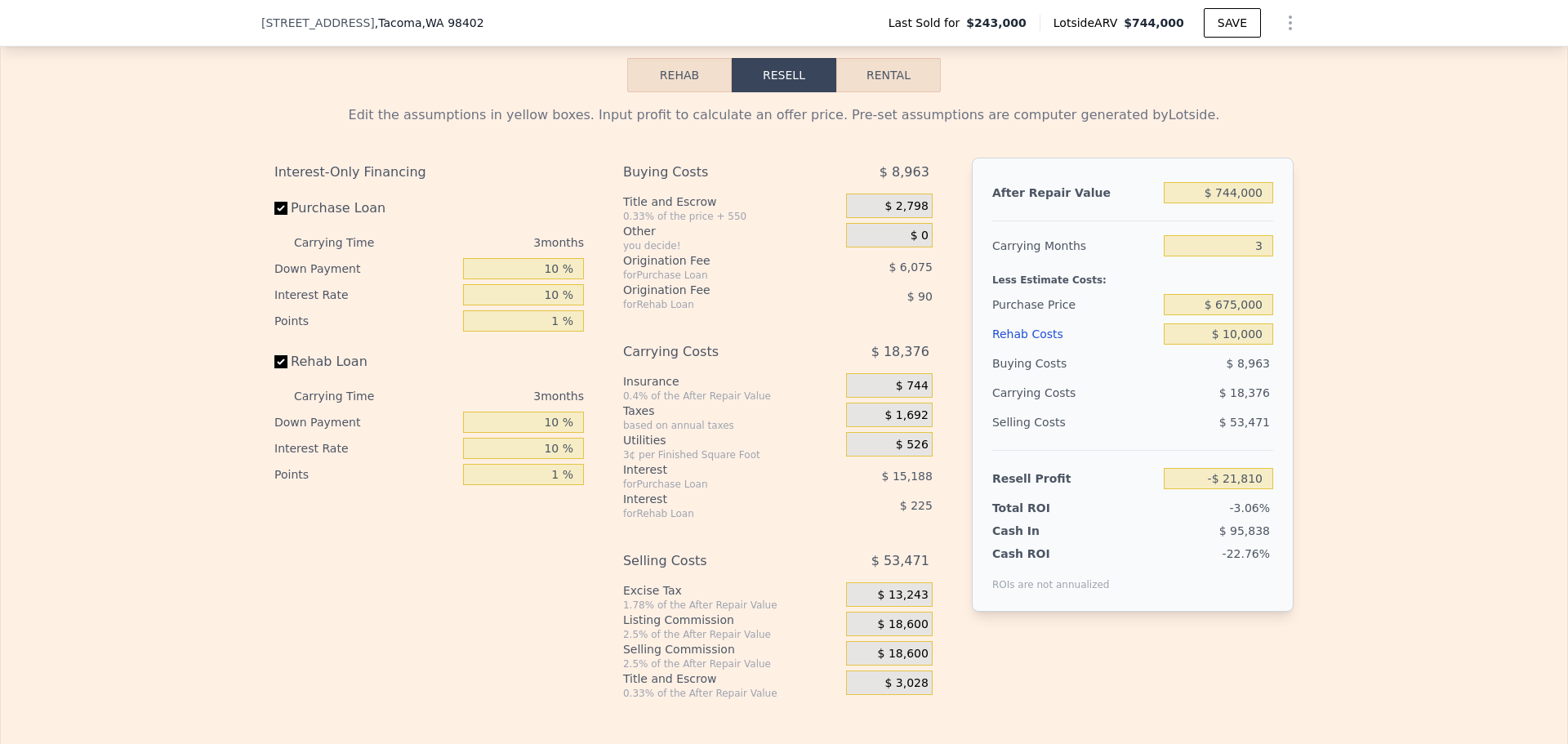
click at [896, 629] on span "$ 18,600" at bounding box center [903, 624] width 51 height 15
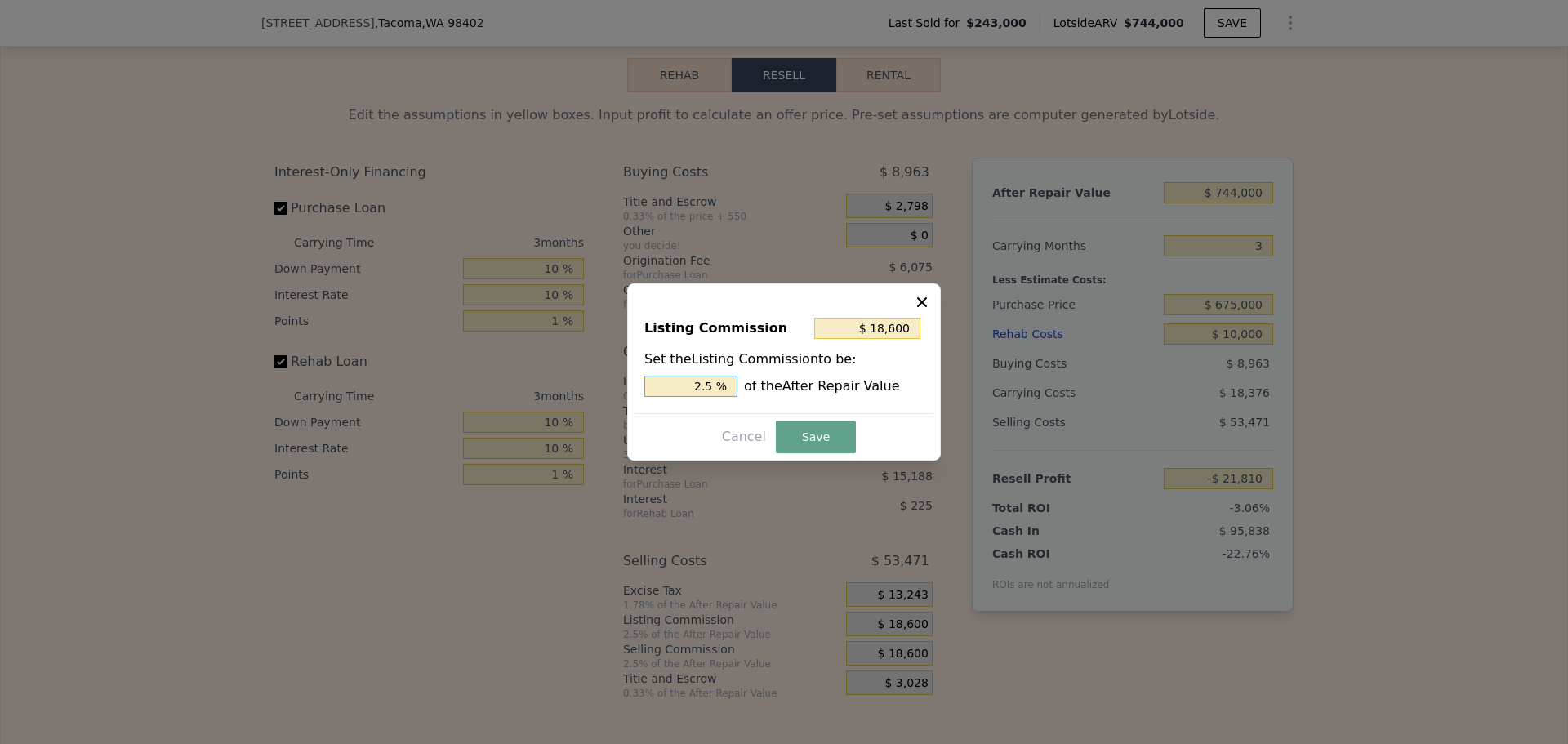
click at [714, 382] on input "2.5 %" at bounding box center [690, 386] width 93 height 21
type input "$ 14,880"
type input "2 %"
click at [805, 439] on button "Save" at bounding box center [816, 436] width 80 height 33
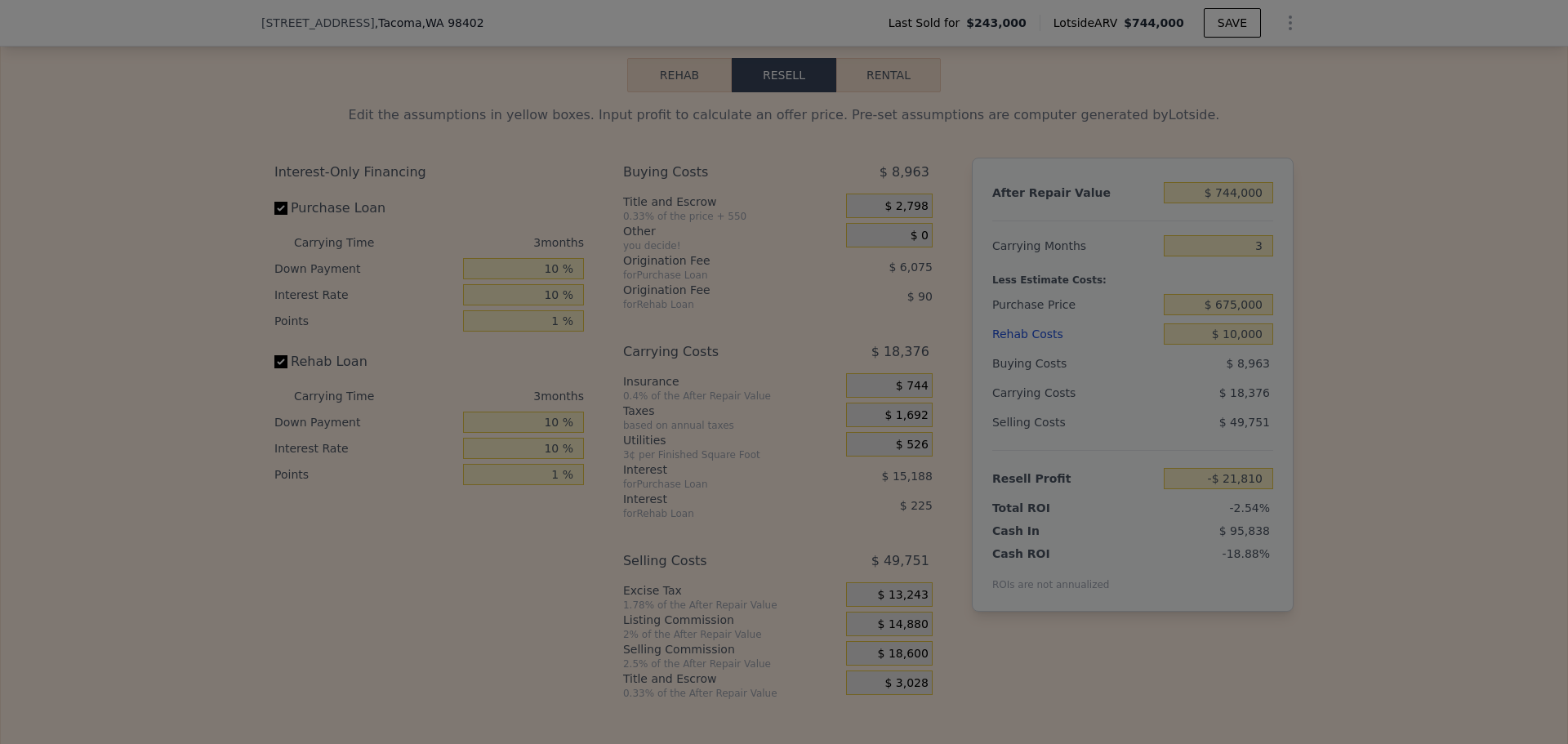
type input "-$ 18,090"
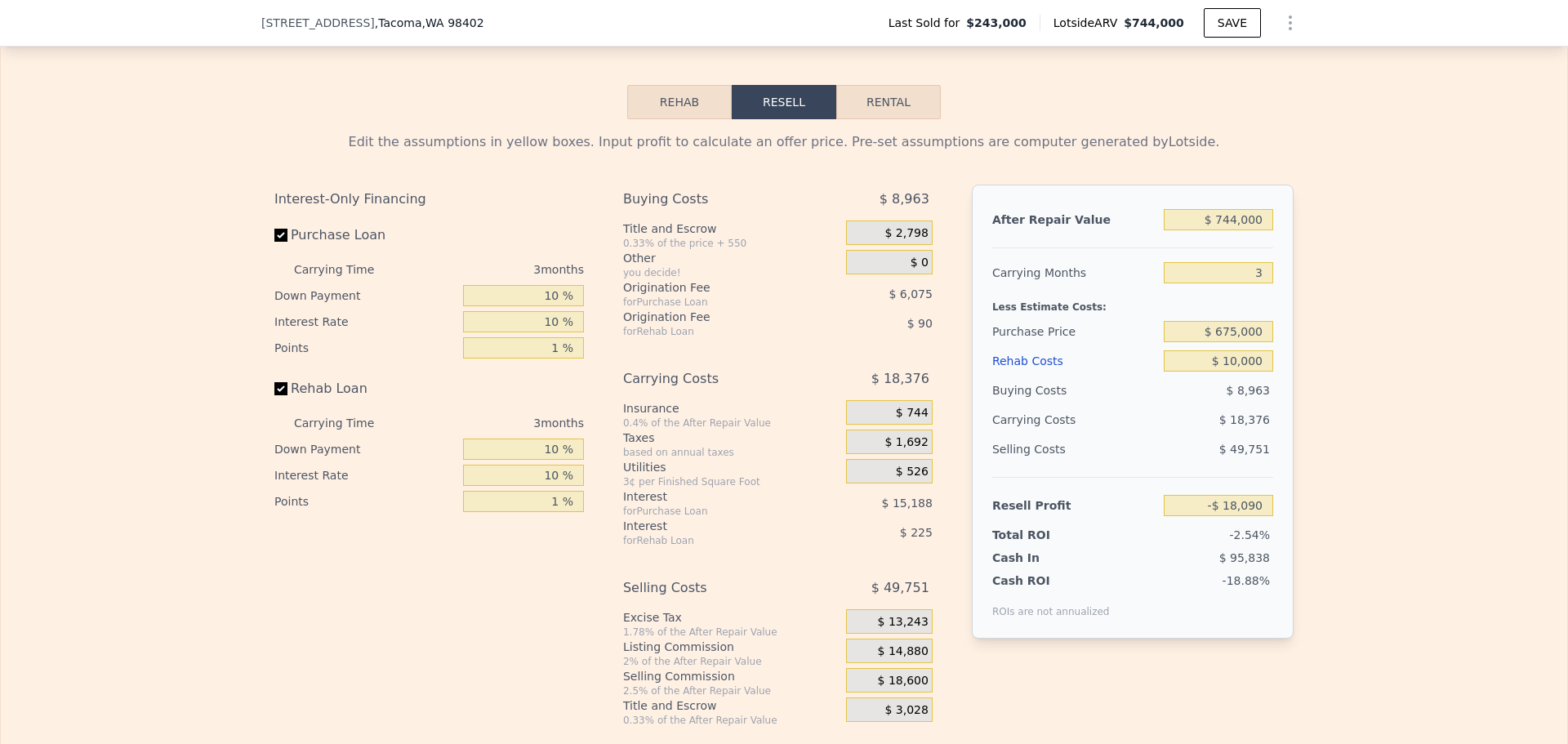
scroll to position [3178, 0]
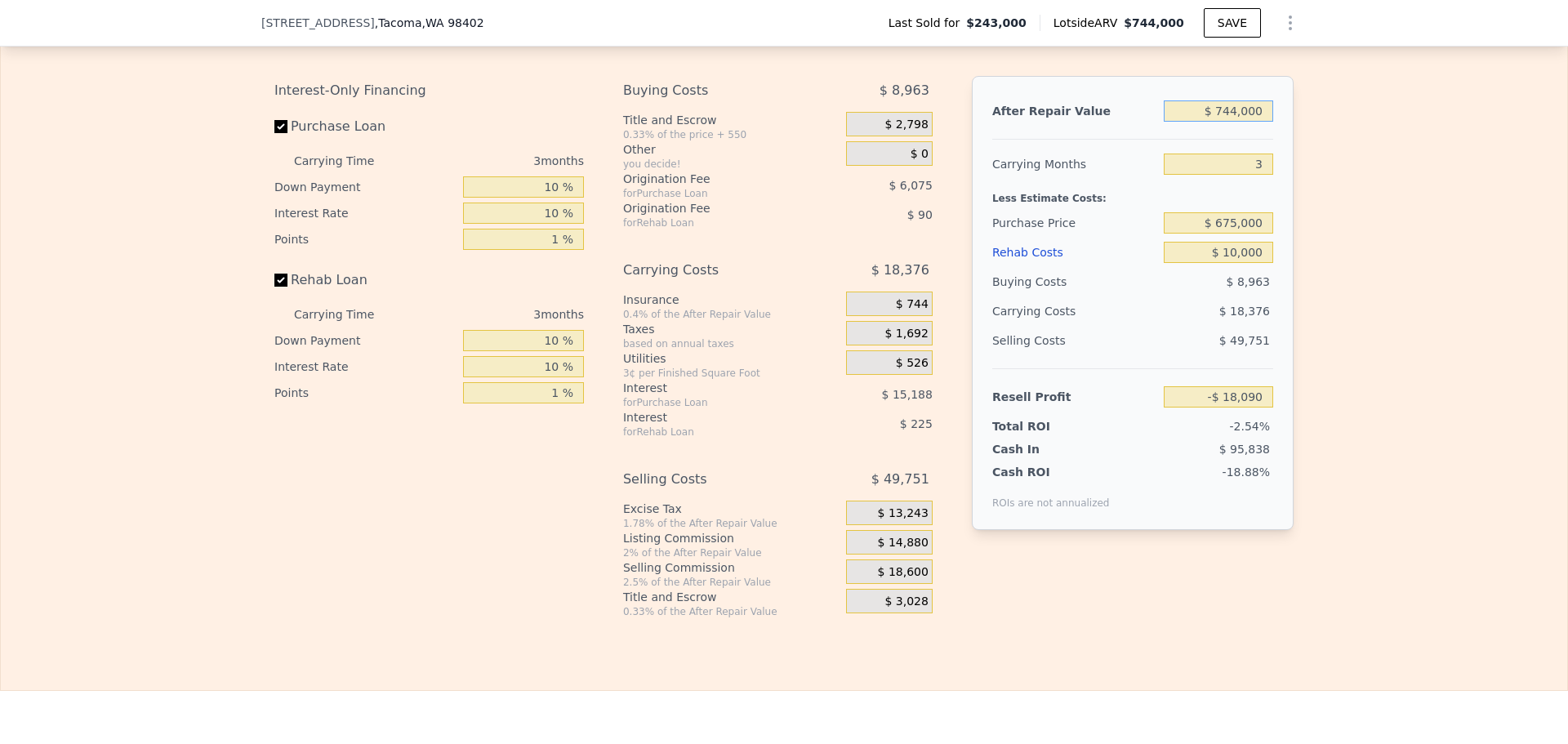
click at [1235, 121] on input "$ 744,000" at bounding box center [1218, 111] width 109 height 21
type input "$ 80,000"
type input "-$ 637,515"
type input "$ 800,000"
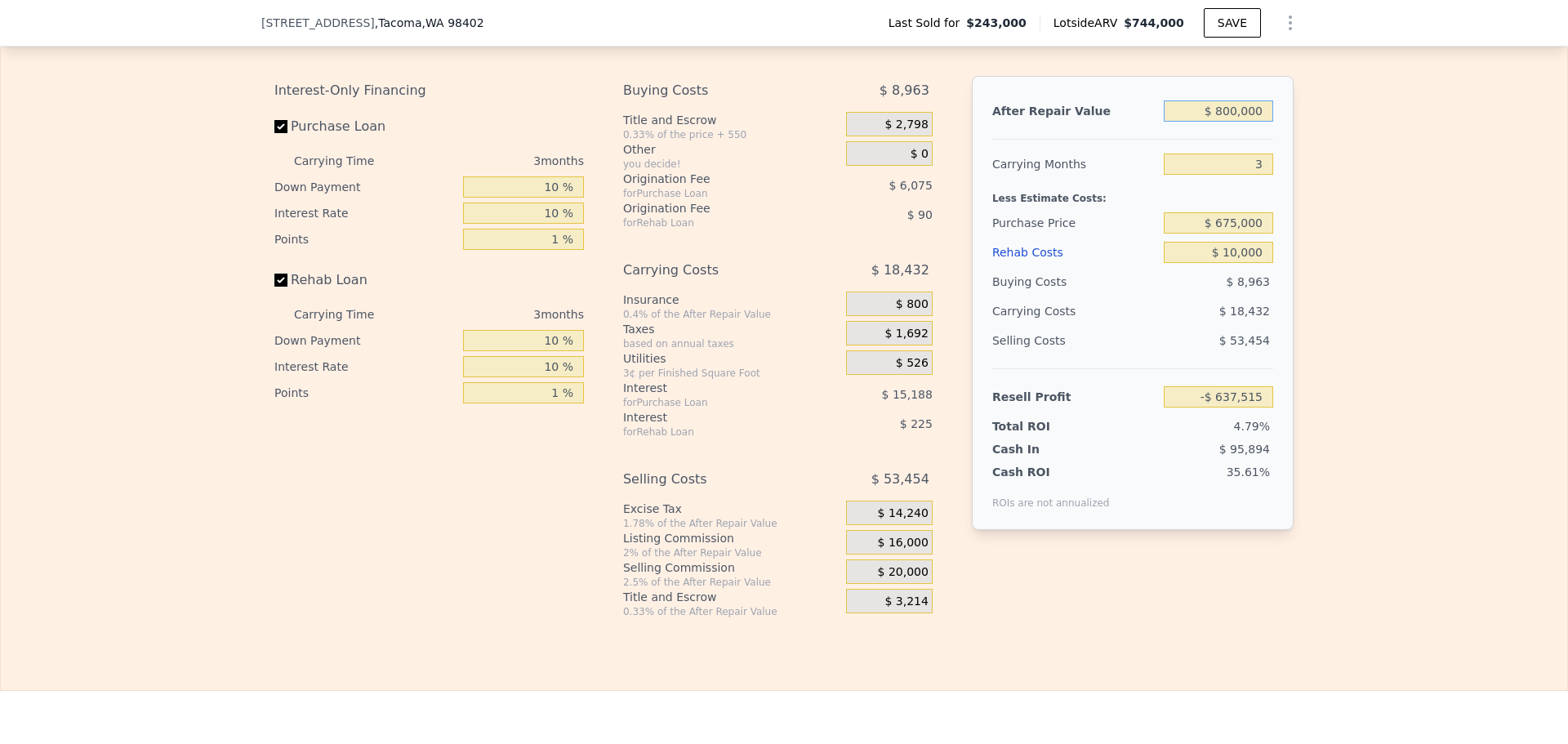
type input "$ 34,151"
type input "$ 800,000"
click at [1331, 205] on div "Edit the assumptions in yellow boxes. Input profit to calculate an offer price.…" at bounding box center [784, 314] width 1566 height 607
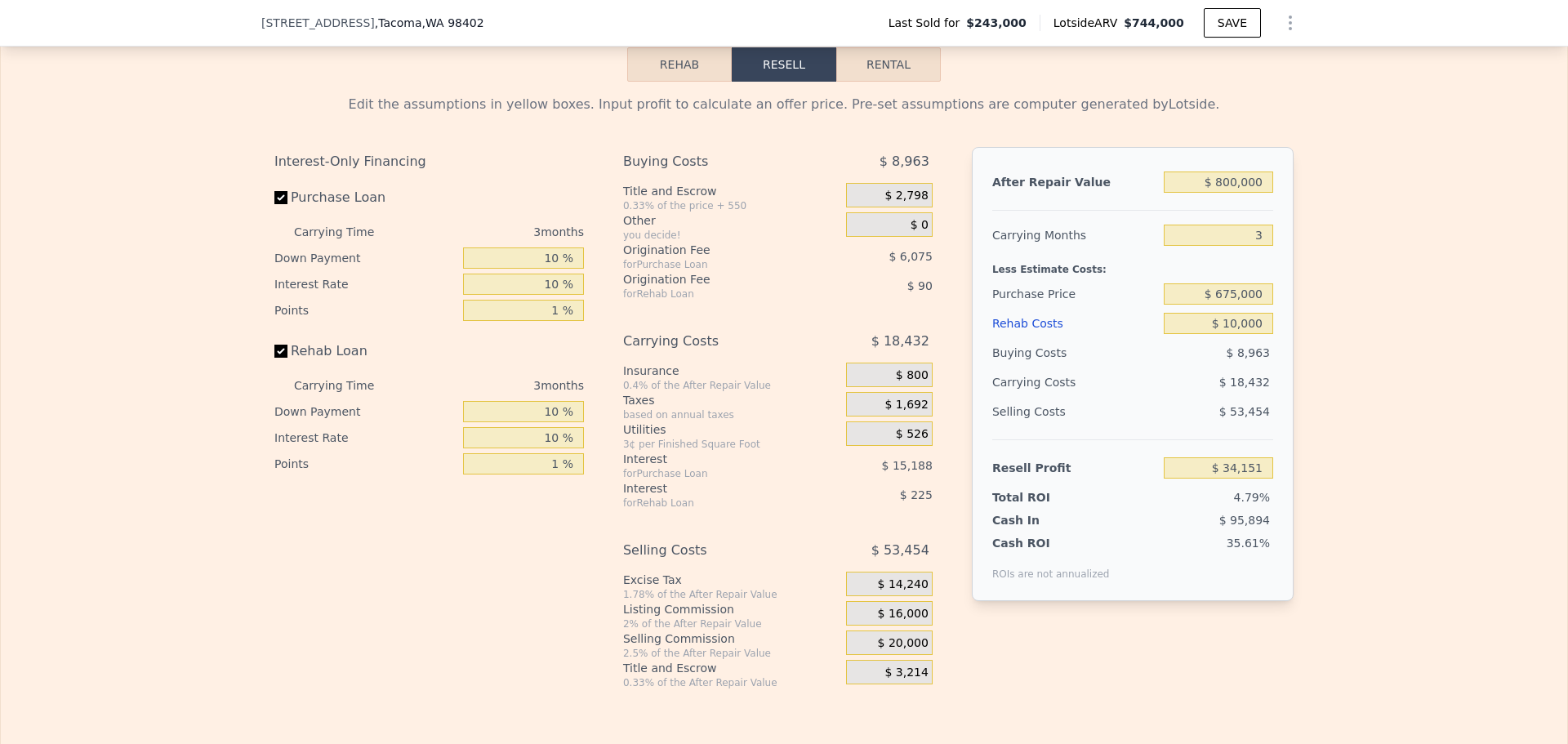
scroll to position [3097, 0]
